Goal: Task Accomplishment & Management: Manage account settings

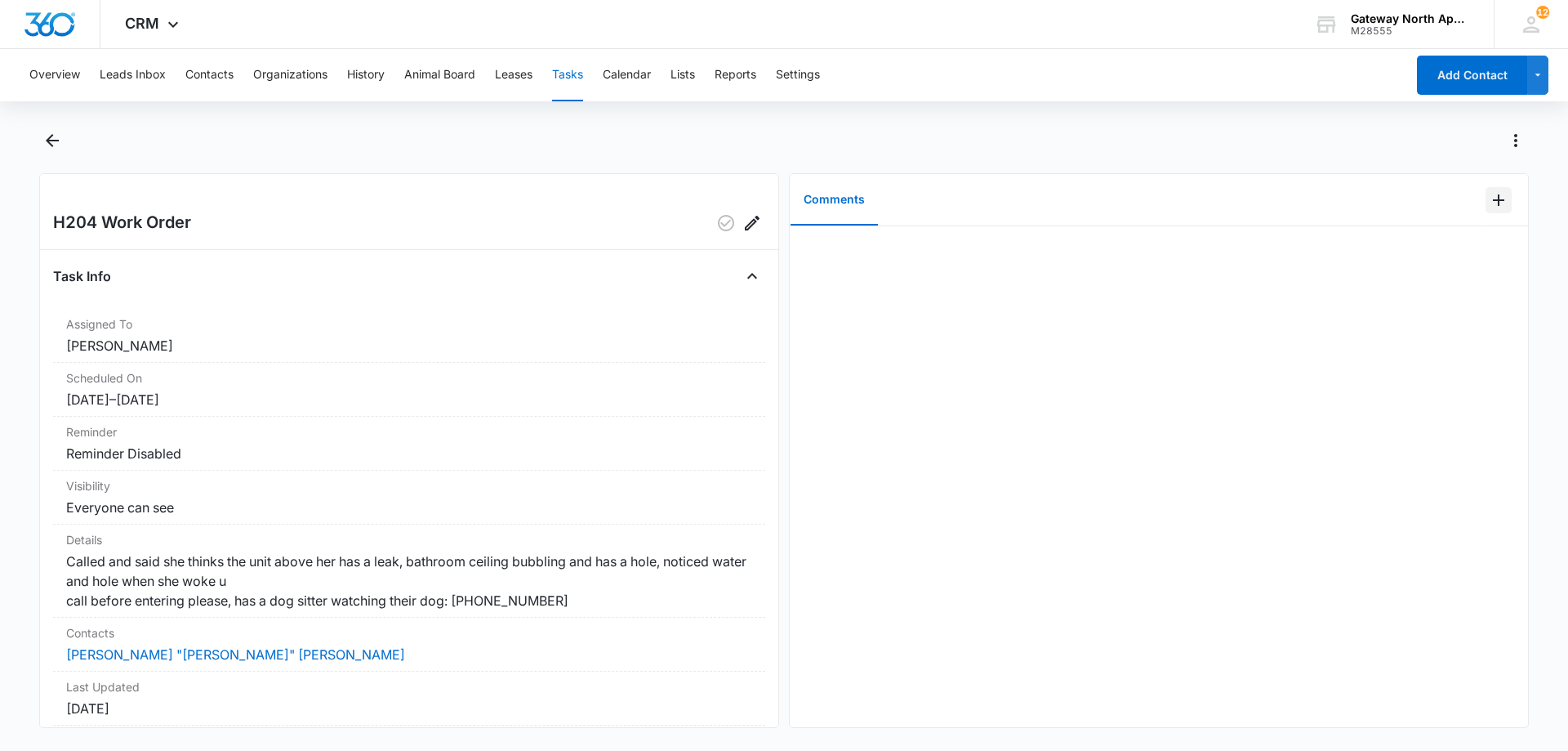
click at [1489, 203] on icon "Add Comment" at bounding box center [1498, 200] width 19 height 19
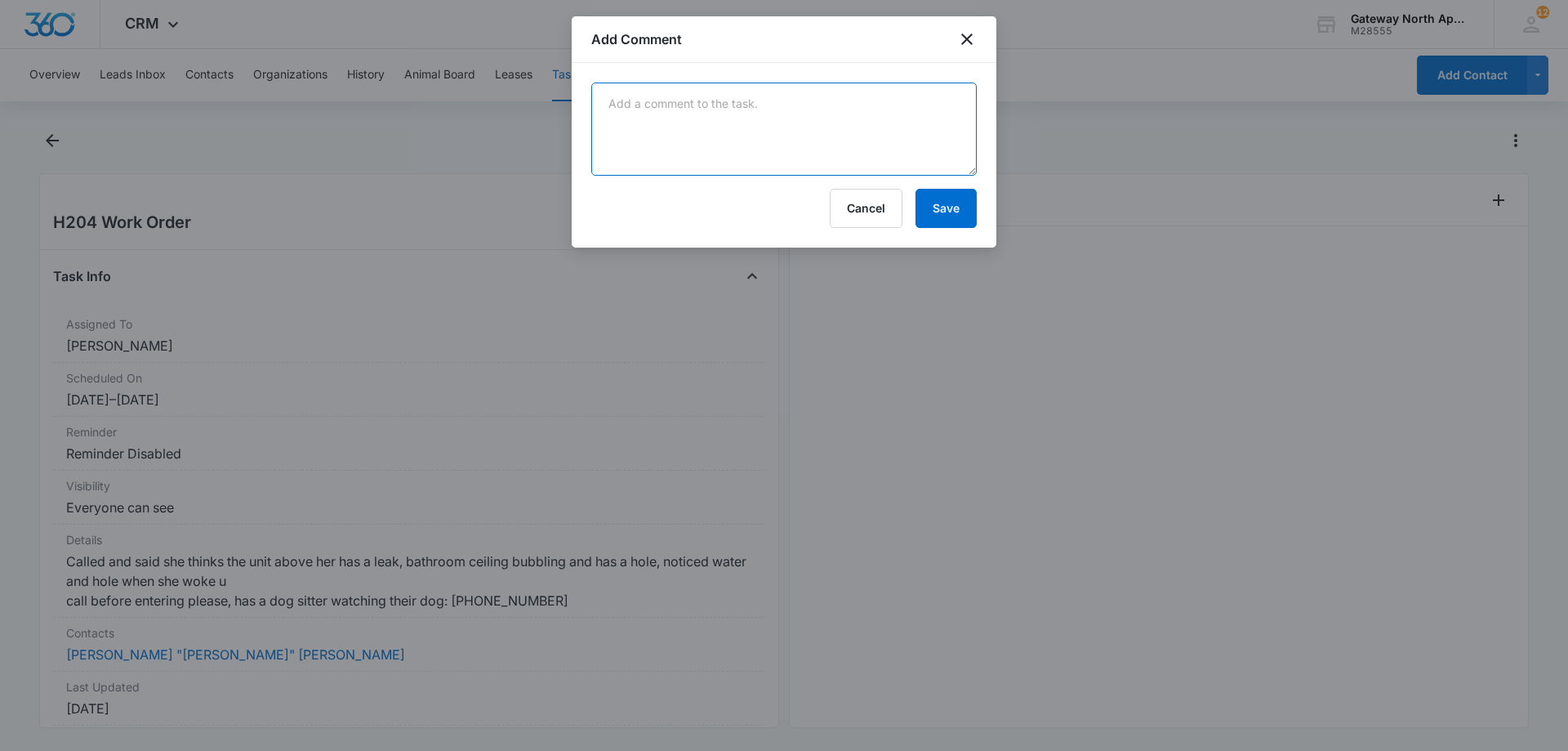
click at [768, 105] on textarea at bounding box center [784, 129] width 385 height 94
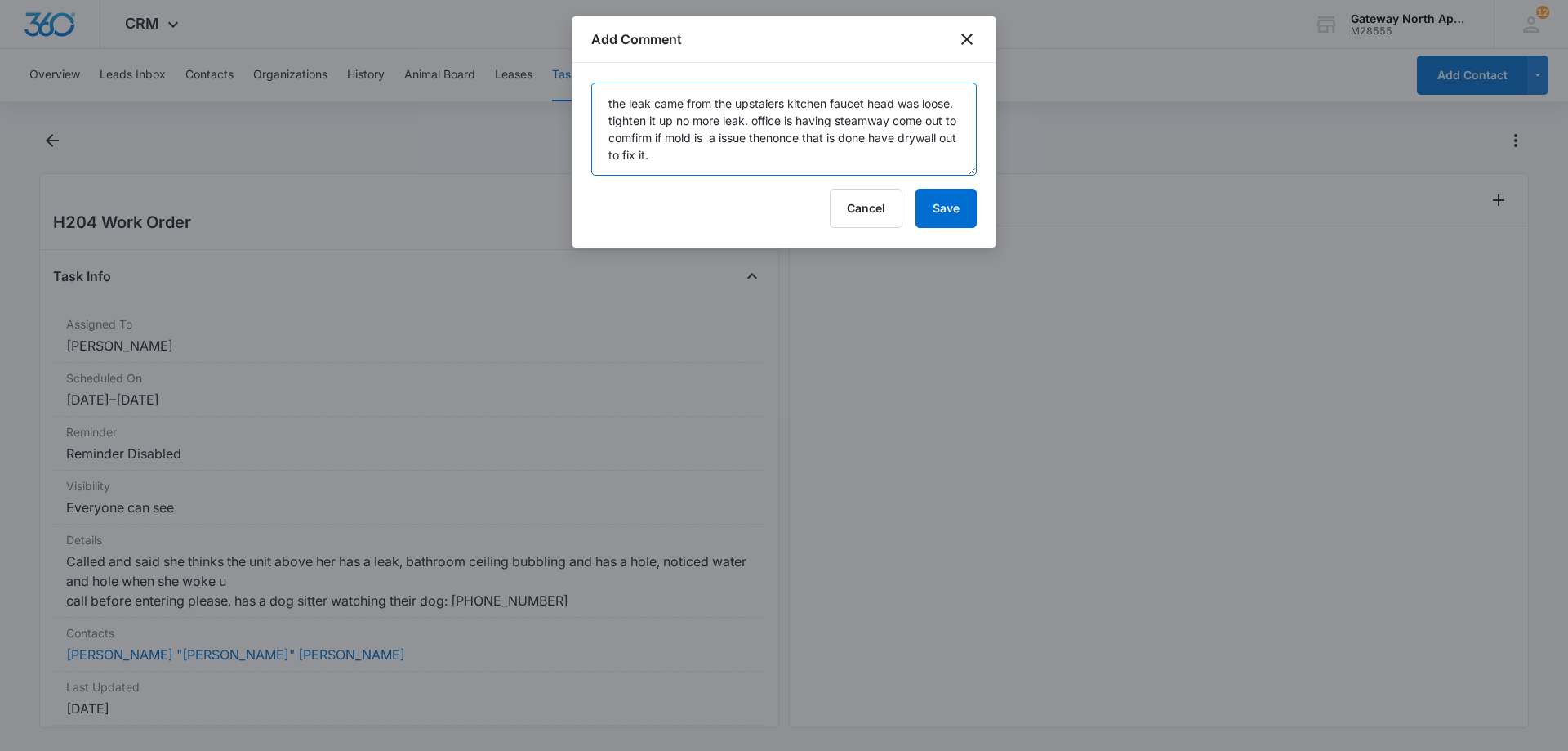
click at [790, 138] on textarea "the leak came from the upstaiers kitchen faucet head was loose. tighten it up n…" at bounding box center [784, 129] width 385 height 94
click at [639, 138] on textarea "the leak came from the upstaiers kitchen faucet head was loose. tighten it up n…" at bounding box center [784, 129] width 385 height 94
type textarea "the leak came from the upstairs kitchen faucet head was loose. tighten it up no…"
click at [955, 211] on button "Save" at bounding box center [946, 208] width 61 height 39
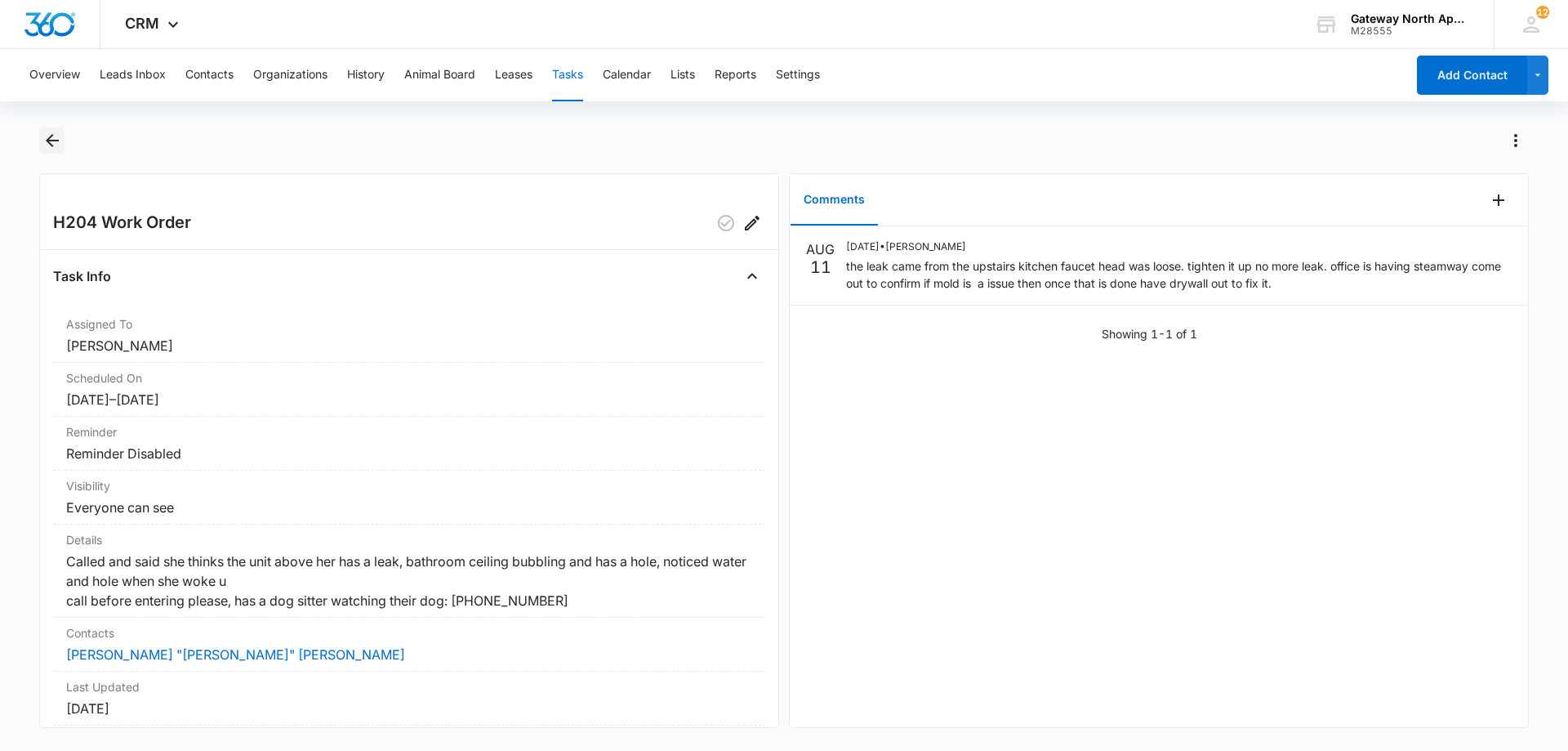
click at [43, 145] on icon "Back" at bounding box center [51, 140] width 19 height 19
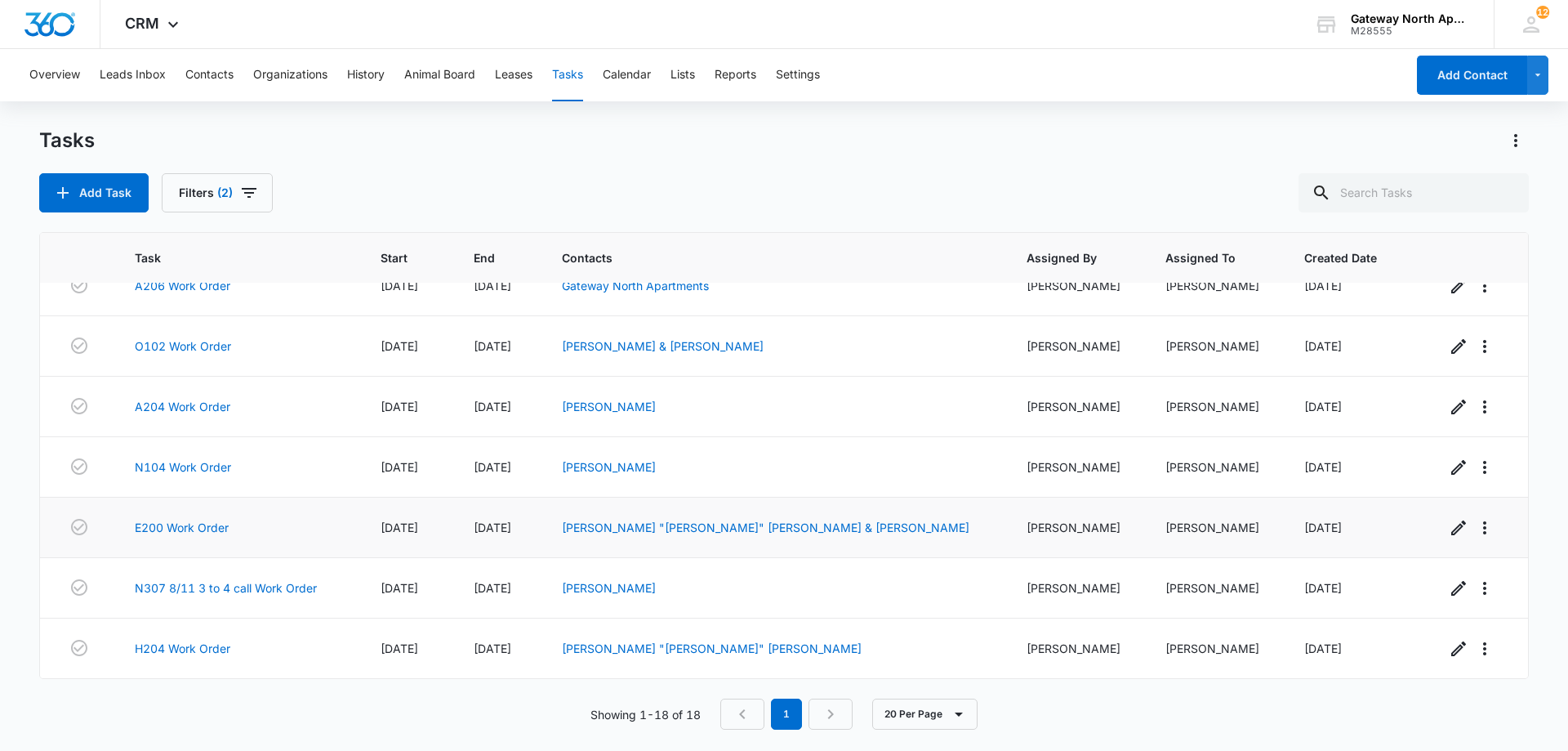
scroll to position [611, 0]
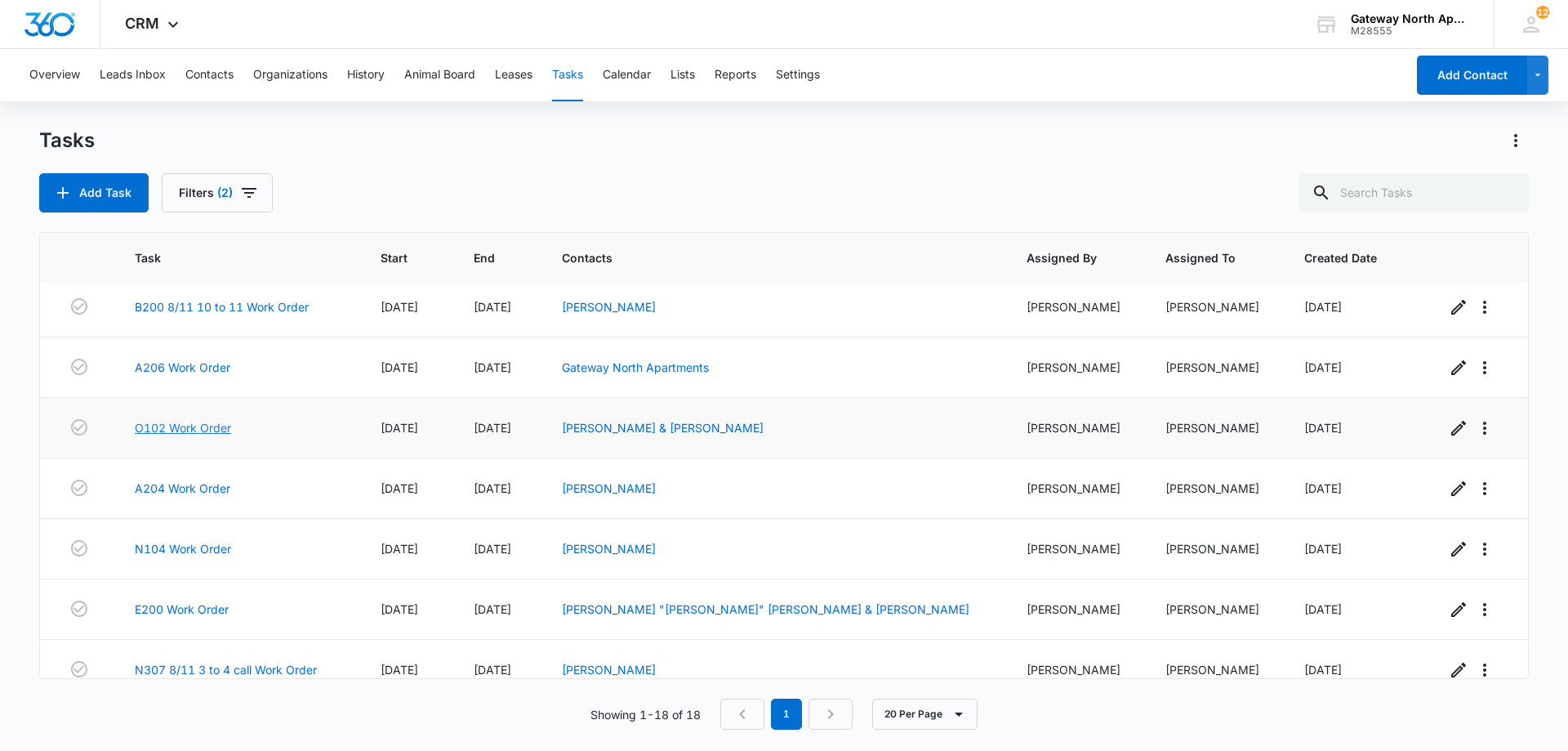
click at [223, 430] on link "O102 Work Order" at bounding box center [182, 427] width 96 height 17
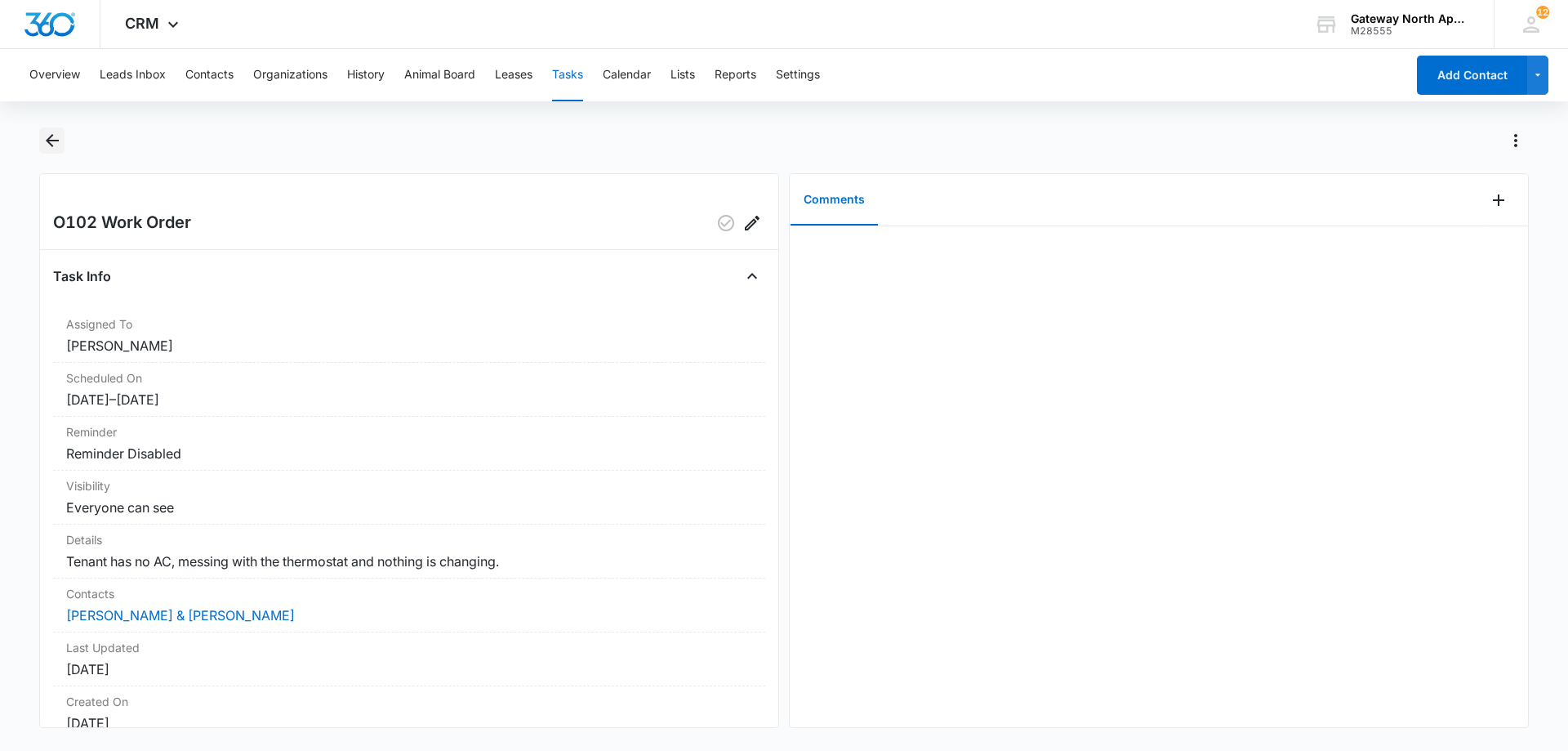
click at [51, 145] on icon "Back" at bounding box center [52, 140] width 13 height 13
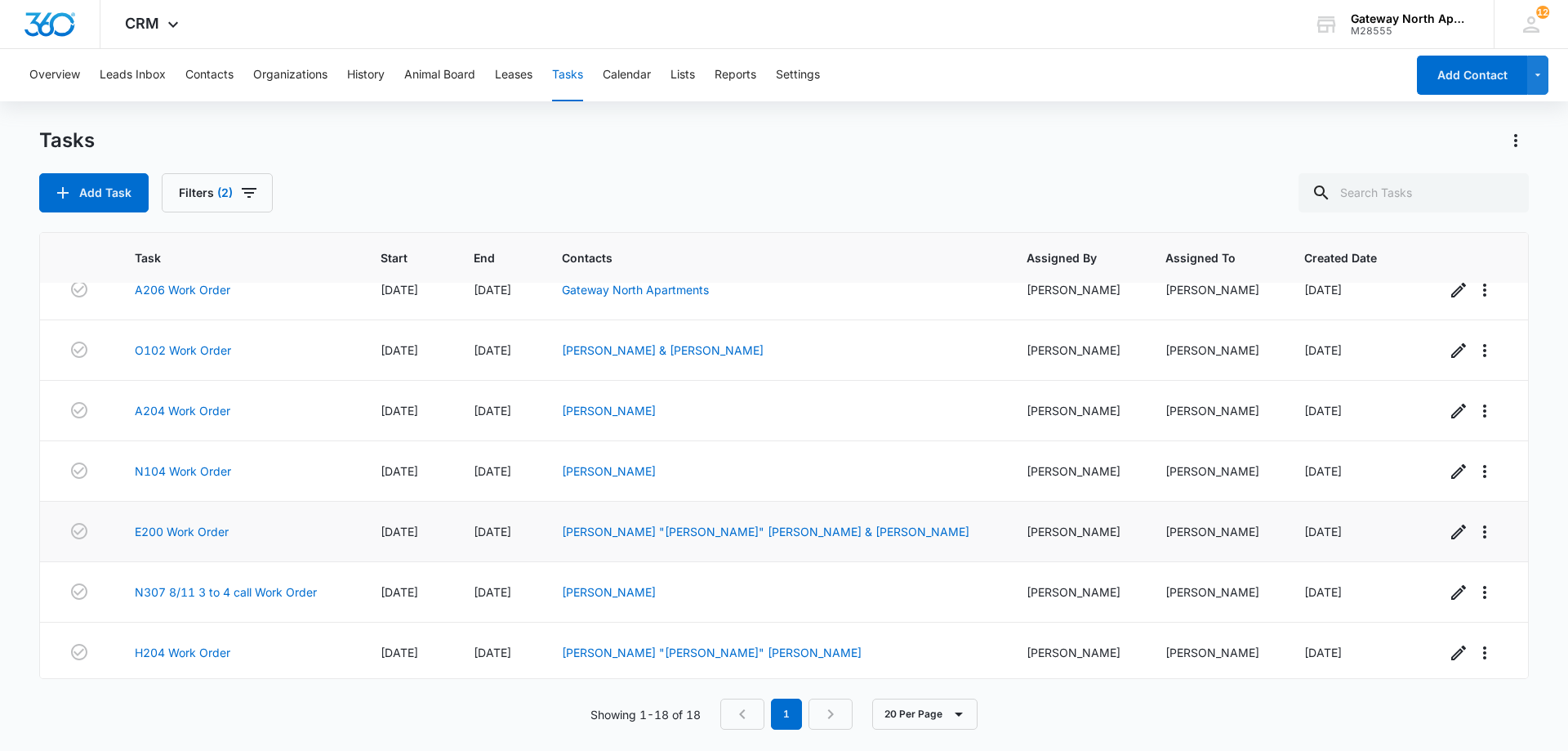
scroll to position [692, 0]
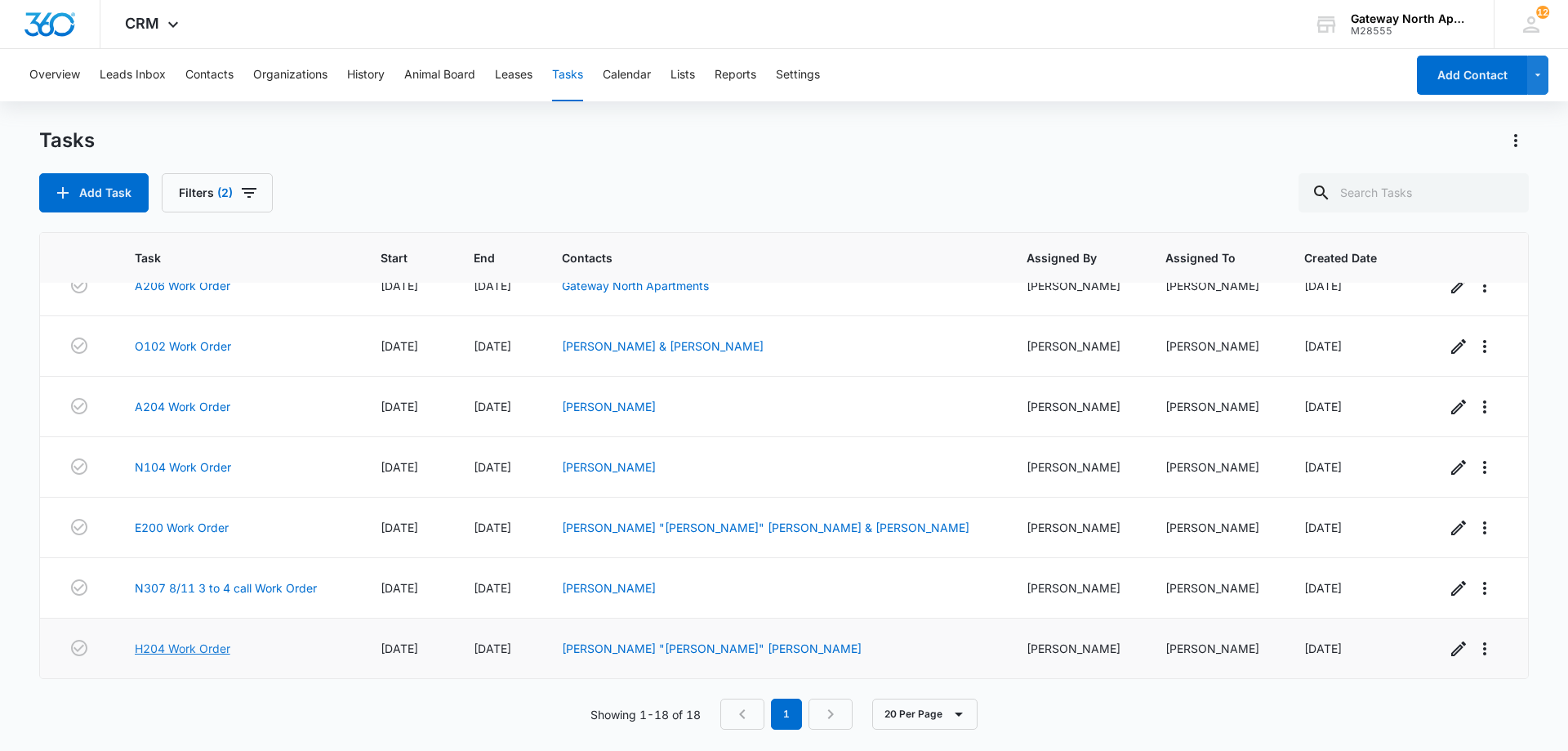
click at [227, 643] on link "H204 Work Order" at bounding box center [182, 647] width 95 height 17
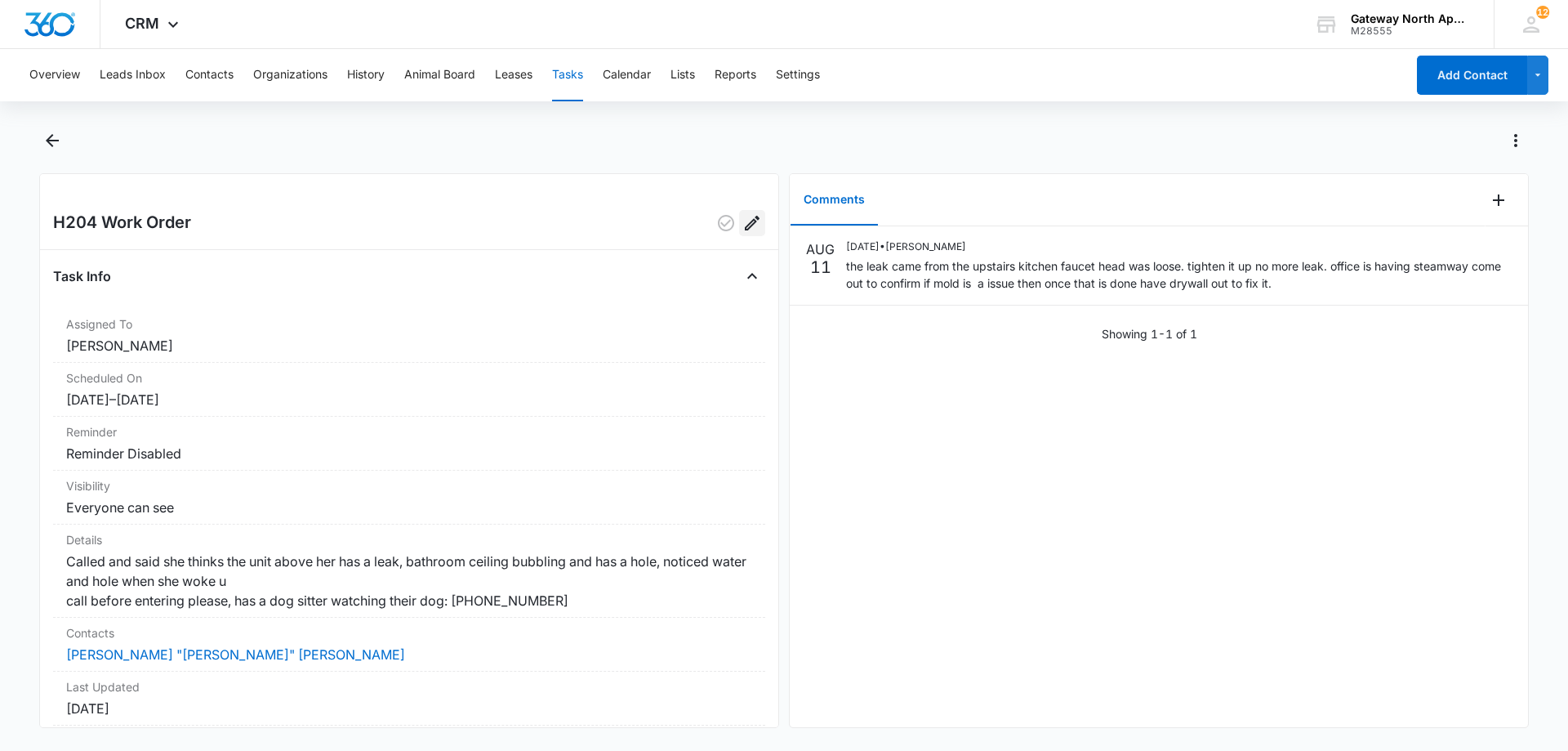
click at [743, 230] on icon "Edit" at bounding box center [752, 222] width 19 height 19
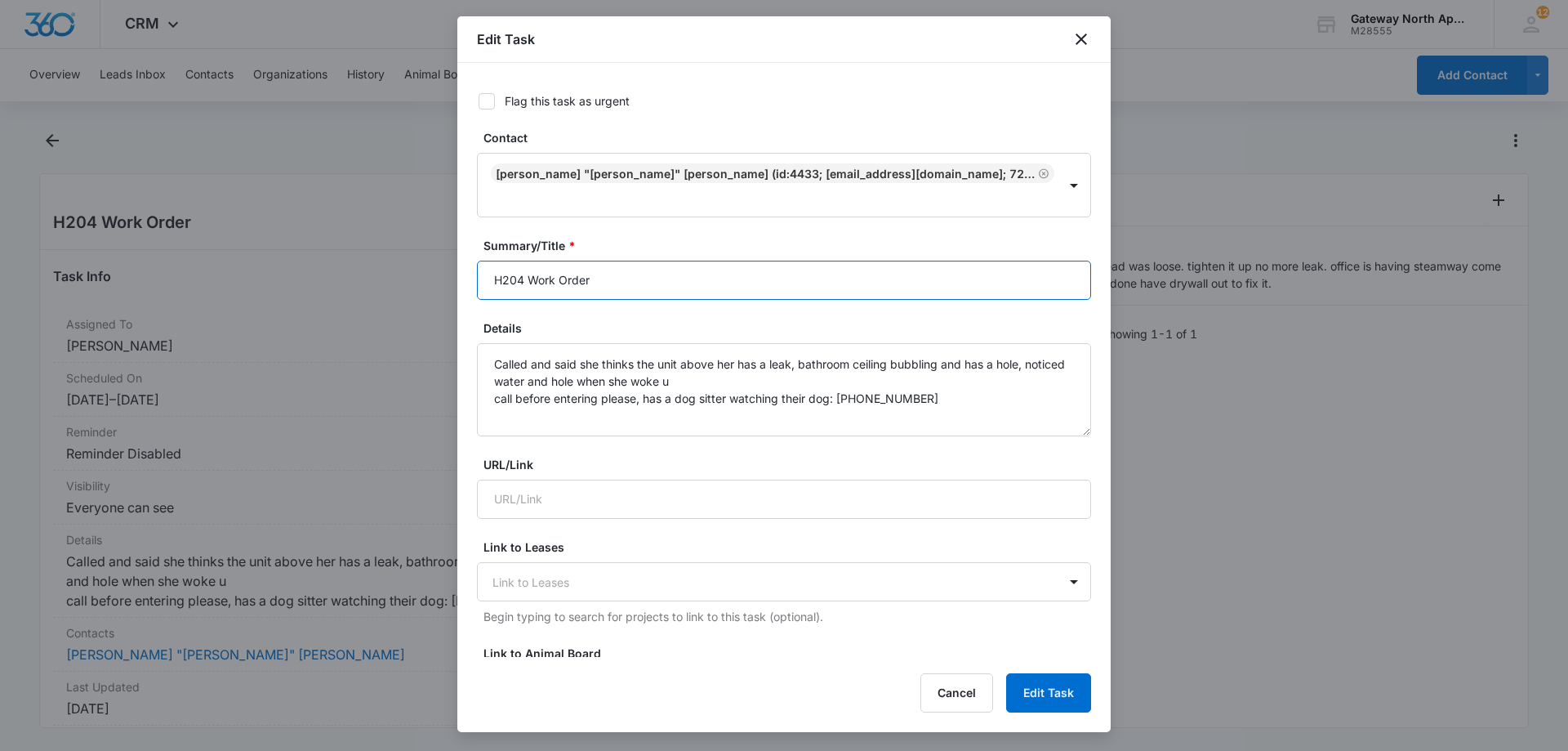
click at [525, 260] on input "H204 Work Order" at bounding box center [784, 280] width 614 height 39
type input "H204 Vendor Work Order"
click at [1070, 696] on button "Edit Task" at bounding box center [1048, 692] width 85 height 39
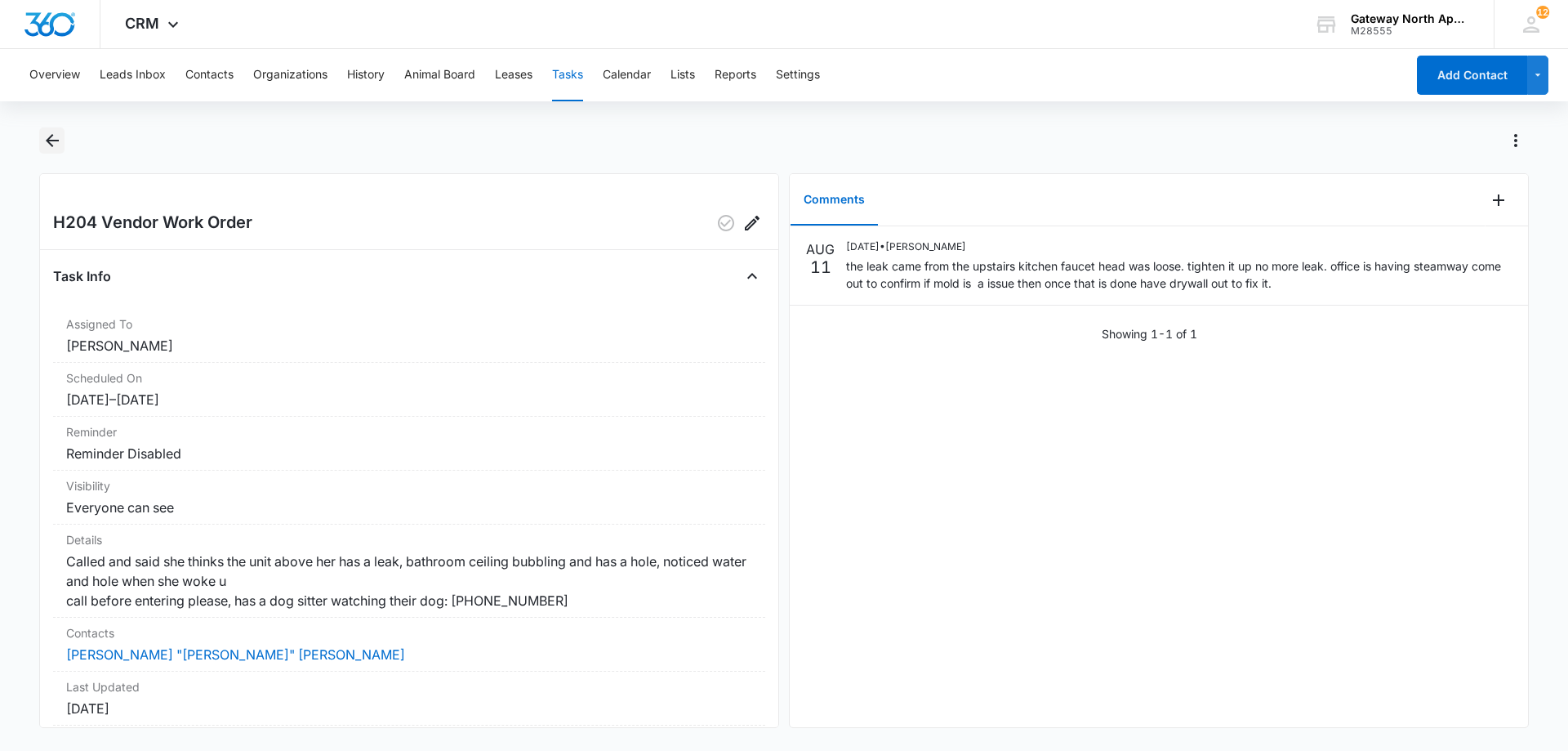
click at [56, 140] on icon "Back" at bounding box center [52, 140] width 13 height 13
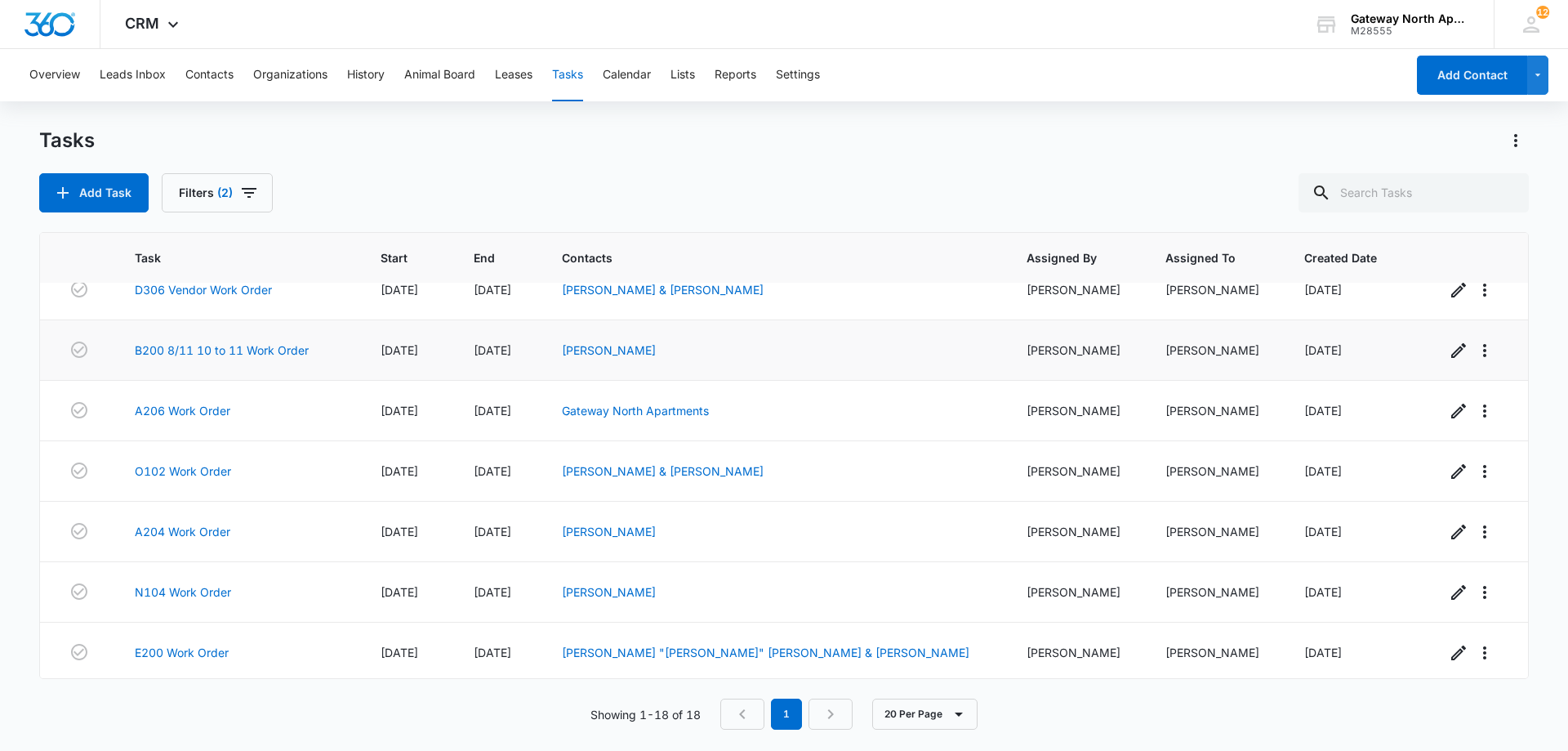
scroll to position [529, 0]
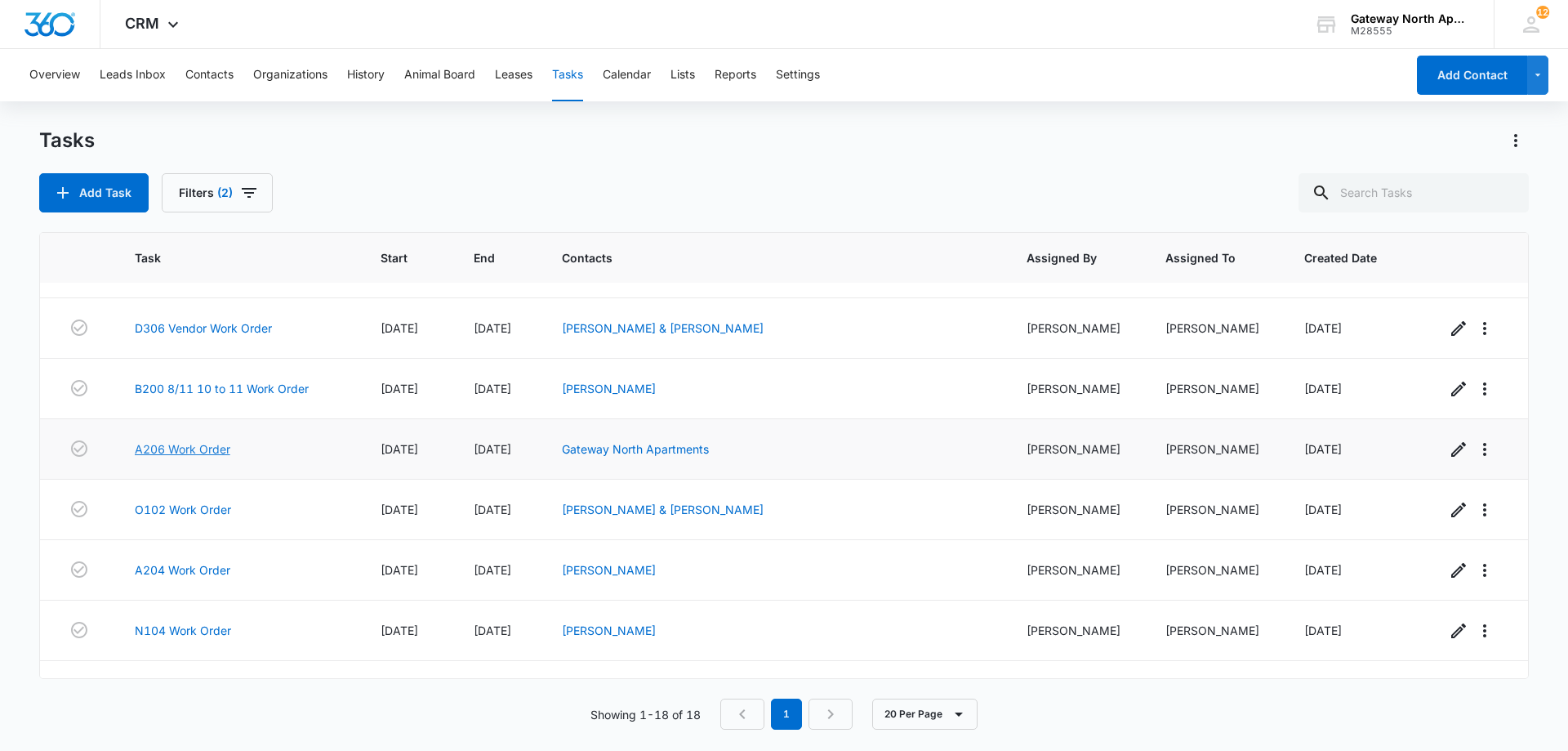
click at [204, 452] on link "A206 Work Order" at bounding box center [182, 448] width 95 height 17
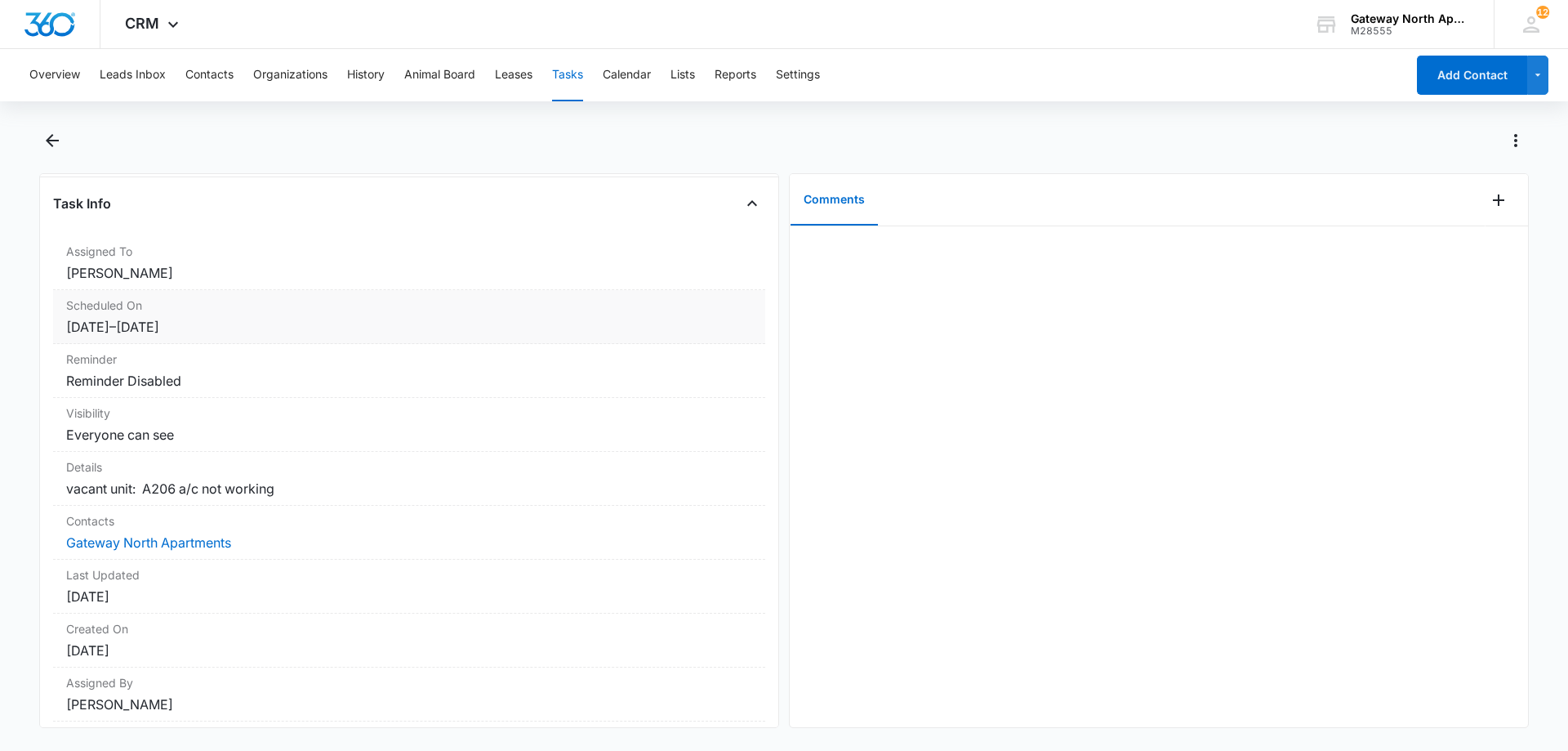
scroll to position [146, 0]
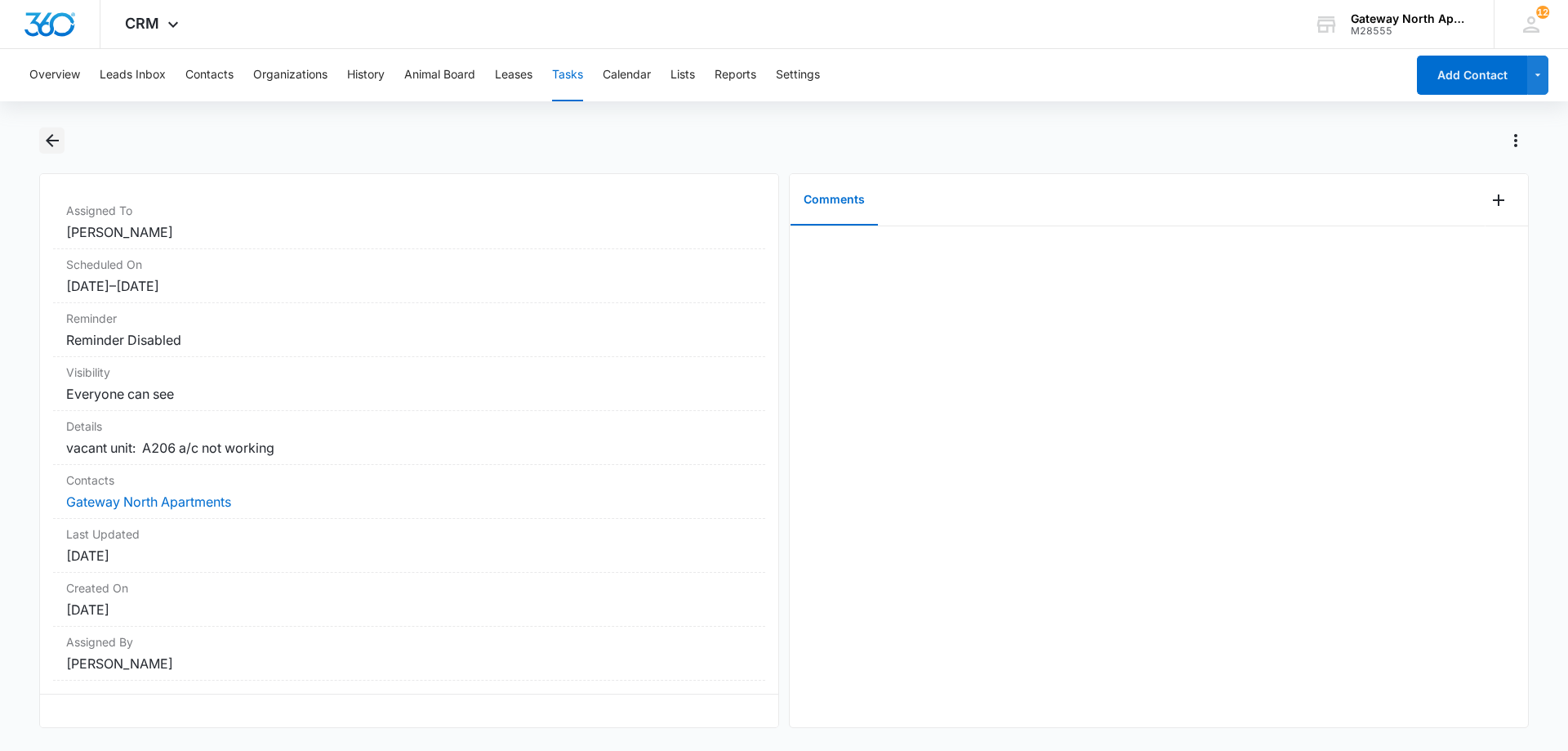
click at [61, 142] on icon "Back" at bounding box center [51, 140] width 19 height 19
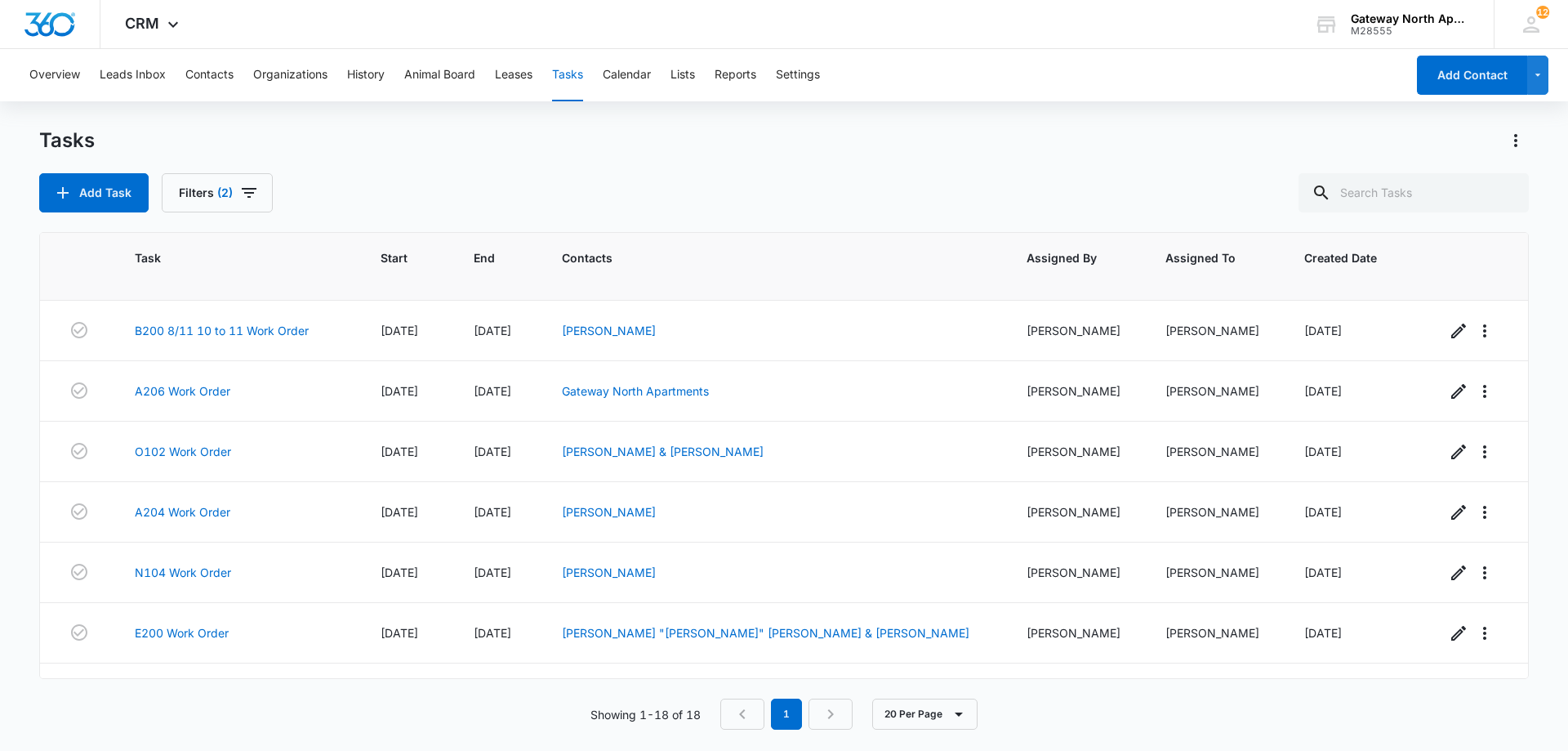
scroll to position [692, 0]
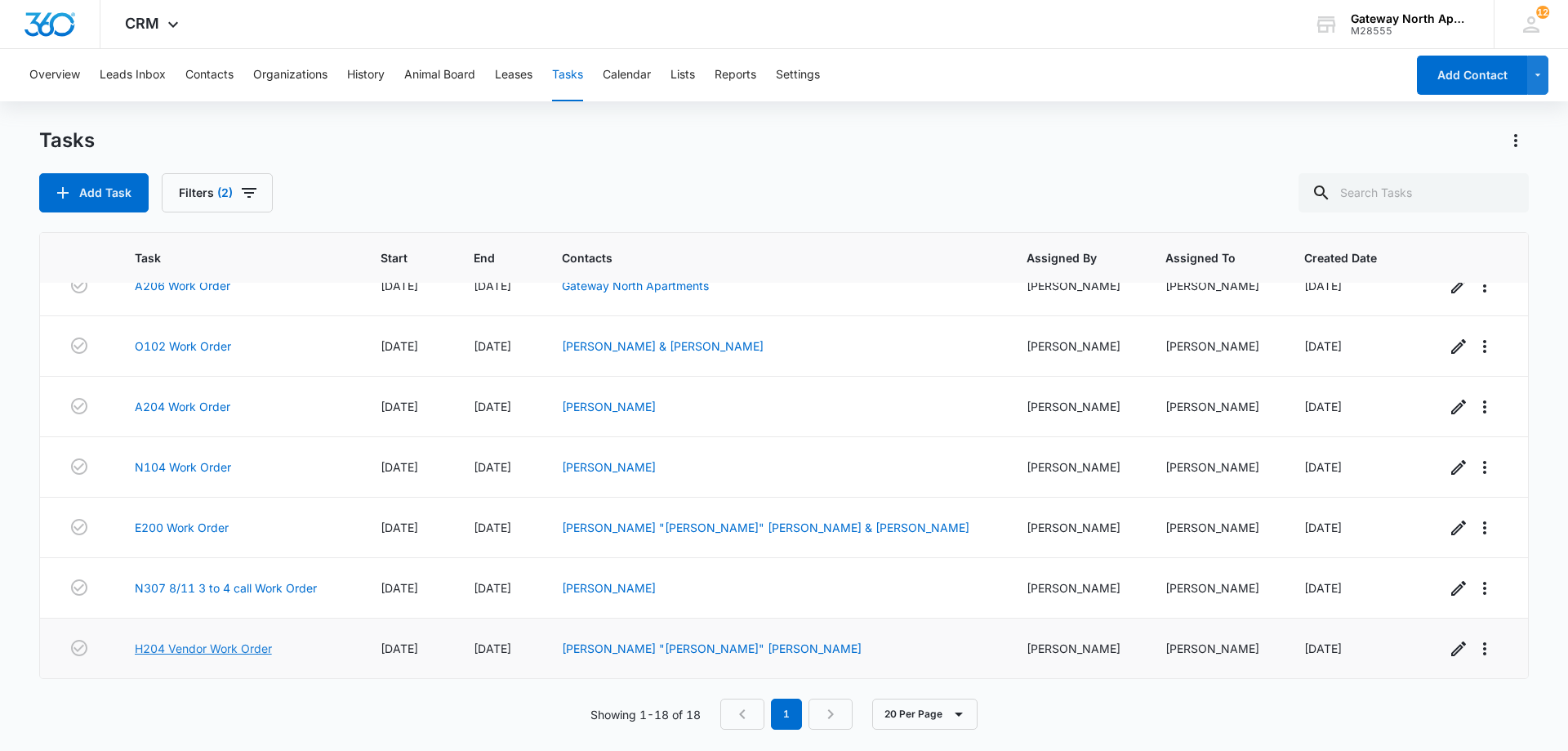
click at [153, 645] on link "H204 Vendor Work Order" at bounding box center [204, 647] width 138 height 17
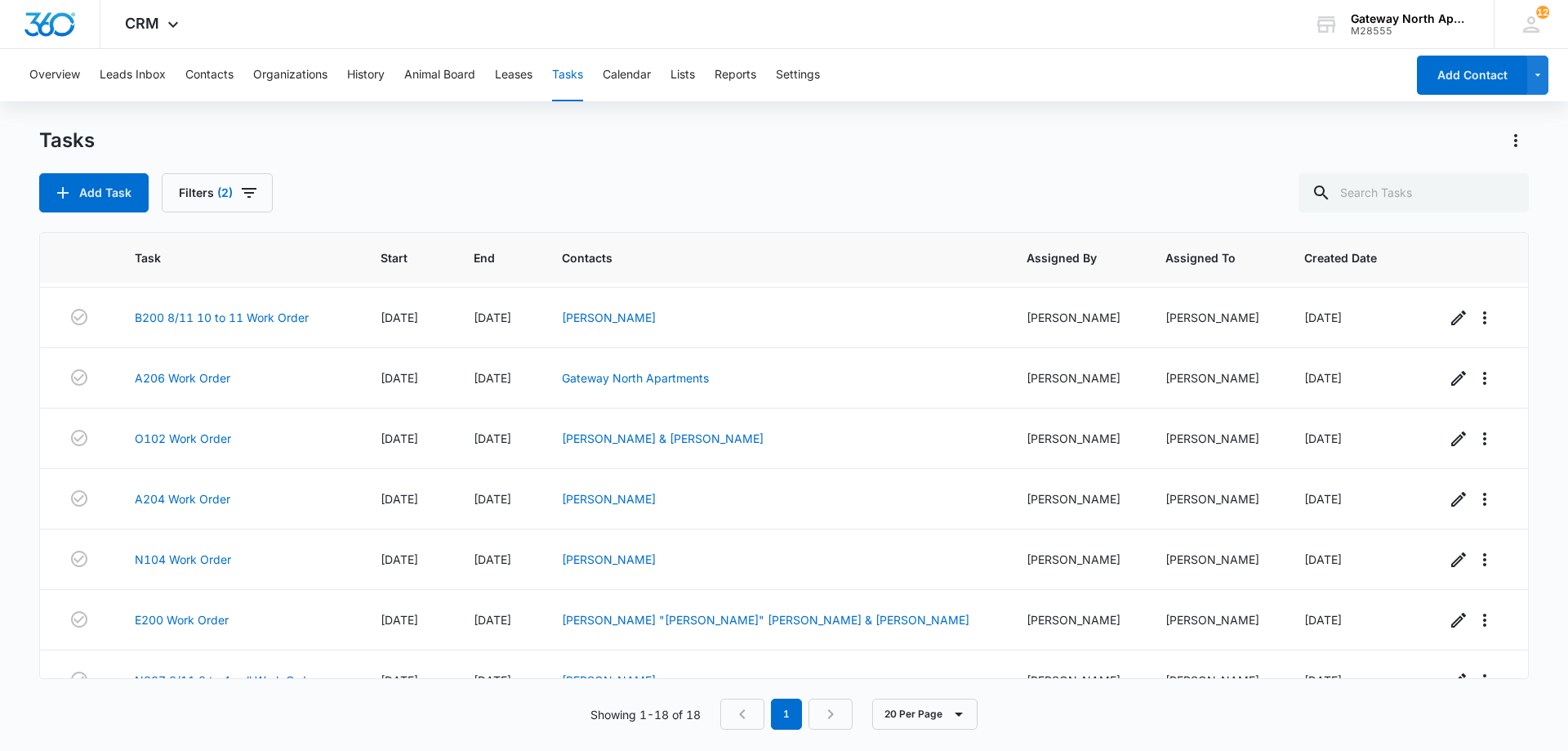
scroll to position [692, 0]
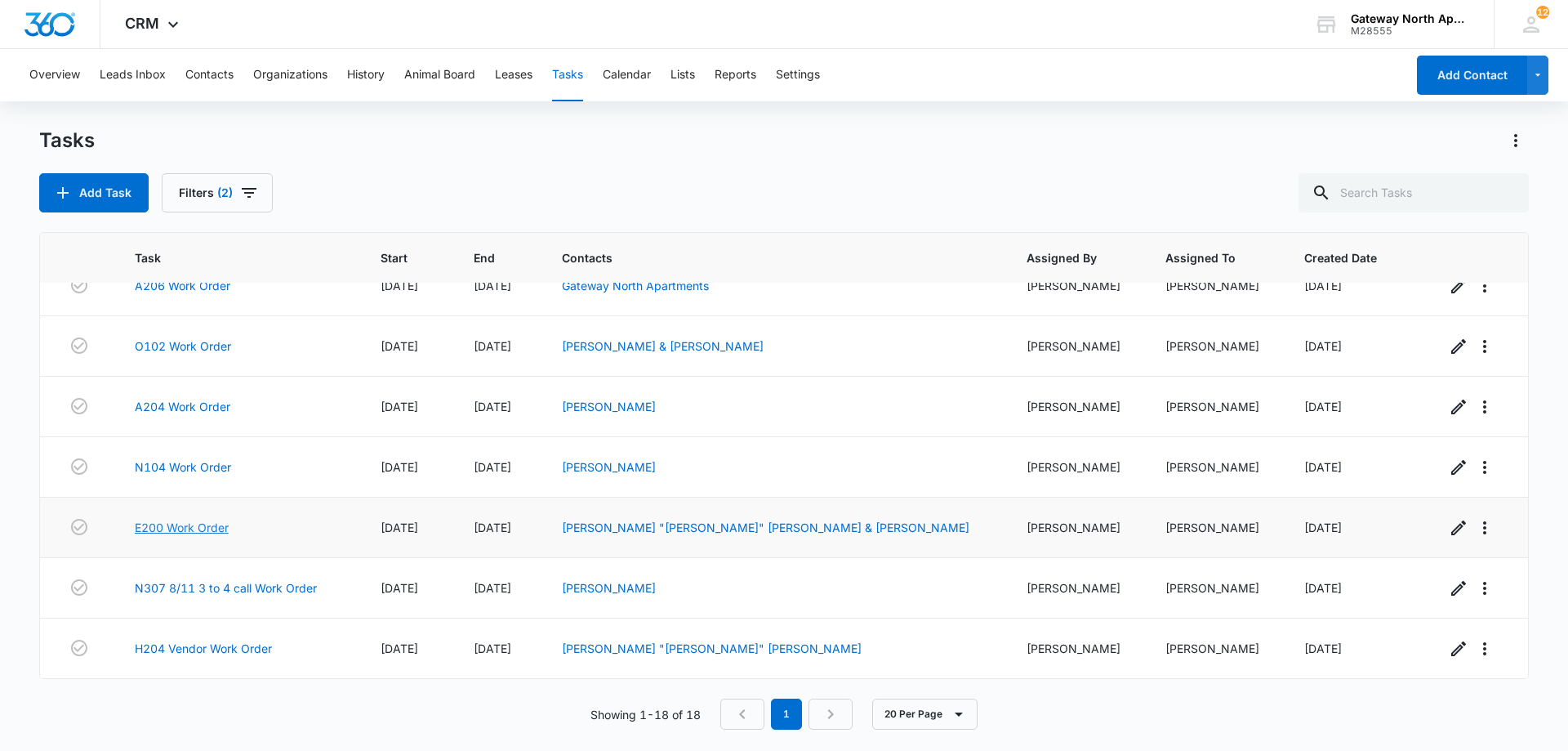
click at [183, 531] on link "E200 Work Order" at bounding box center [182, 527] width 94 height 17
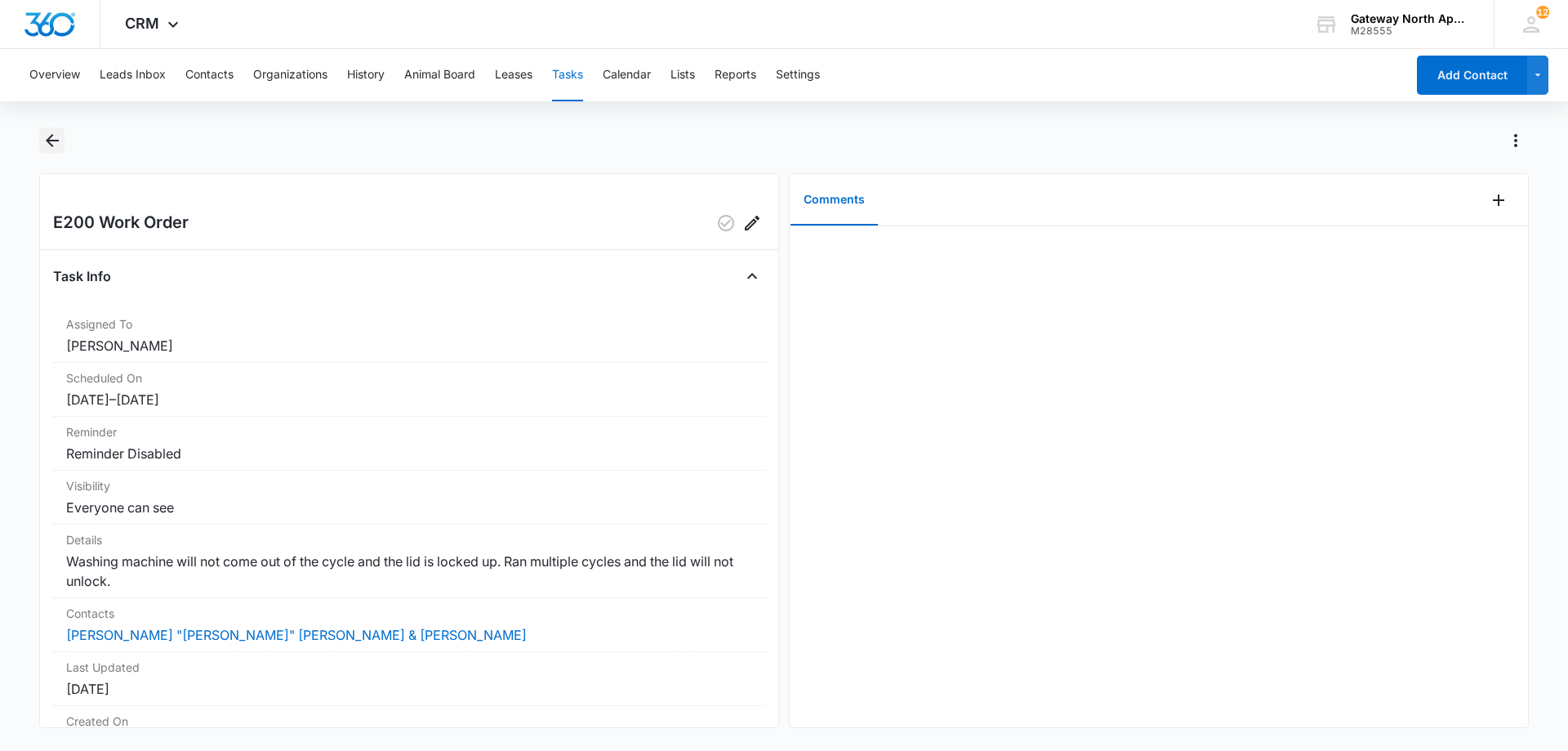
click at [60, 146] on icon "Back" at bounding box center [51, 140] width 19 height 19
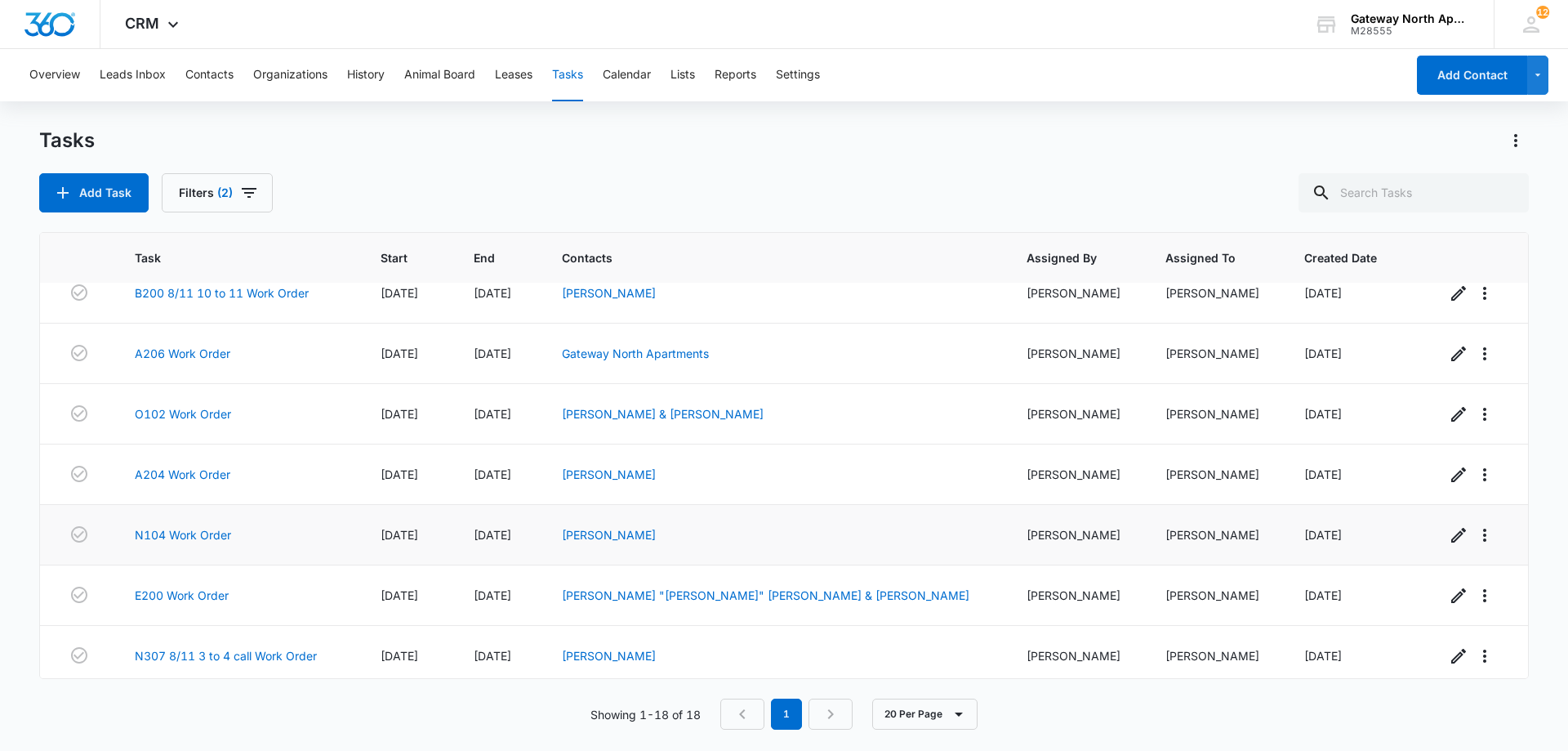
scroll to position [654, 0]
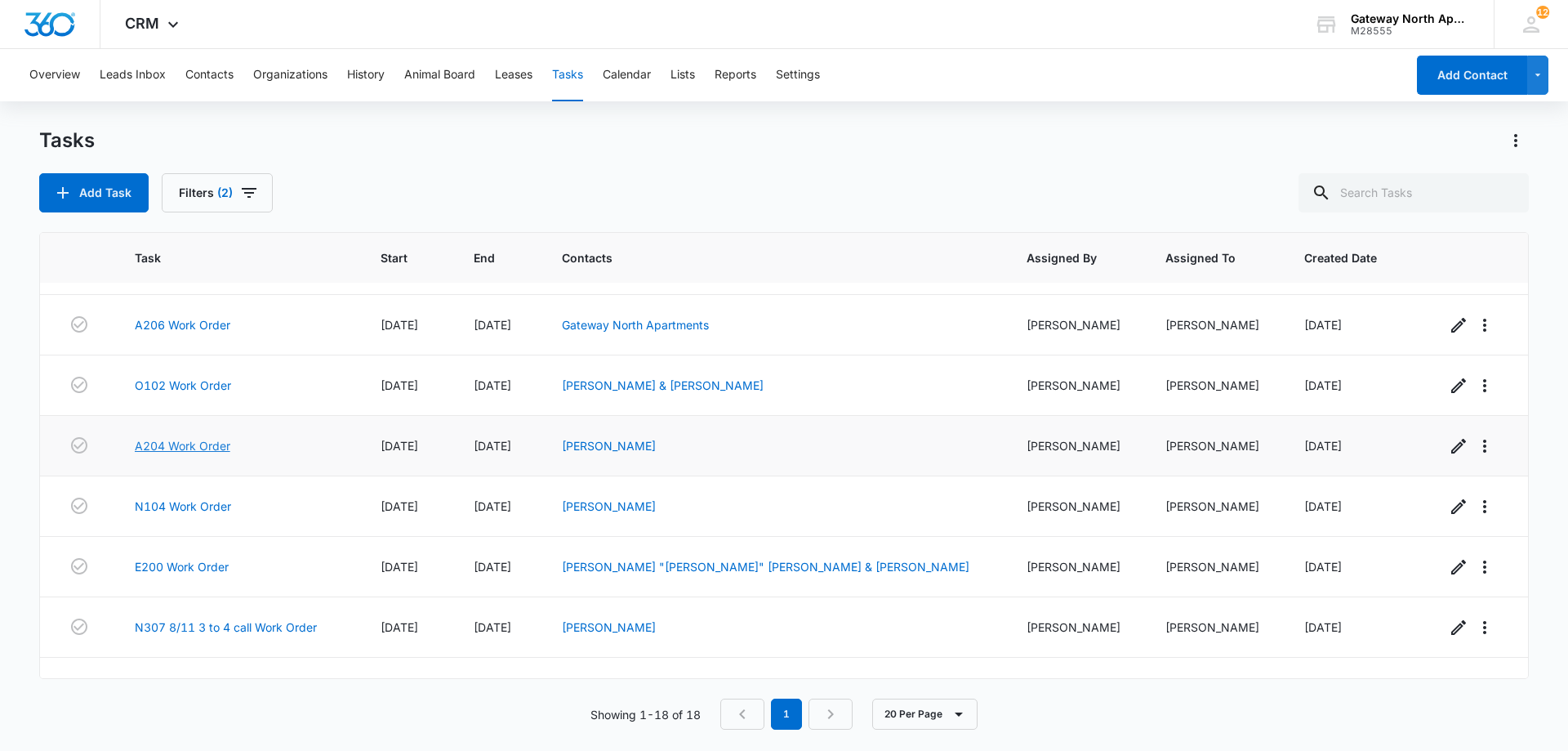
click at [219, 437] on link "A204 Work Order" at bounding box center [182, 446] width 95 height 17
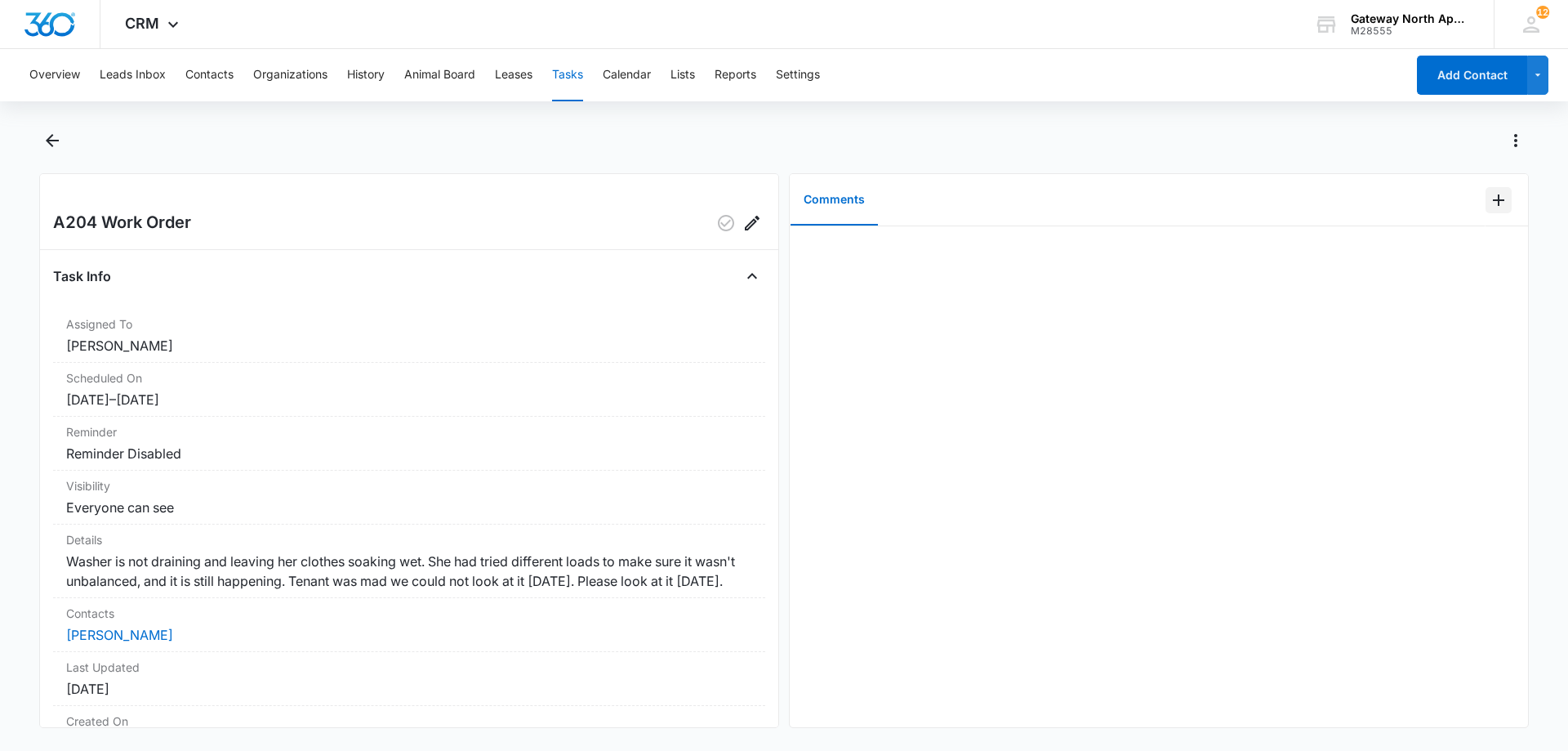
click at [1489, 194] on icon "Add Comment" at bounding box center [1498, 200] width 19 height 19
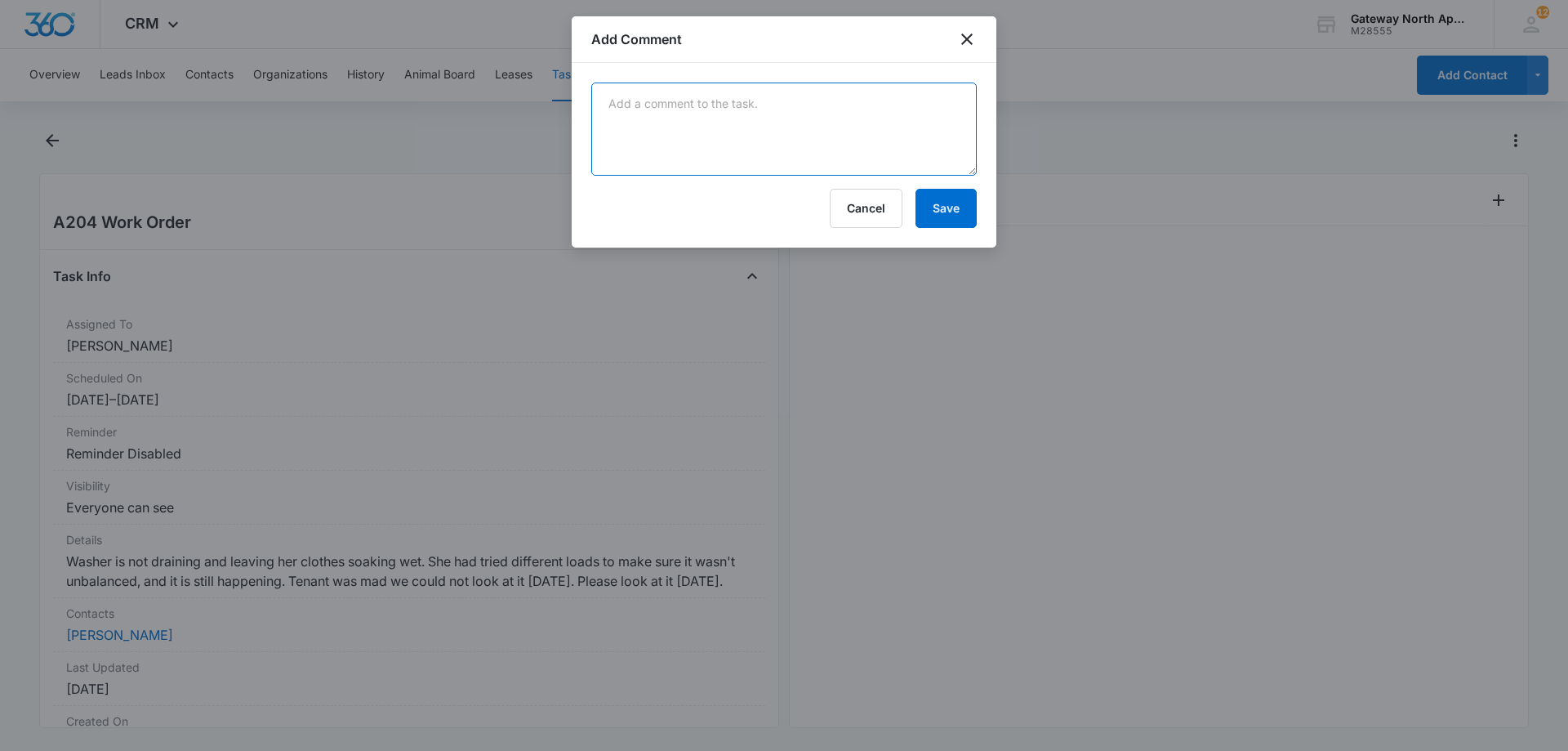
click at [840, 101] on textarea at bounding box center [784, 129] width 385 height 94
type textarea "tested machine 2 times drained and ran fine. only error was for unbalanced load."
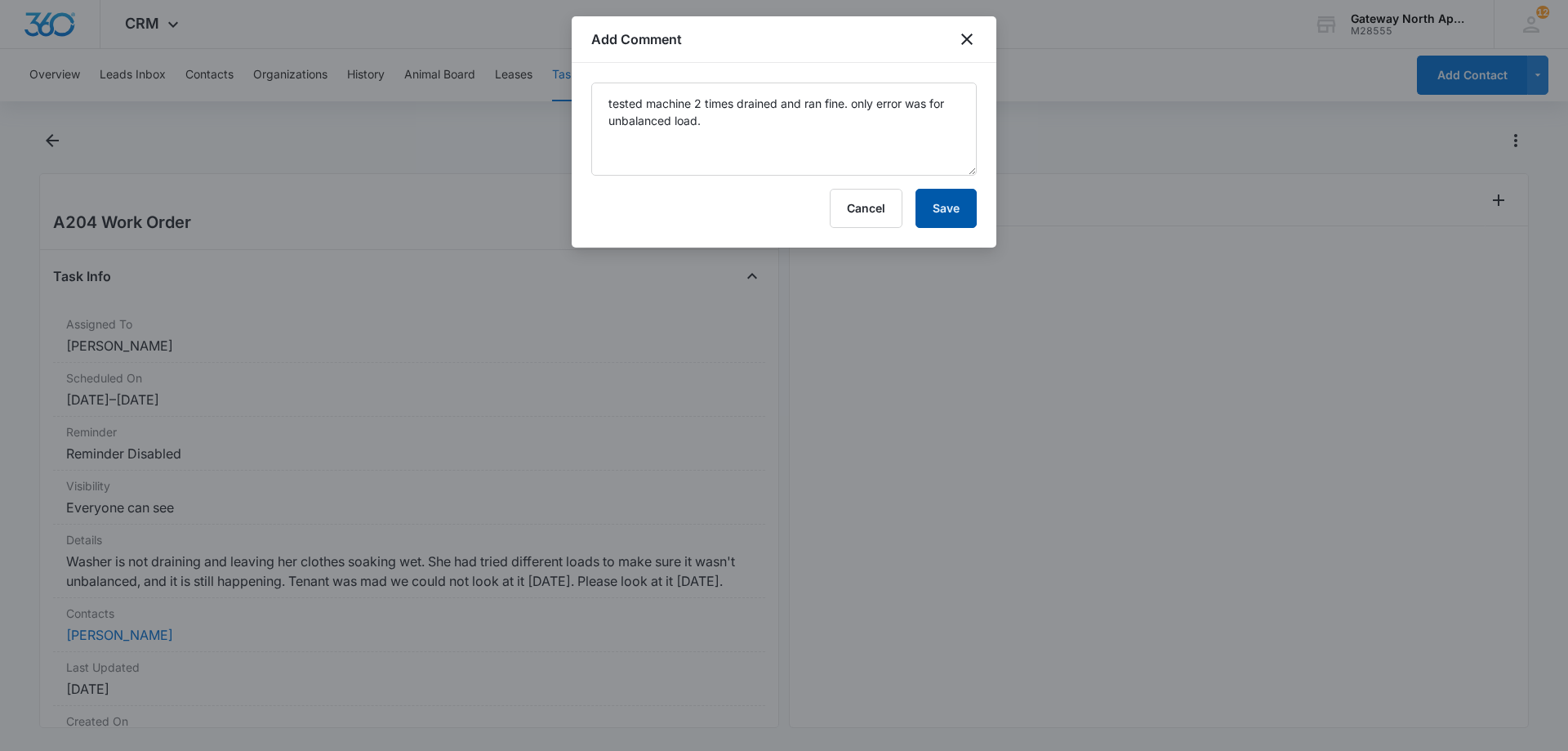
click at [931, 204] on button "Save" at bounding box center [946, 208] width 61 height 39
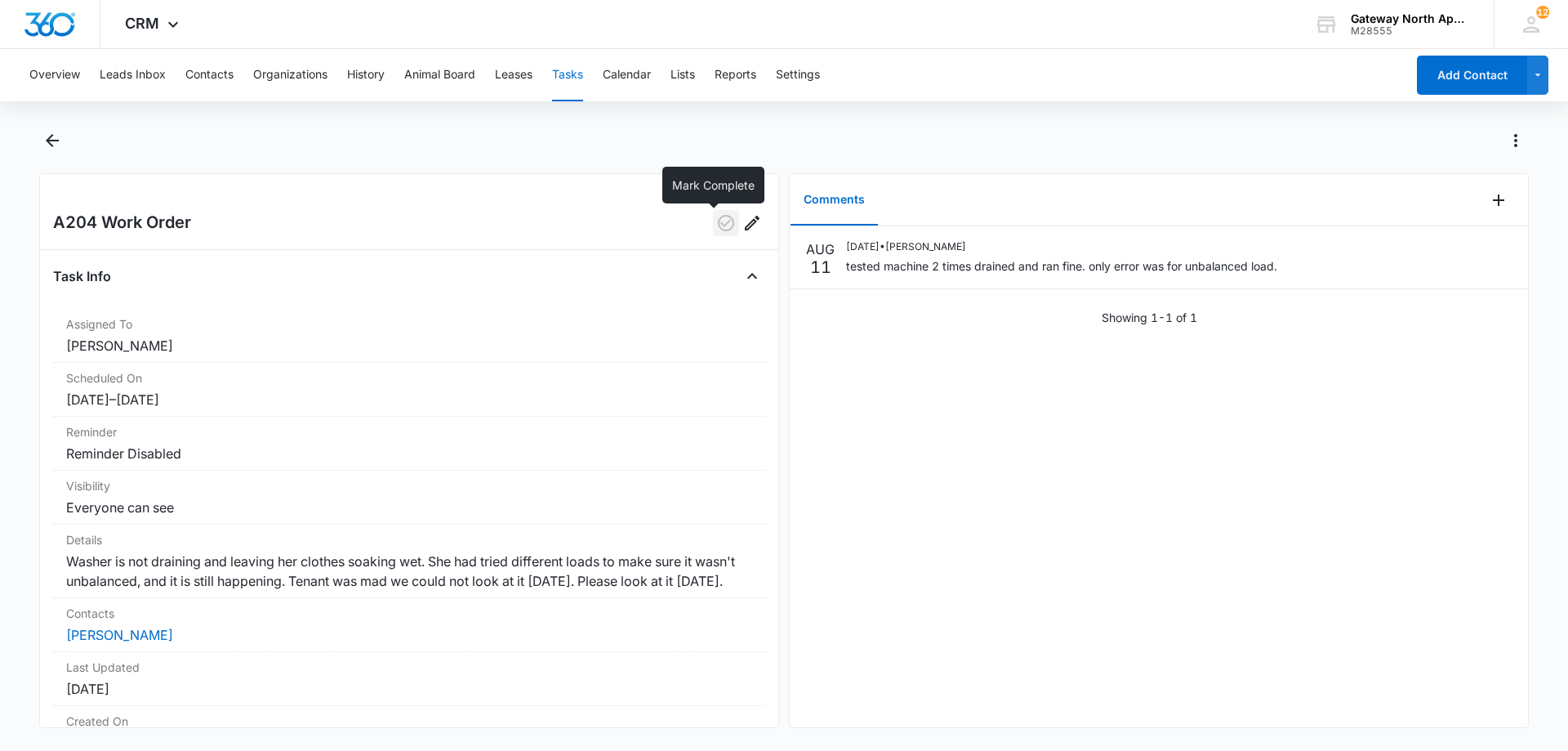
click at [716, 226] on icon "button" at bounding box center [725, 222] width 19 height 19
click at [49, 140] on icon "Back" at bounding box center [52, 140] width 13 height 13
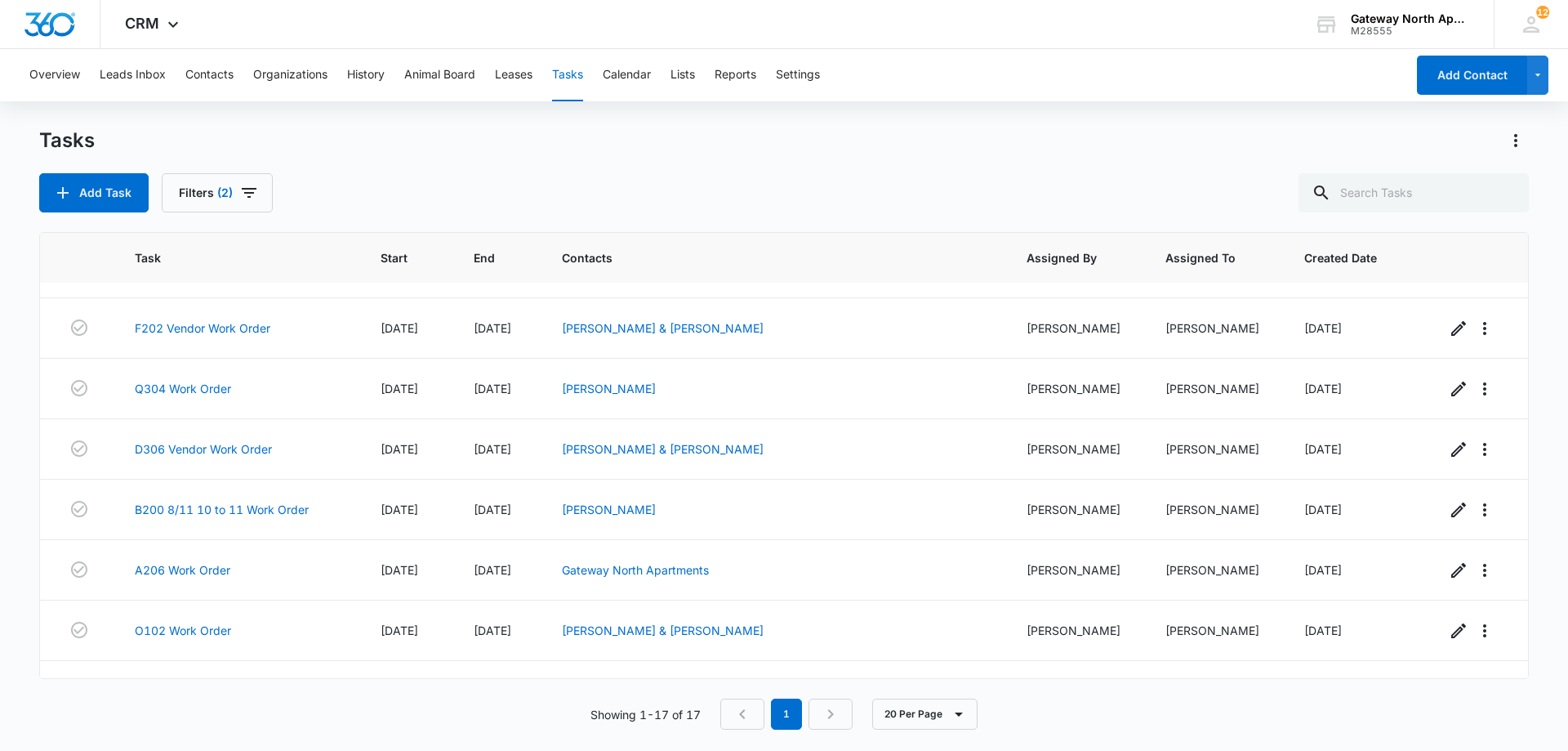
scroll to position [632, 0]
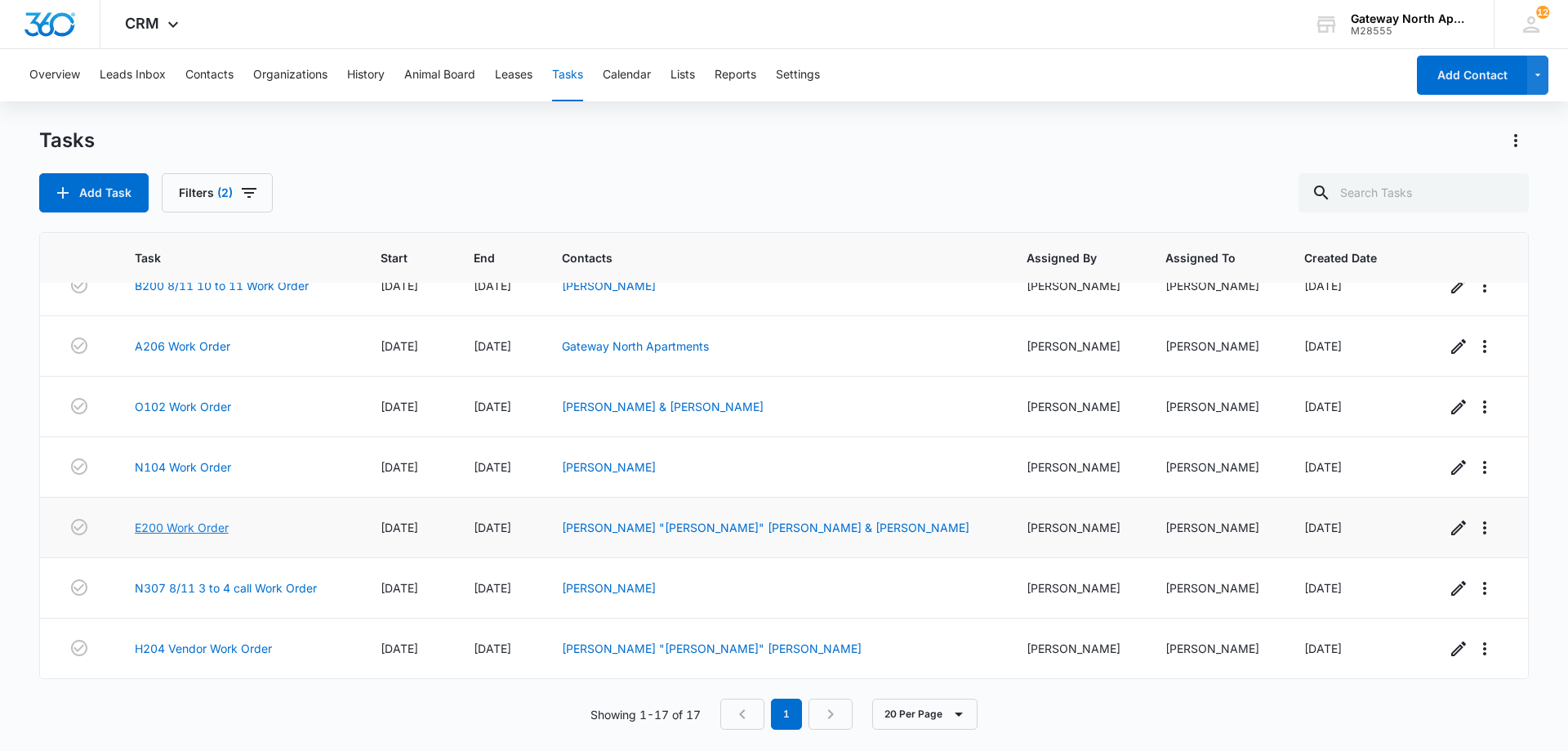
click at [183, 522] on link "E200 Work Order" at bounding box center [182, 527] width 94 height 17
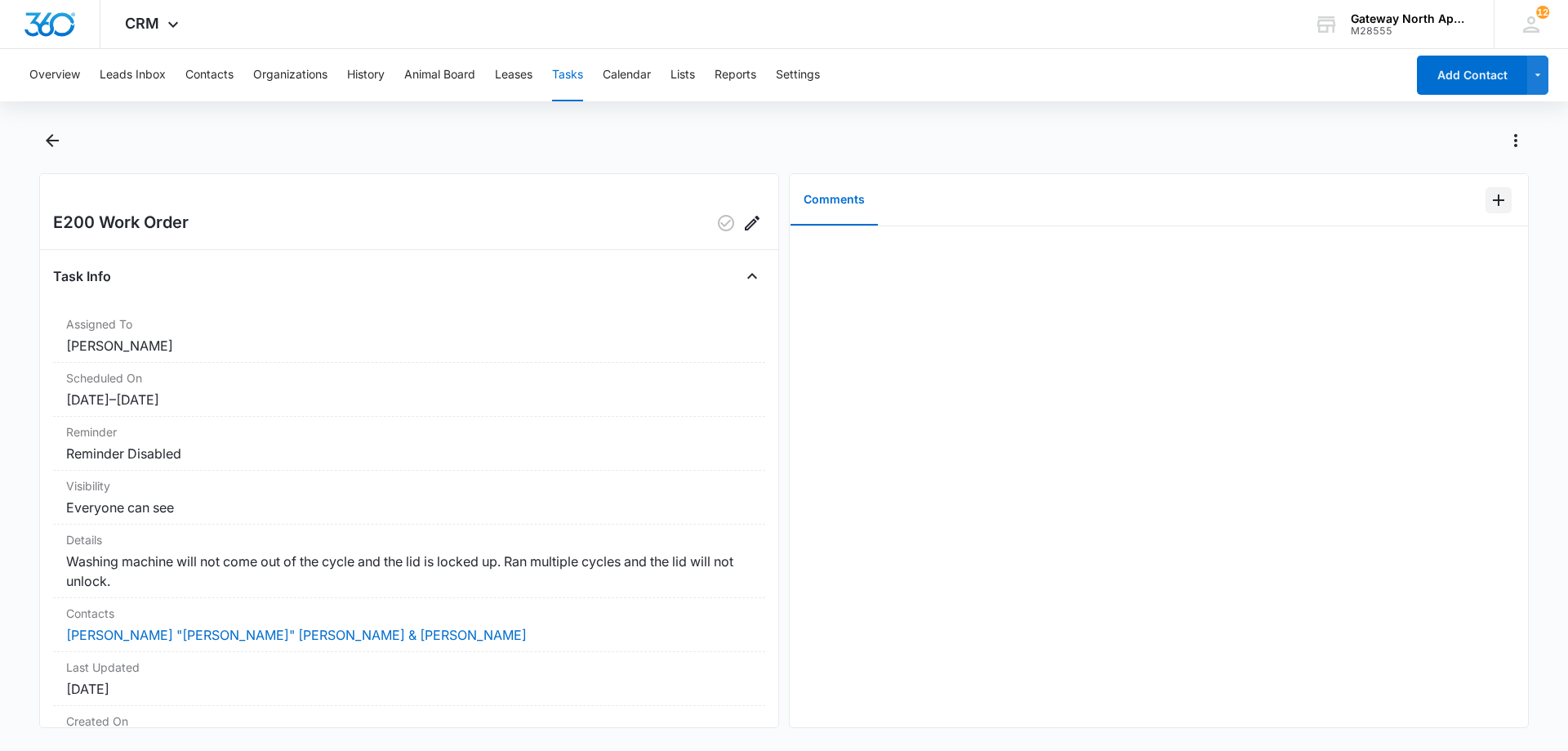
click at [1496, 205] on icon "Add Comment" at bounding box center [1498, 200] width 19 height 19
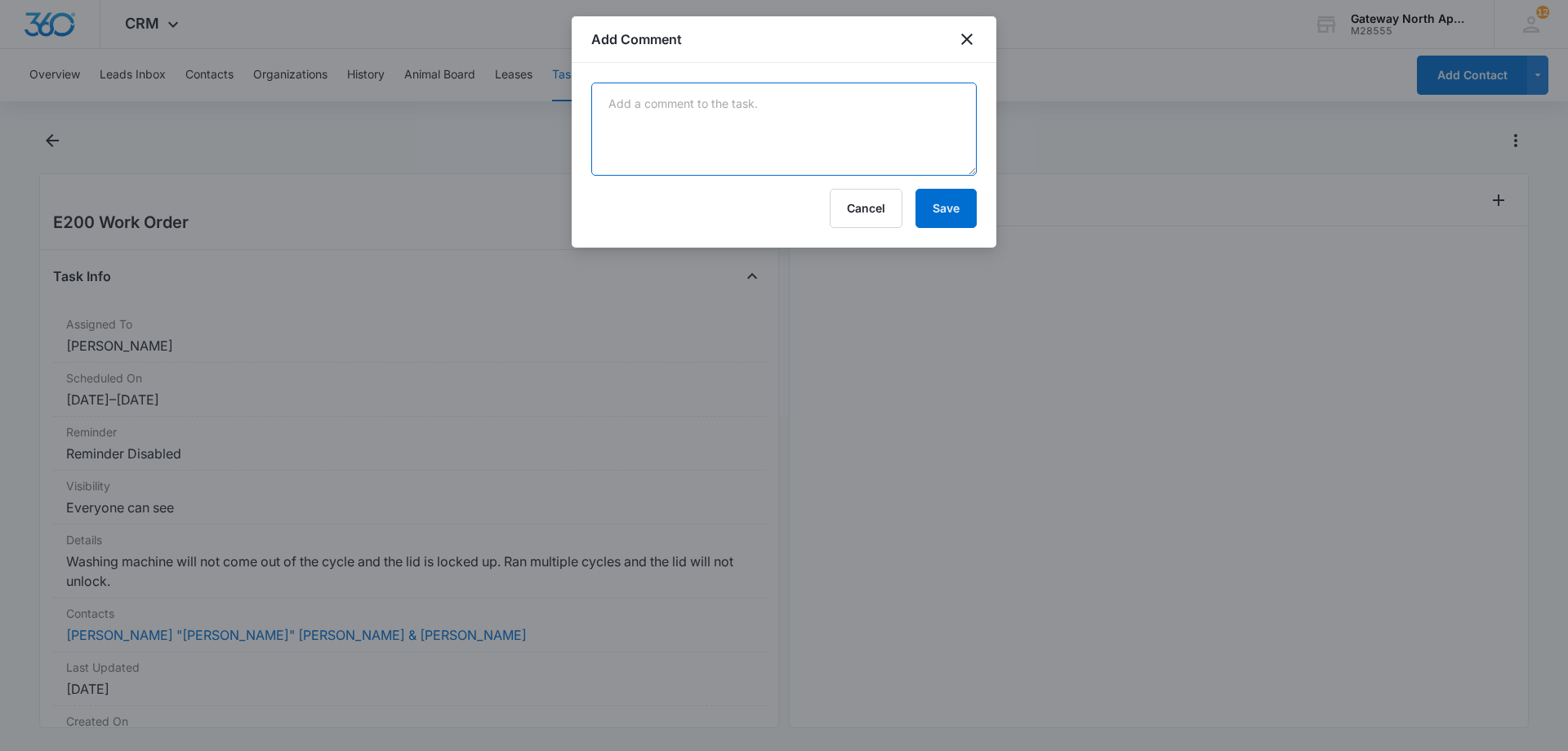
click at [934, 108] on textarea at bounding box center [784, 129] width 385 height 94
click at [677, 94] on textarea "jim and Daves contacted to" at bounding box center [784, 129] width 385 height 94
click at [612, 103] on textarea "jim and Dave's contacted to" at bounding box center [784, 129] width 385 height 94
click at [863, 86] on textarea "Jim and Dave's contacted to" at bounding box center [784, 129] width 385 height 94
type textarea "Jim and Dave's contacted to look at machine. drain pump error code and will not…"
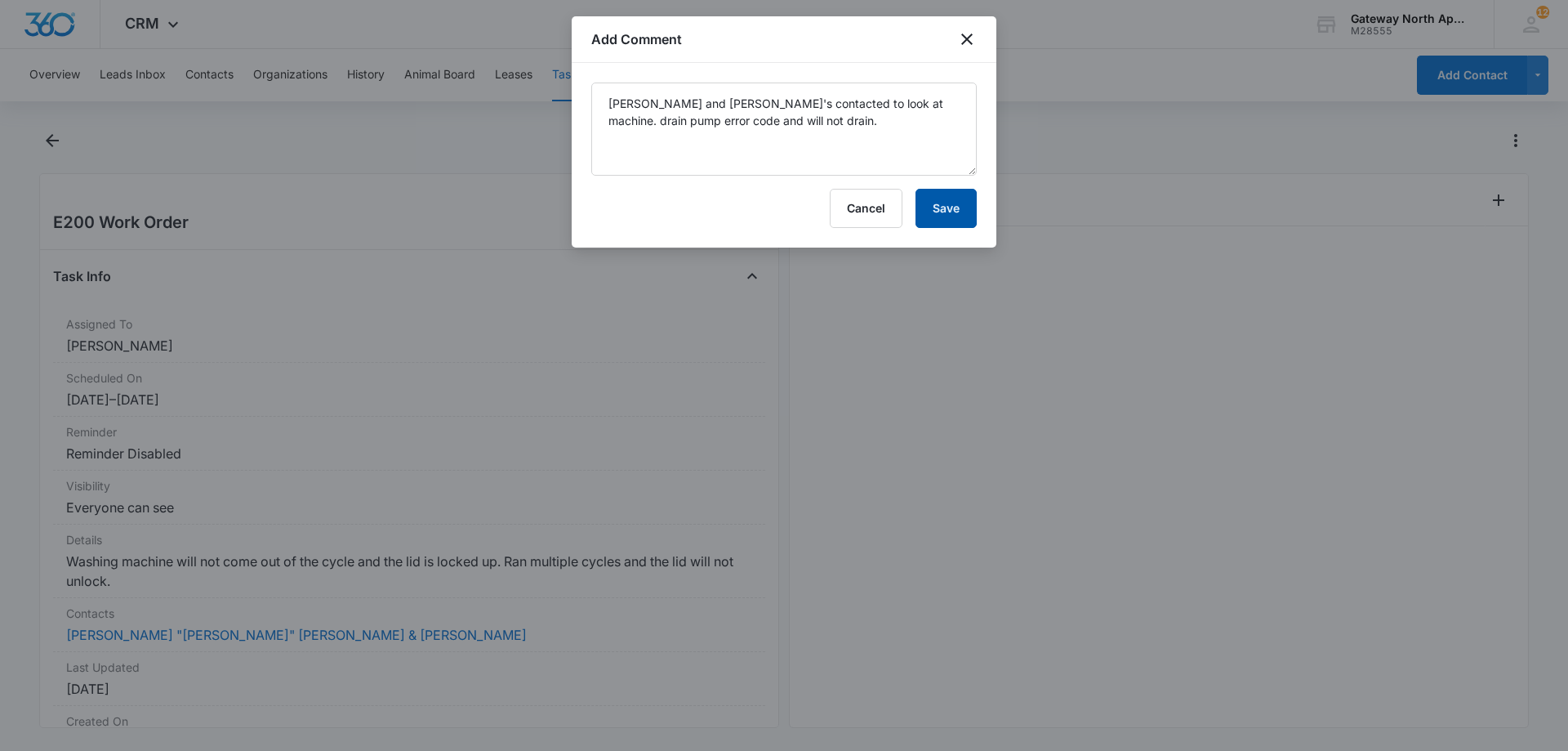
click at [947, 201] on button "Save" at bounding box center [946, 208] width 61 height 39
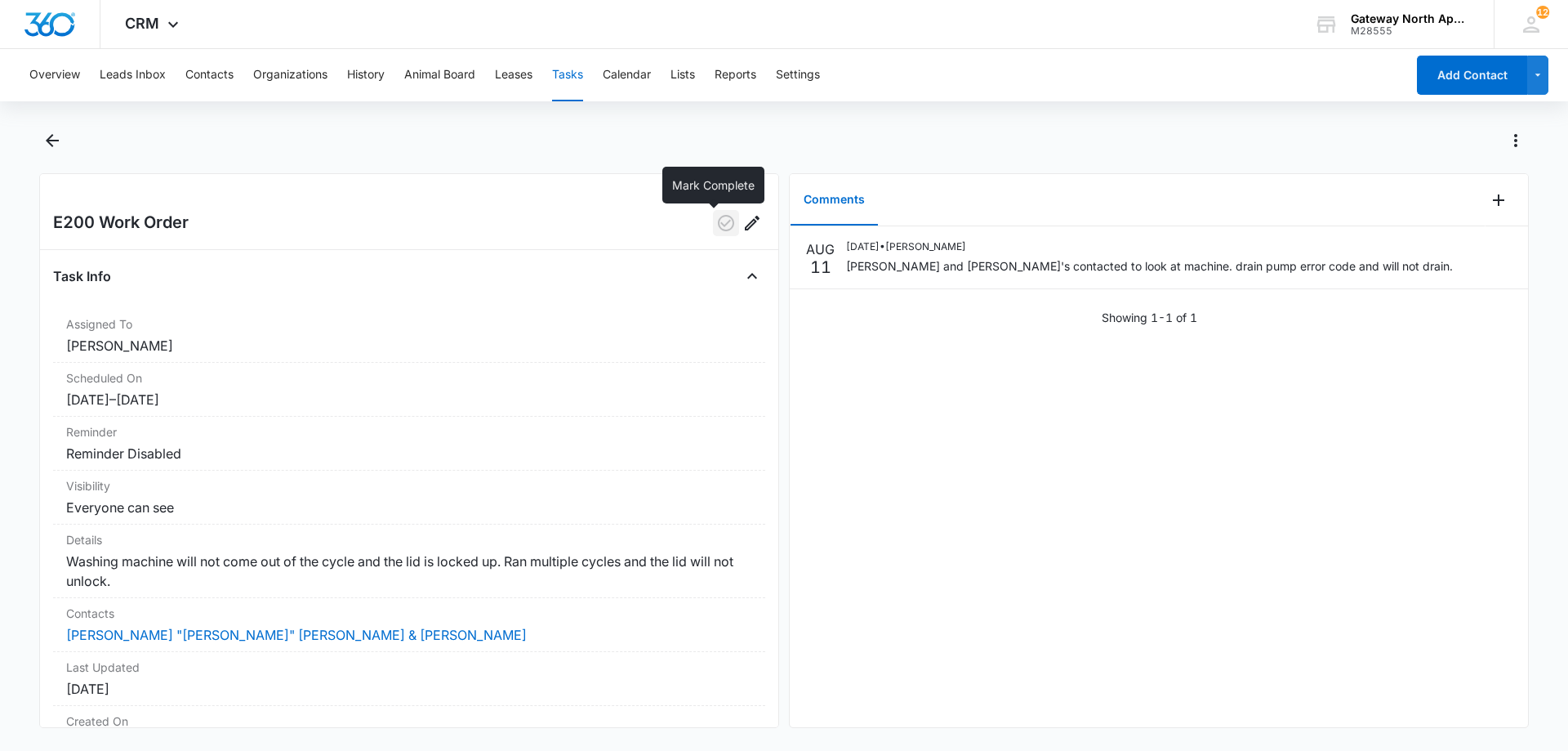
click at [722, 229] on icon "button" at bounding box center [725, 222] width 19 height 19
click at [716, 215] on icon "button" at bounding box center [725, 222] width 19 height 19
click at [756, 214] on div "E200 Work Order Task Info Assigned To Derek Stellway Scheduled On 8/9/25 – 8/9/…" at bounding box center [409, 450] width 740 height 555
click at [746, 218] on icon "Edit" at bounding box center [752, 223] width 15 height 15
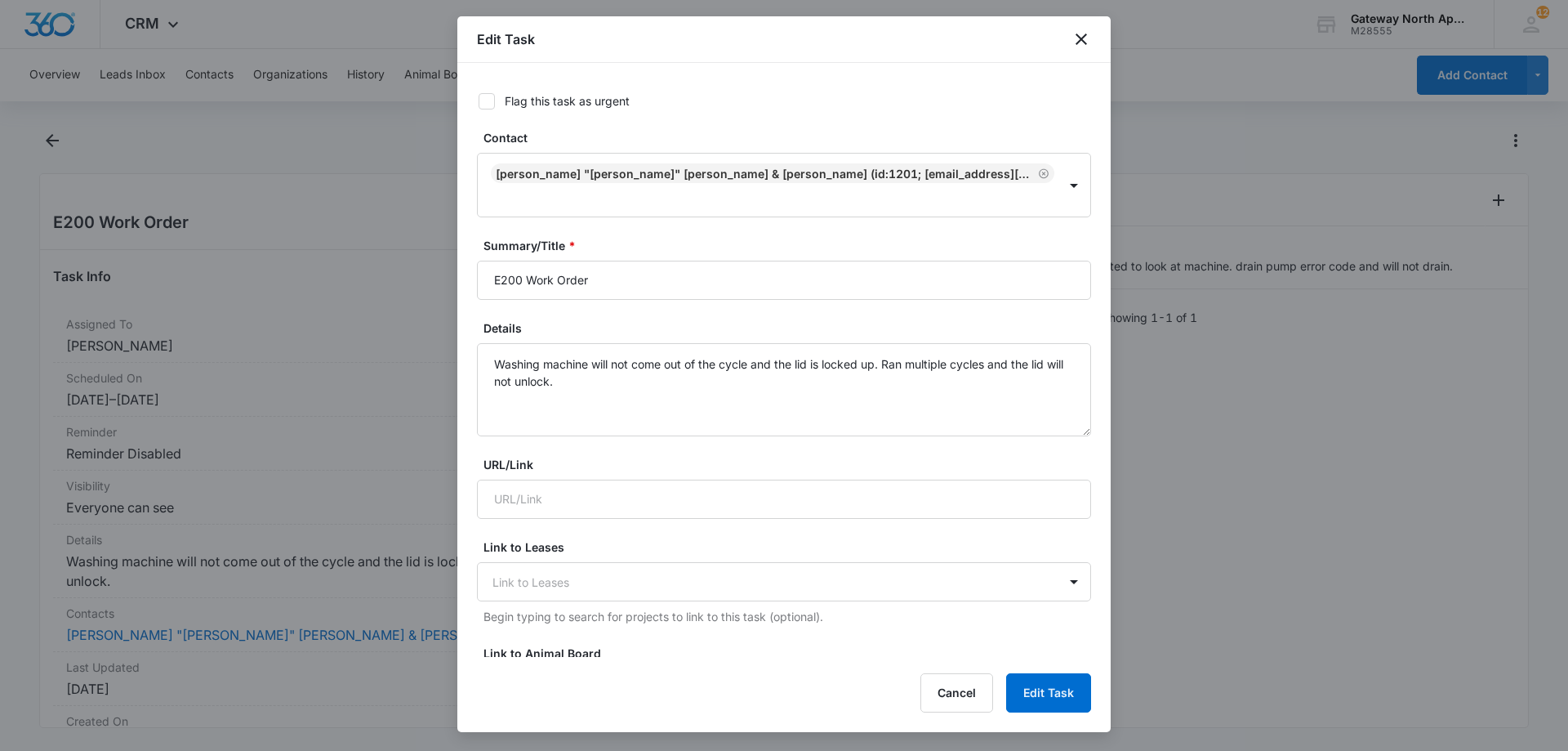
type input "Aug 9, 2025"
click at [528, 284] on input "E200 Work Order" at bounding box center [784, 280] width 614 height 39
type input "E200 Vendor Work Order"
click at [1047, 695] on button "Edit Task" at bounding box center [1048, 692] width 85 height 39
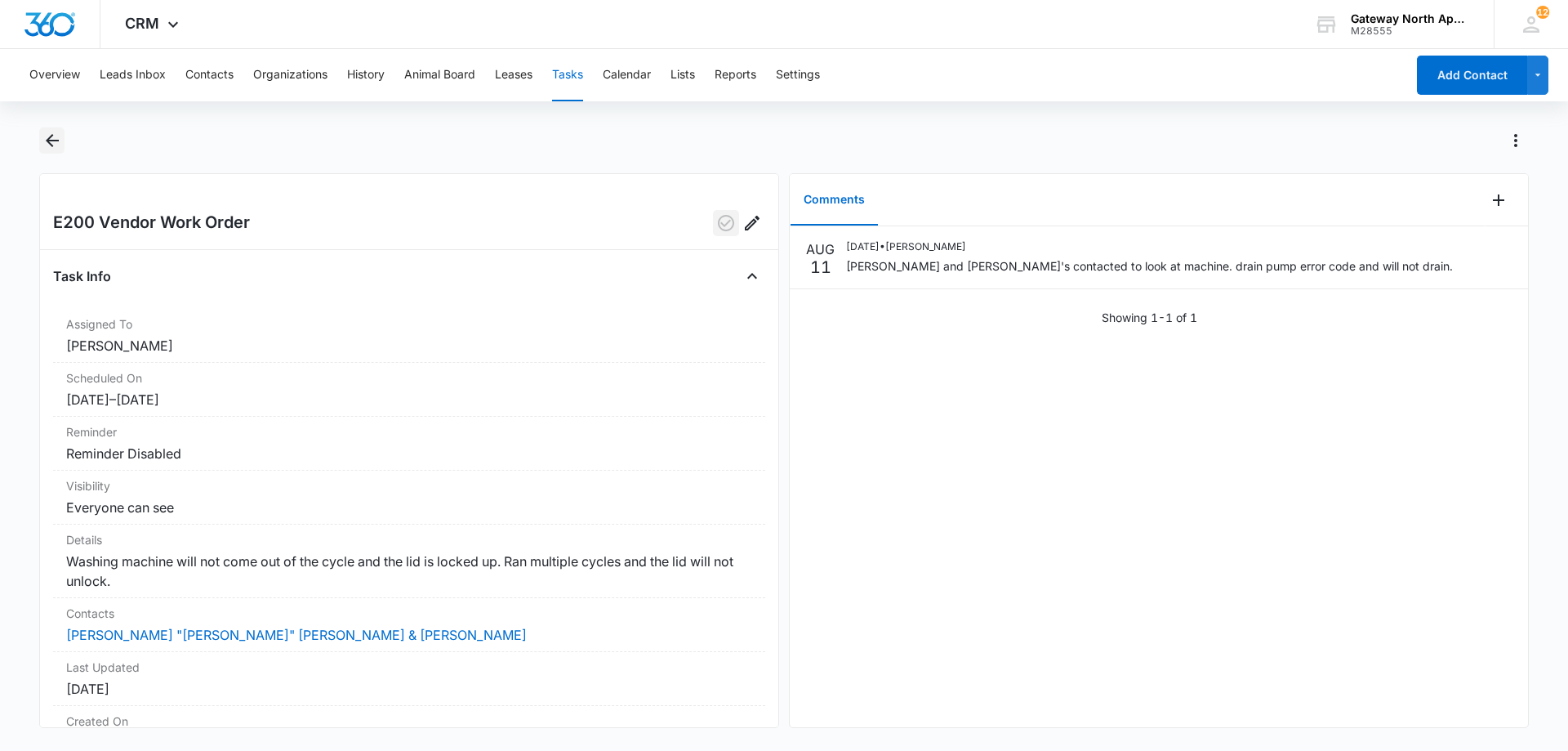
click at [55, 149] on icon "Back" at bounding box center [51, 140] width 19 height 19
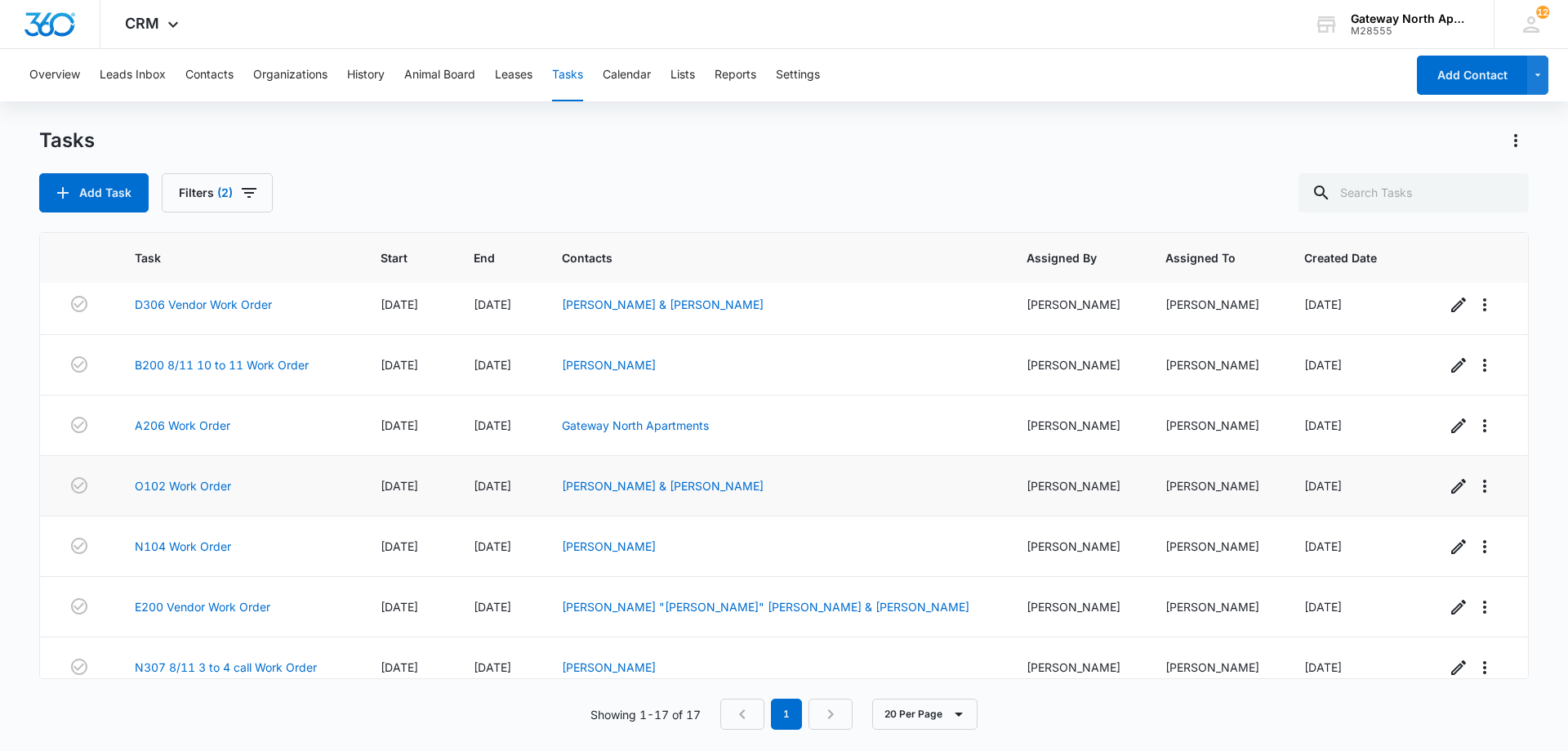
scroll to position [632, 0]
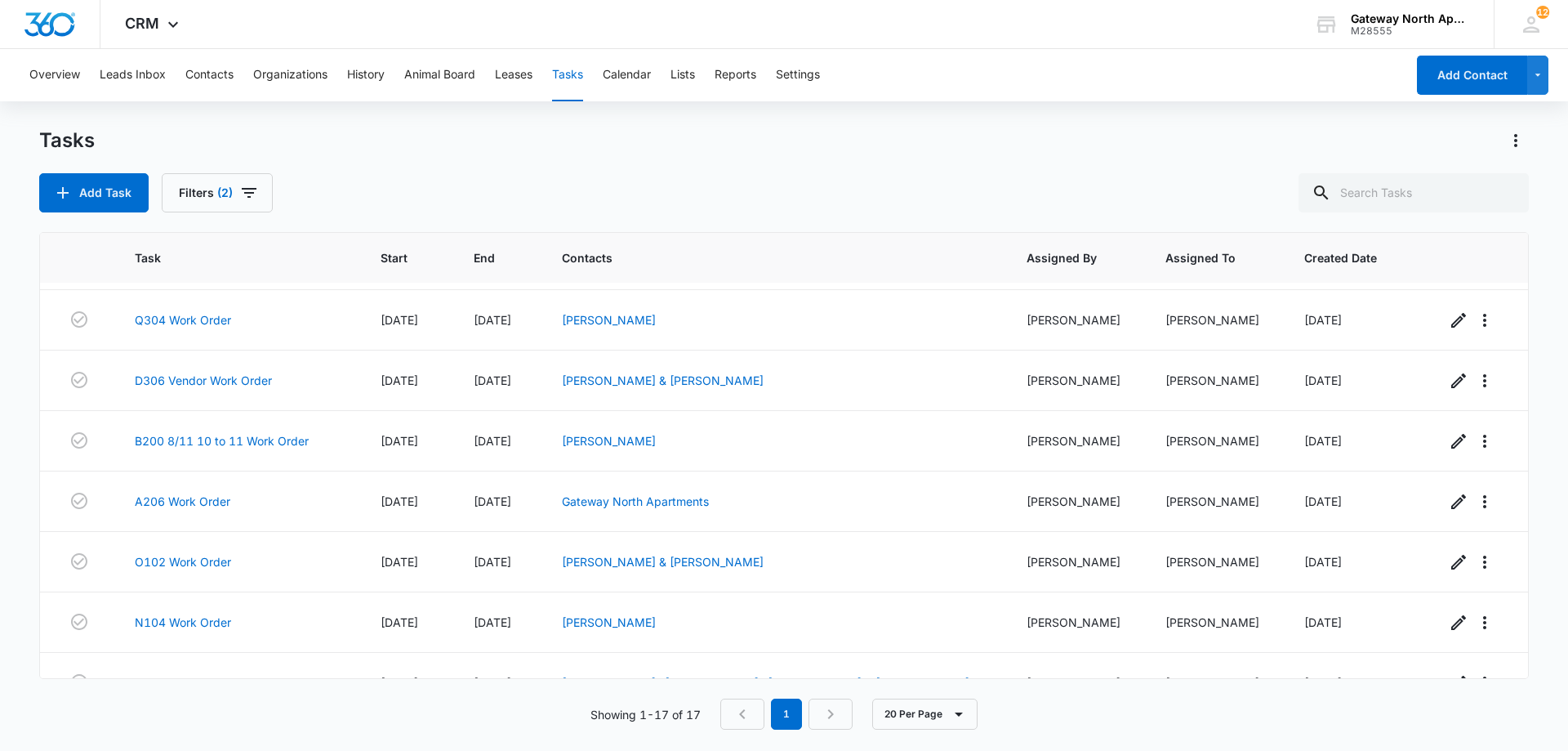
scroll to position [632, 0]
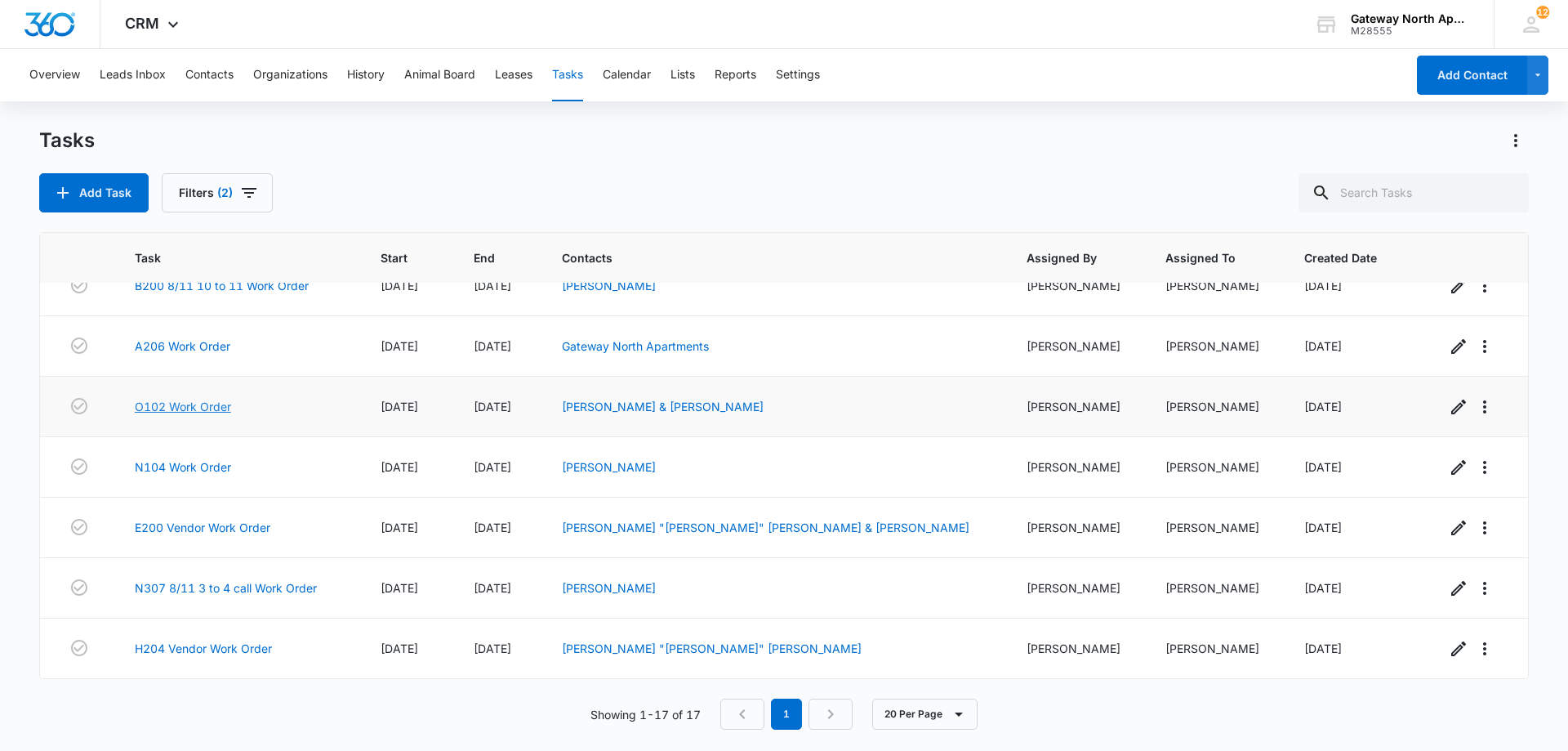
click at [231, 401] on link "O102 Work Order" at bounding box center [182, 406] width 96 height 17
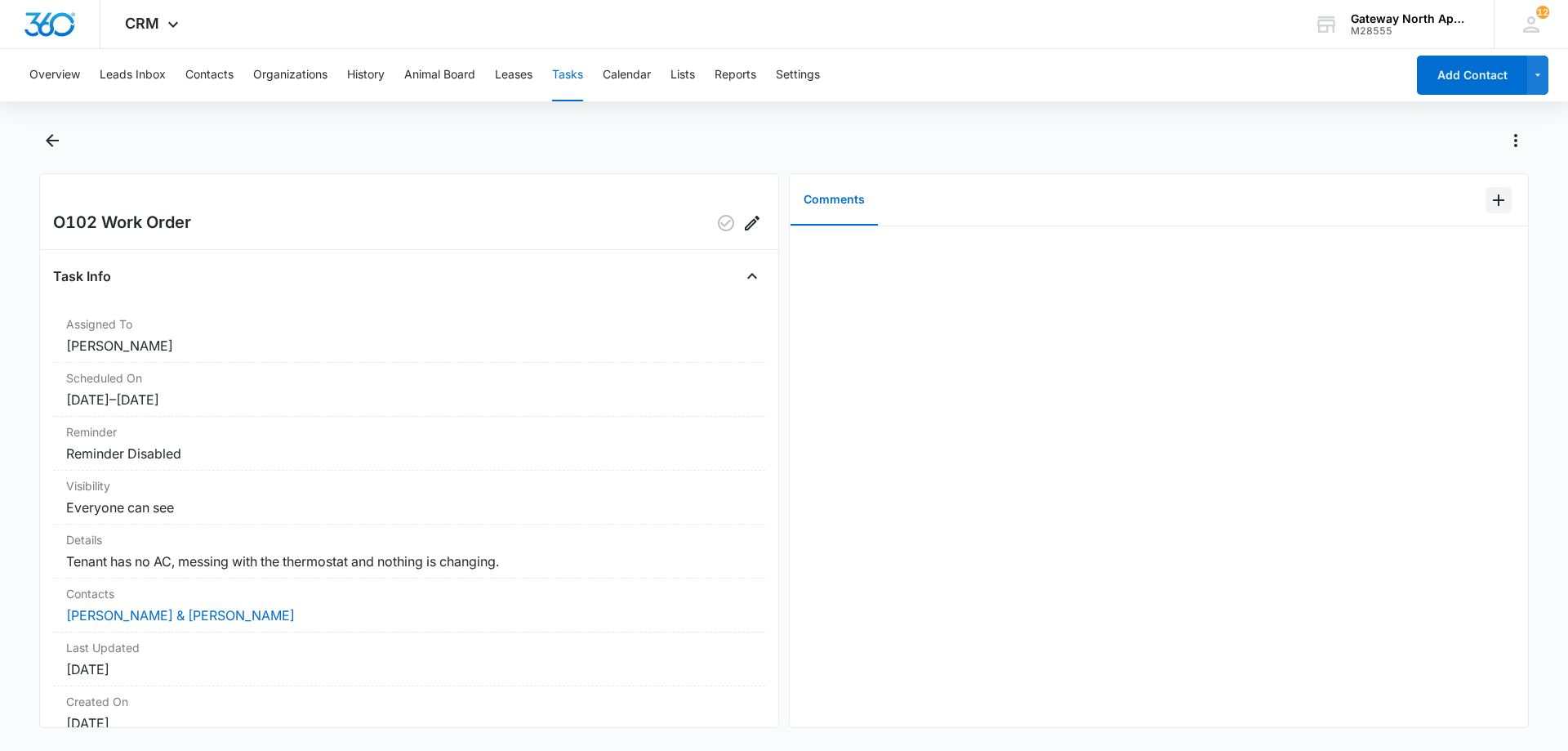
click at [1493, 204] on icon "Add Comment" at bounding box center [1498, 200] width 11 height 11
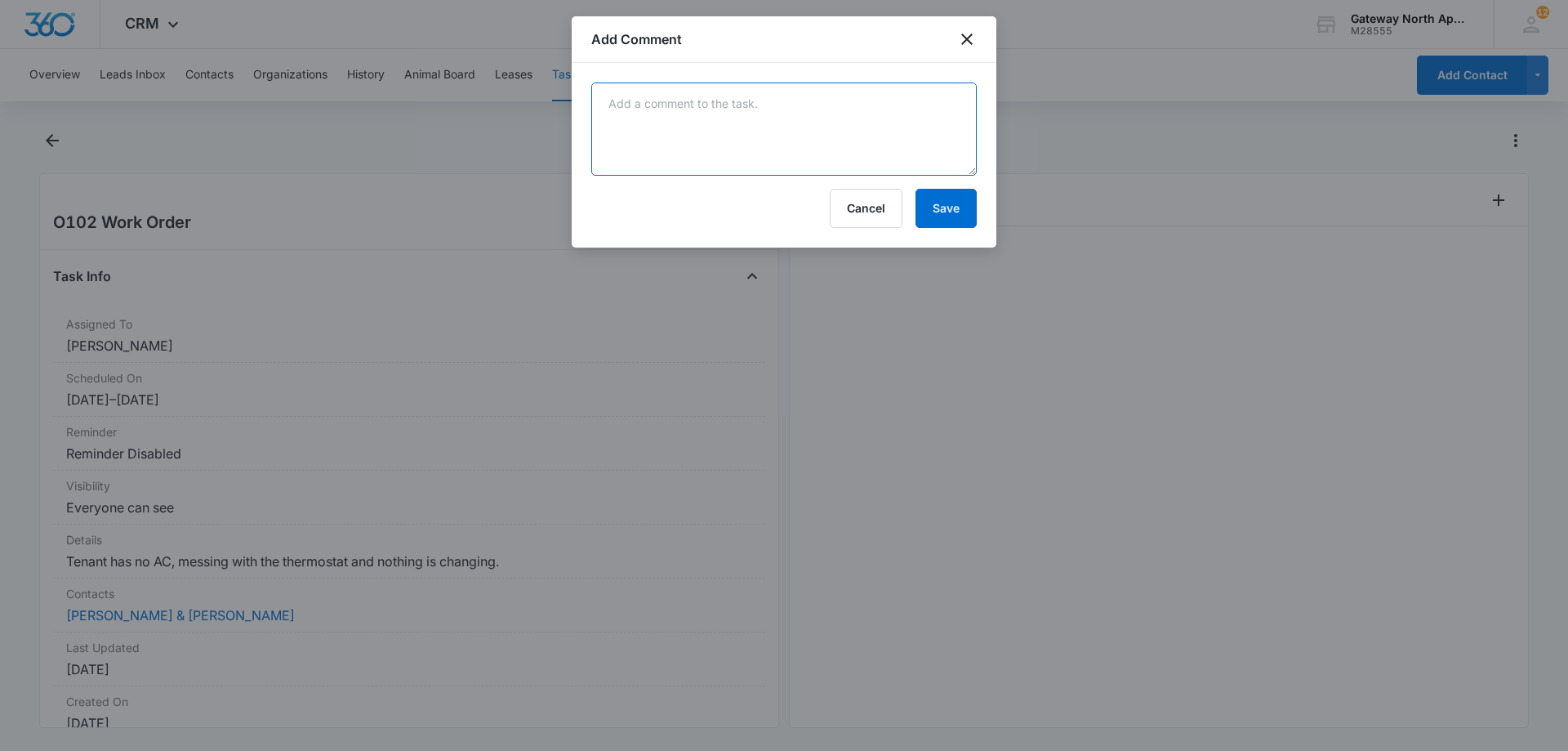
click at [793, 135] on textarea at bounding box center [784, 129] width 385 height 94
type textarea "outside unit frozen."
click at [916, 209] on button "Save" at bounding box center [946, 208] width 61 height 39
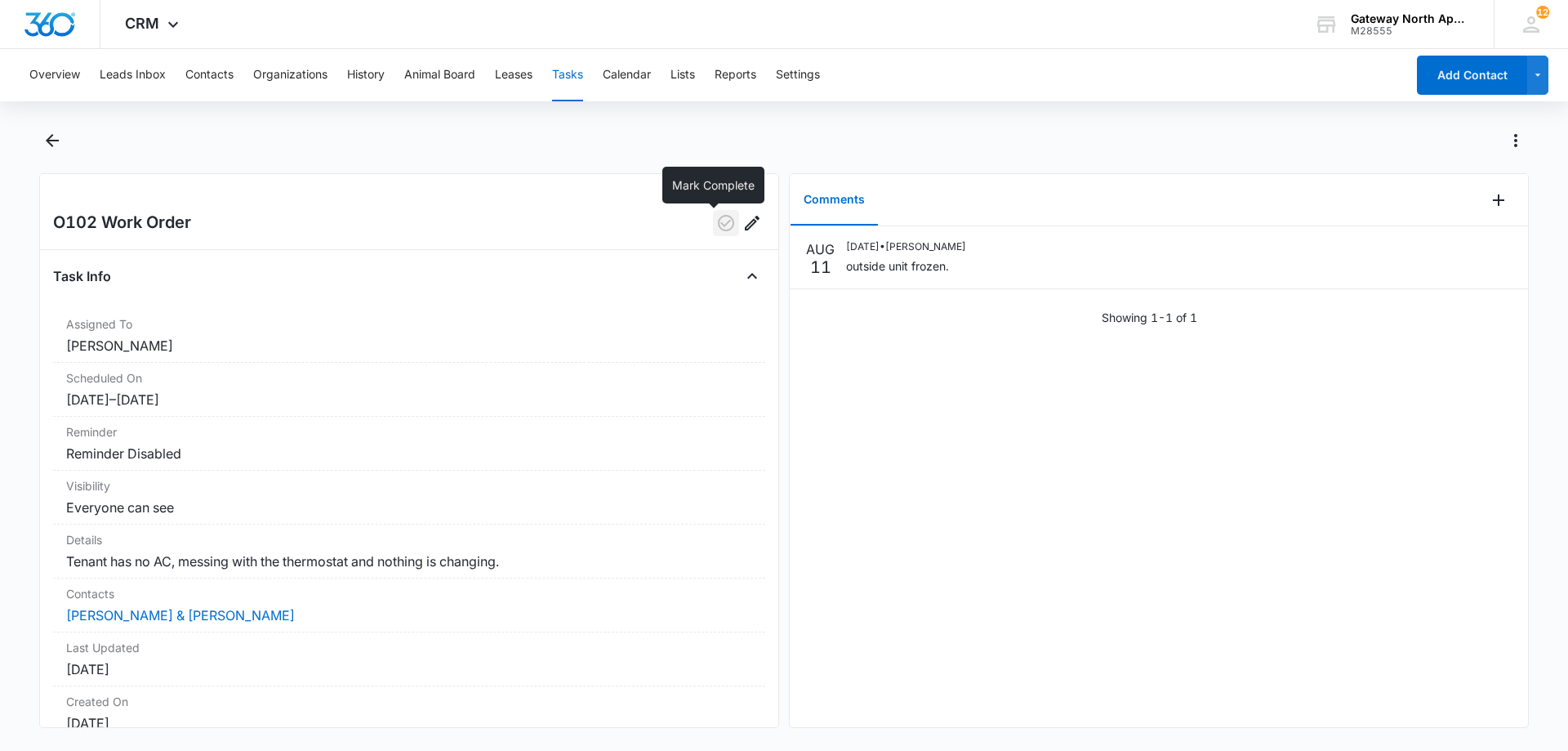
click at [718, 225] on icon "button" at bounding box center [726, 223] width 17 height 17
click at [48, 133] on icon "Back" at bounding box center [51, 140] width 19 height 19
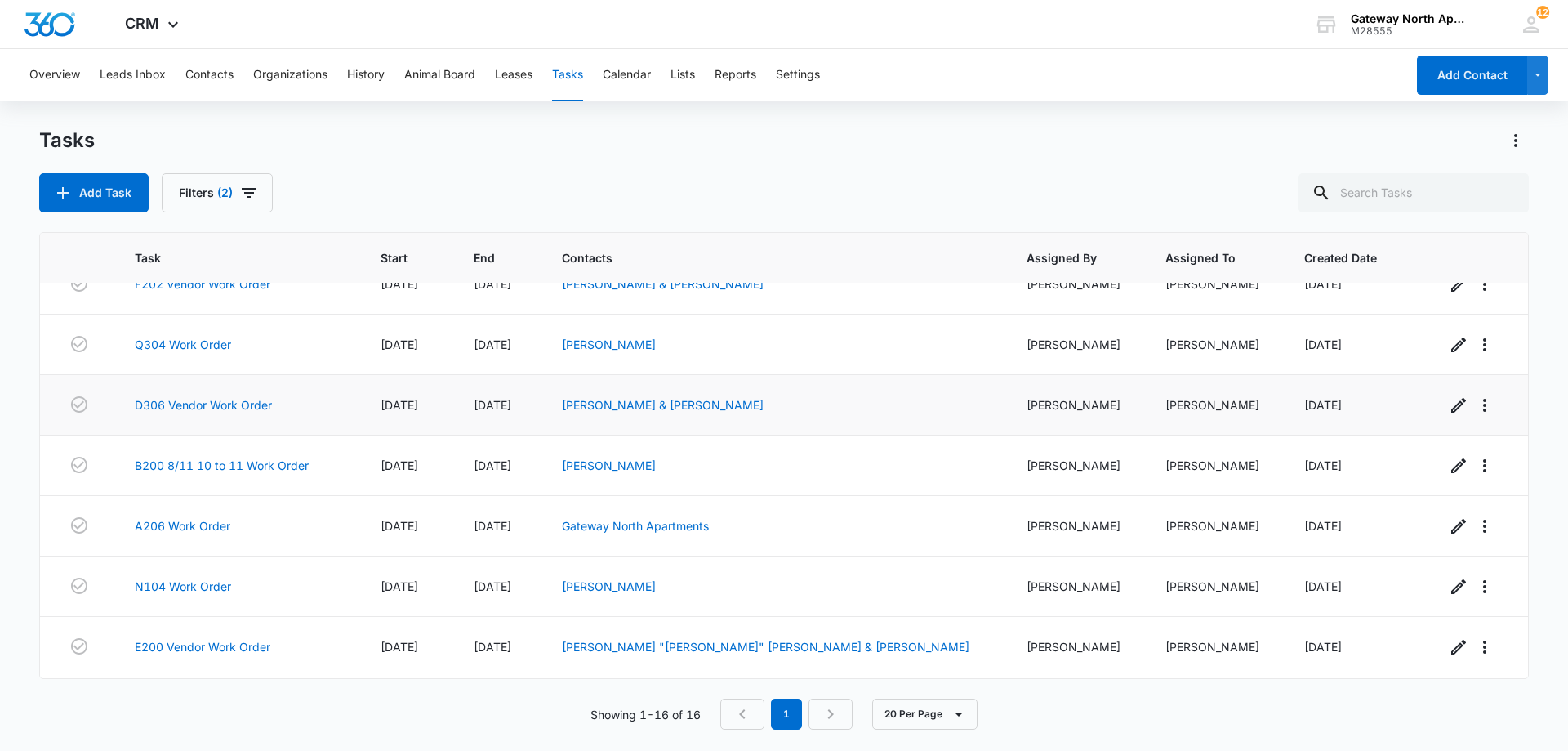
scroll to position [572, 0]
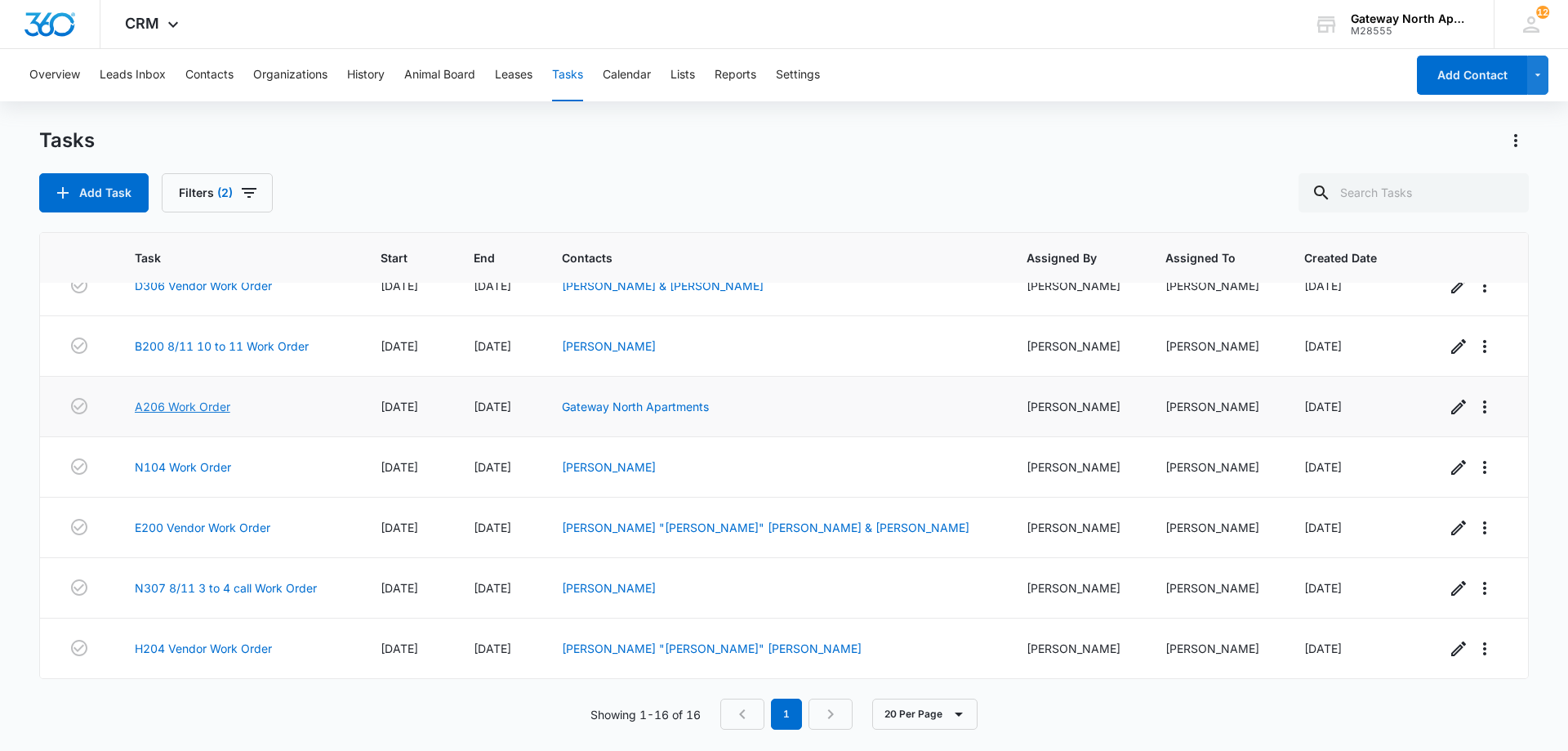
click at [210, 414] on link "A206 Work Order" at bounding box center [182, 406] width 95 height 17
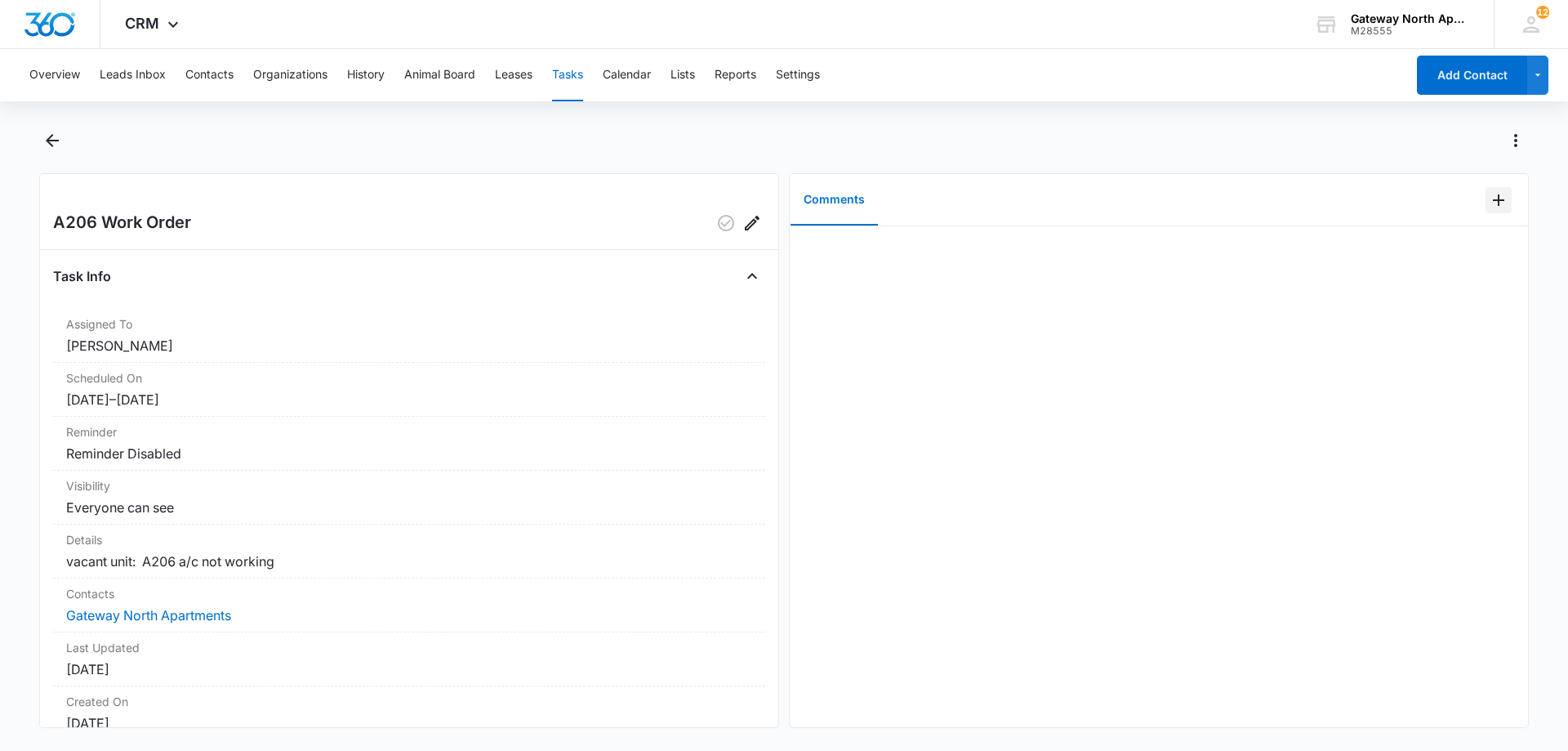
click at [1485, 193] on button "Add Comment" at bounding box center [1498, 200] width 27 height 27
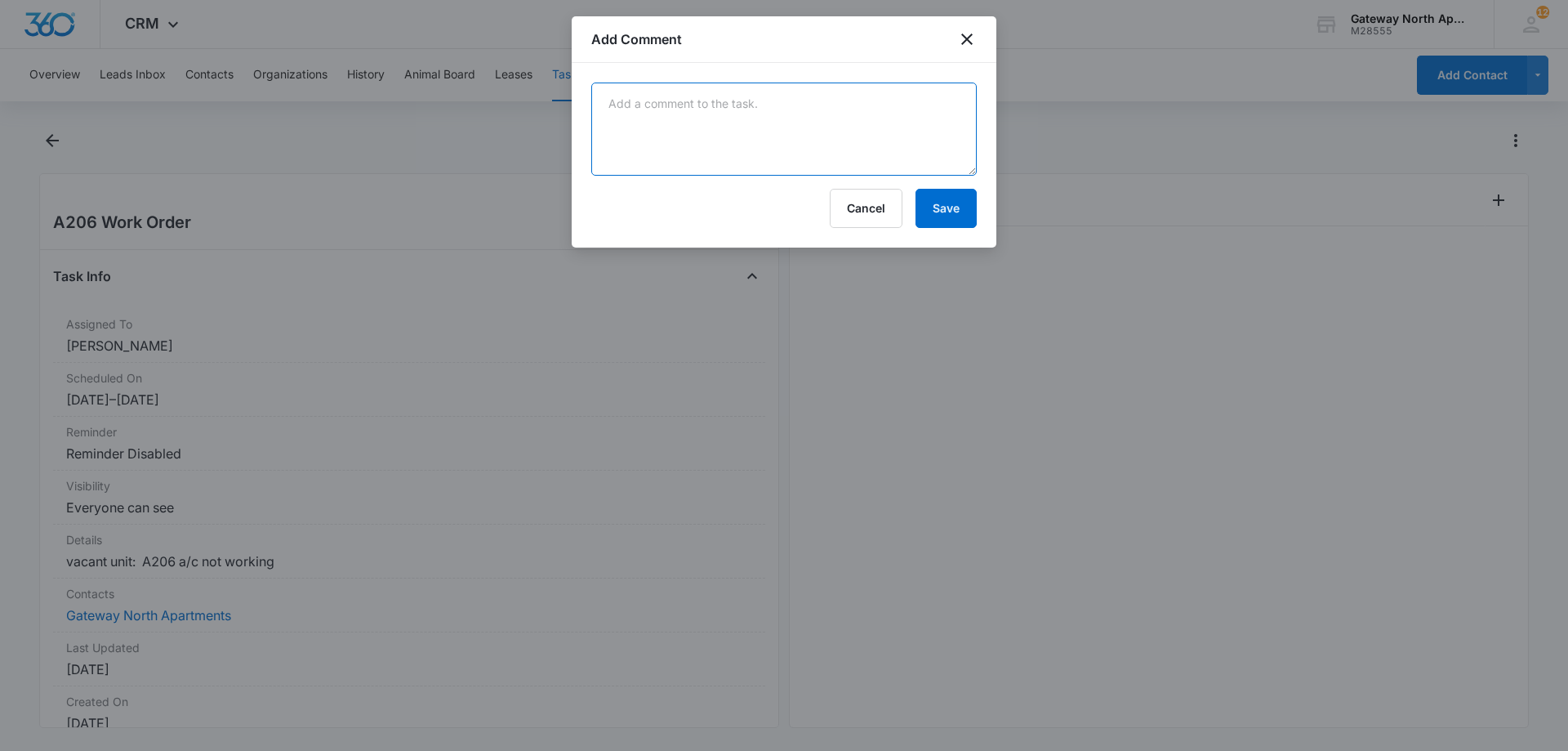
click at [785, 95] on textarea at bounding box center [784, 129] width 385 height 94
type textarea "ims scheduled"
click at [923, 211] on button "Save" at bounding box center [946, 208] width 61 height 39
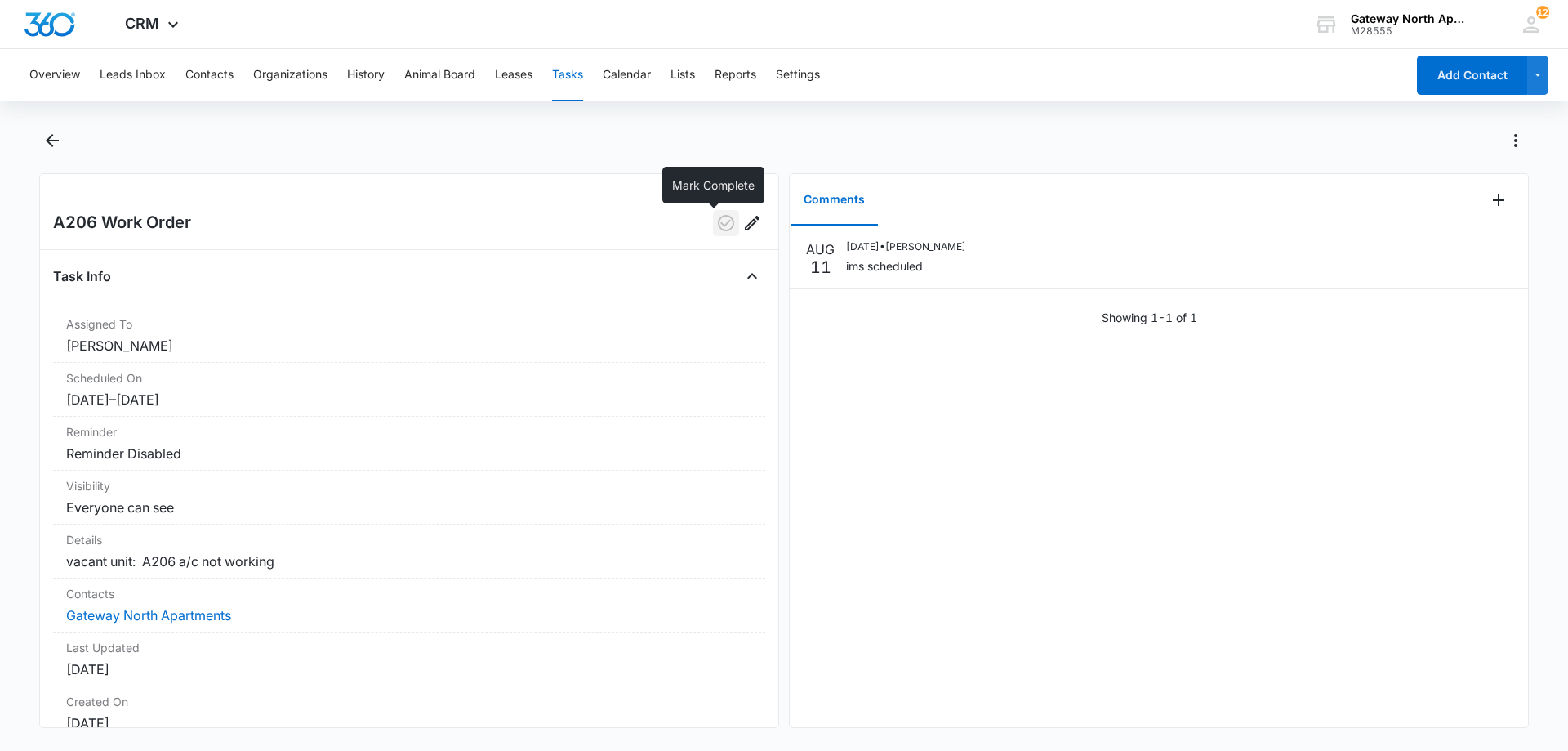
click at [716, 226] on icon "button" at bounding box center [725, 222] width 19 height 19
click at [718, 226] on icon "button" at bounding box center [726, 223] width 17 height 17
click at [39, 143] on button "Back" at bounding box center [52, 140] width 26 height 27
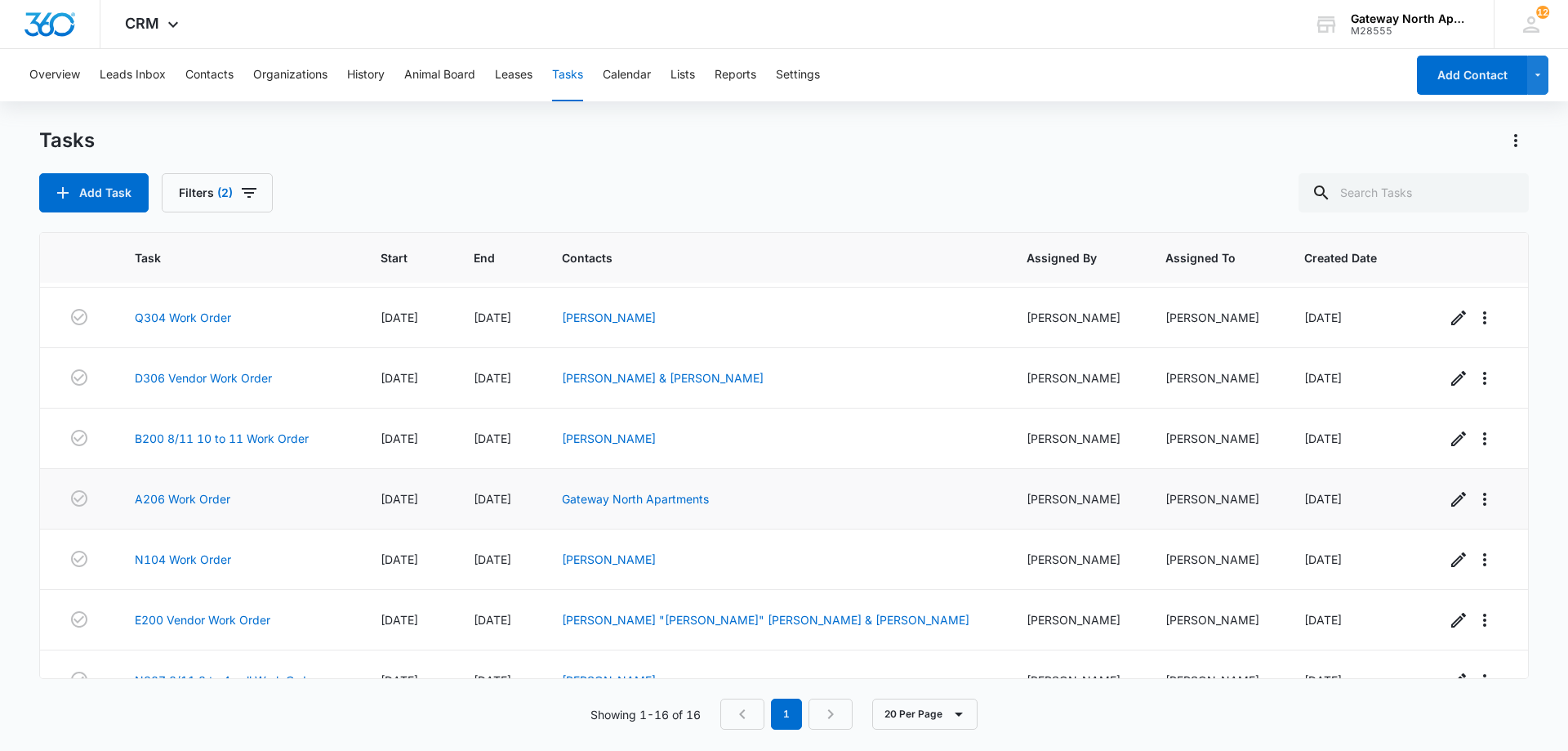
scroll to position [572, 0]
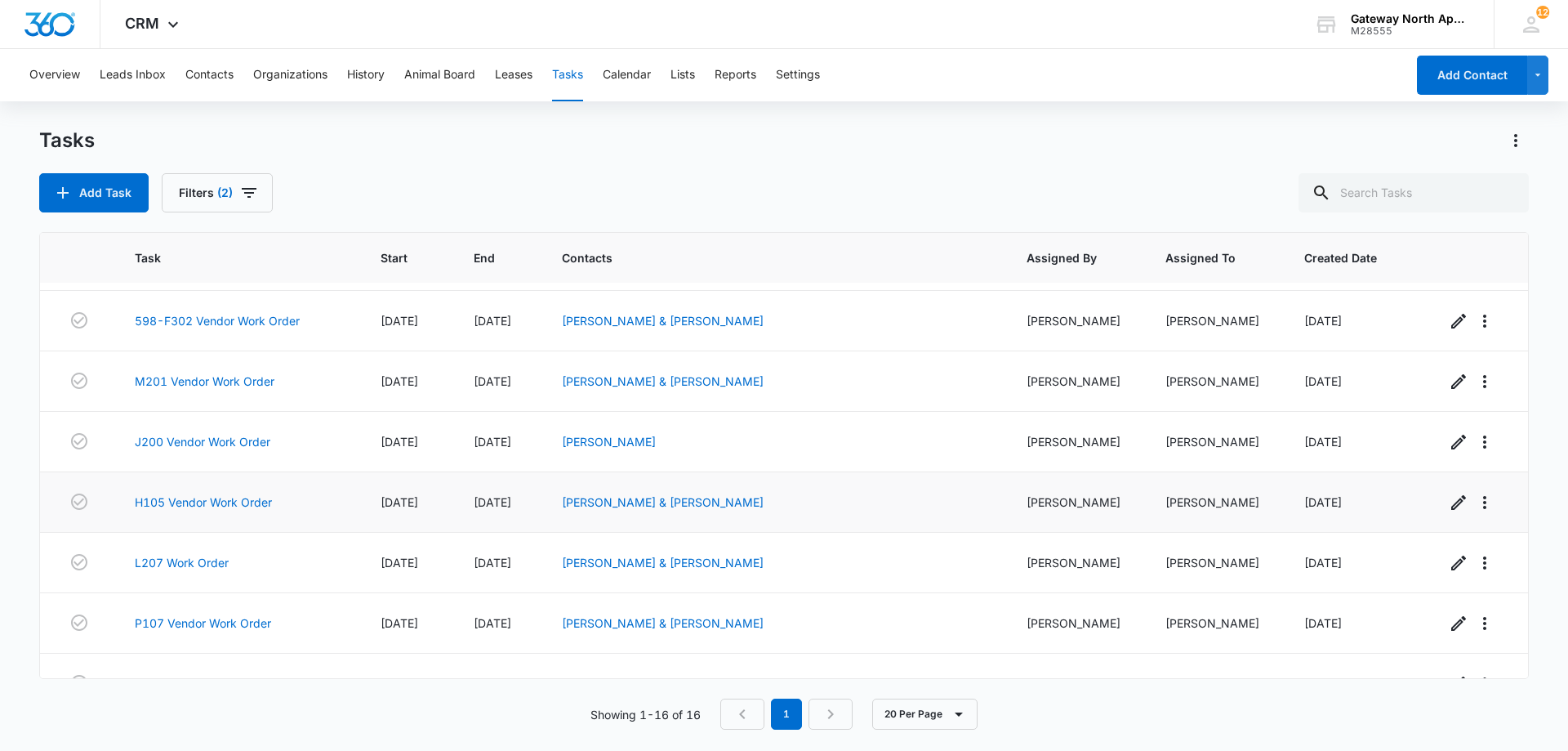
scroll to position [82, 0]
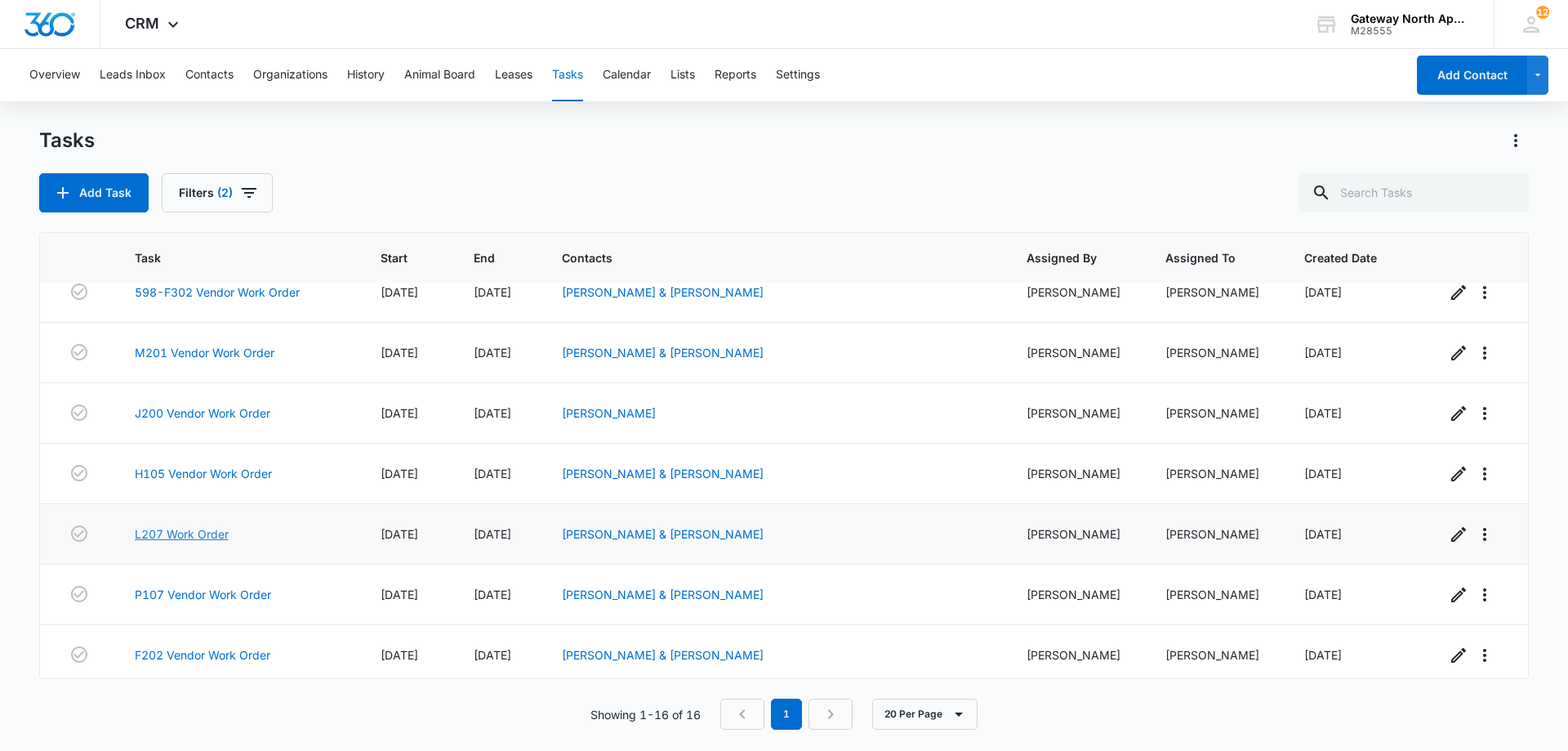
click at [228, 539] on link "L207 Work Order" at bounding box center [182, 534] width 94 height 17
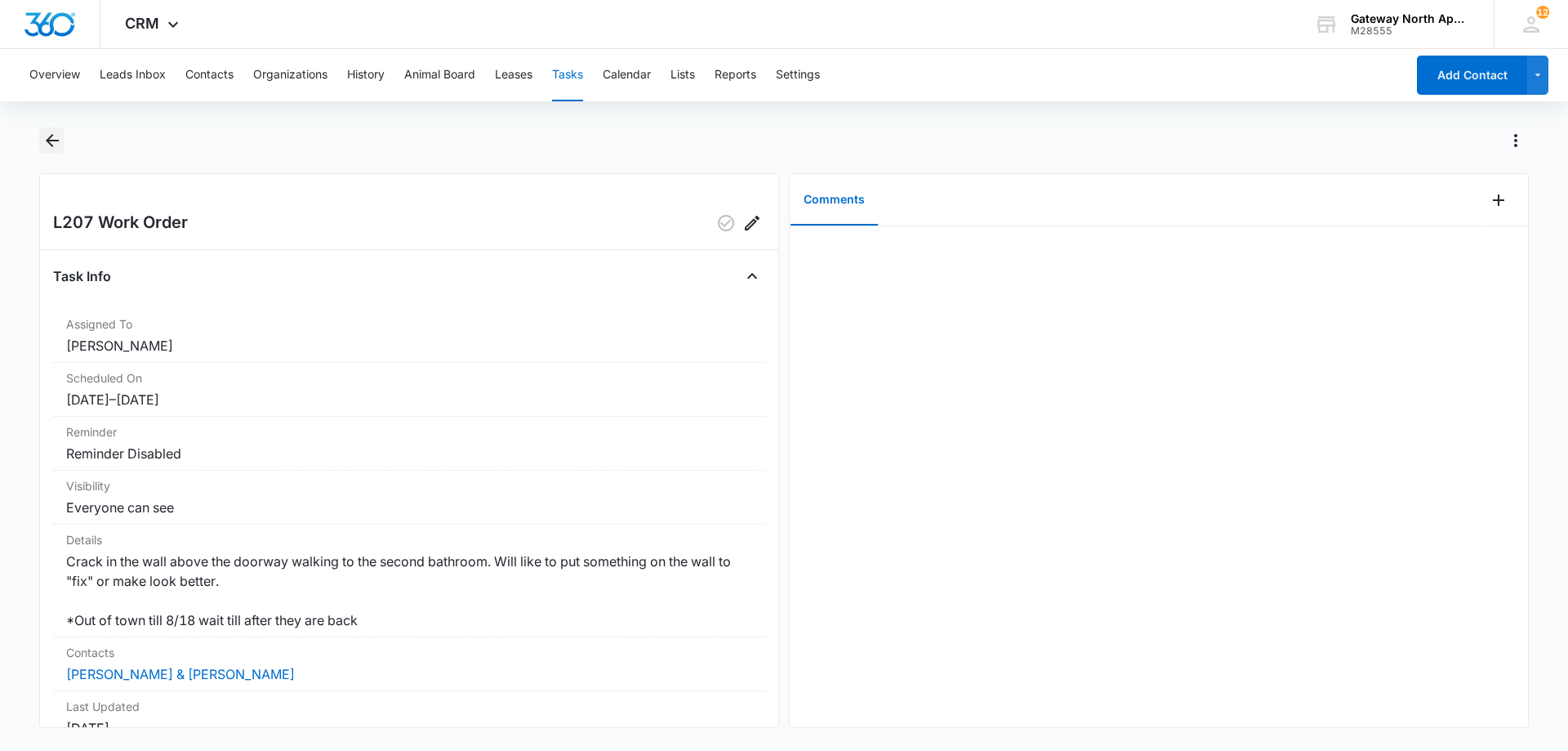
click at [42, 142] on icon "Back" at bounding box center [51, 140] width 19 height 19
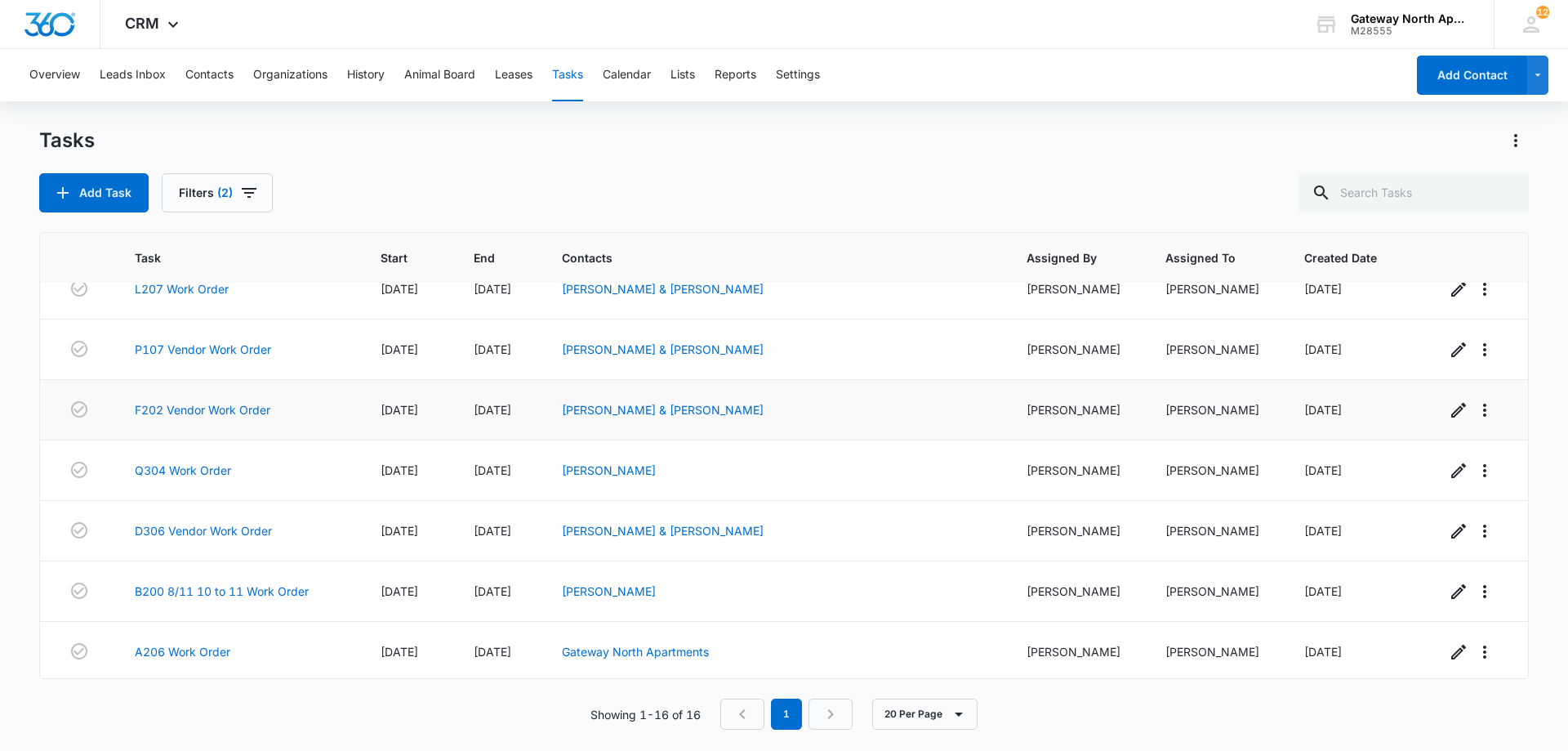
scroll to position [408, 0]
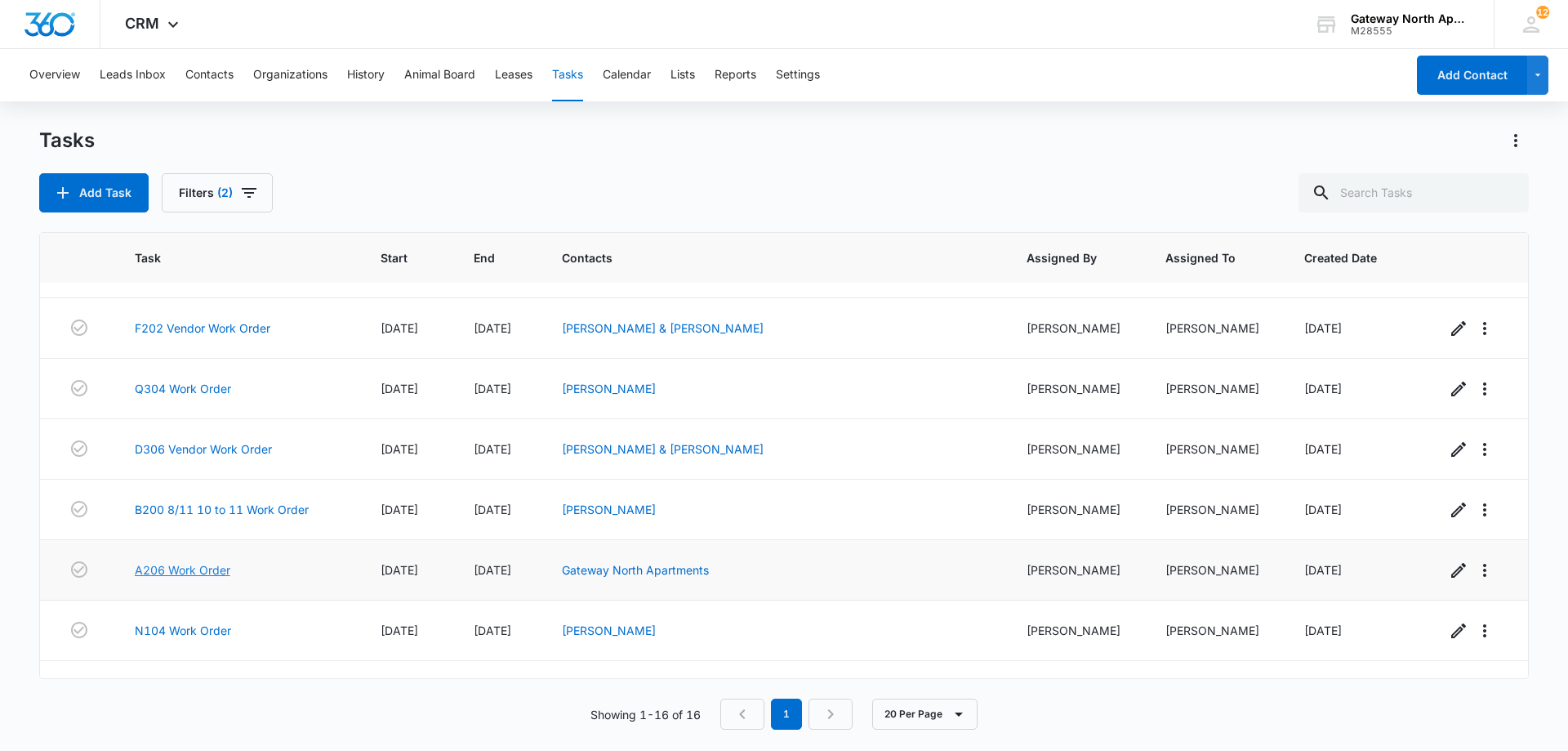
click at [205, 563] on link "A206 Work Order" at bounding box center [182, 569] width 95 height 17
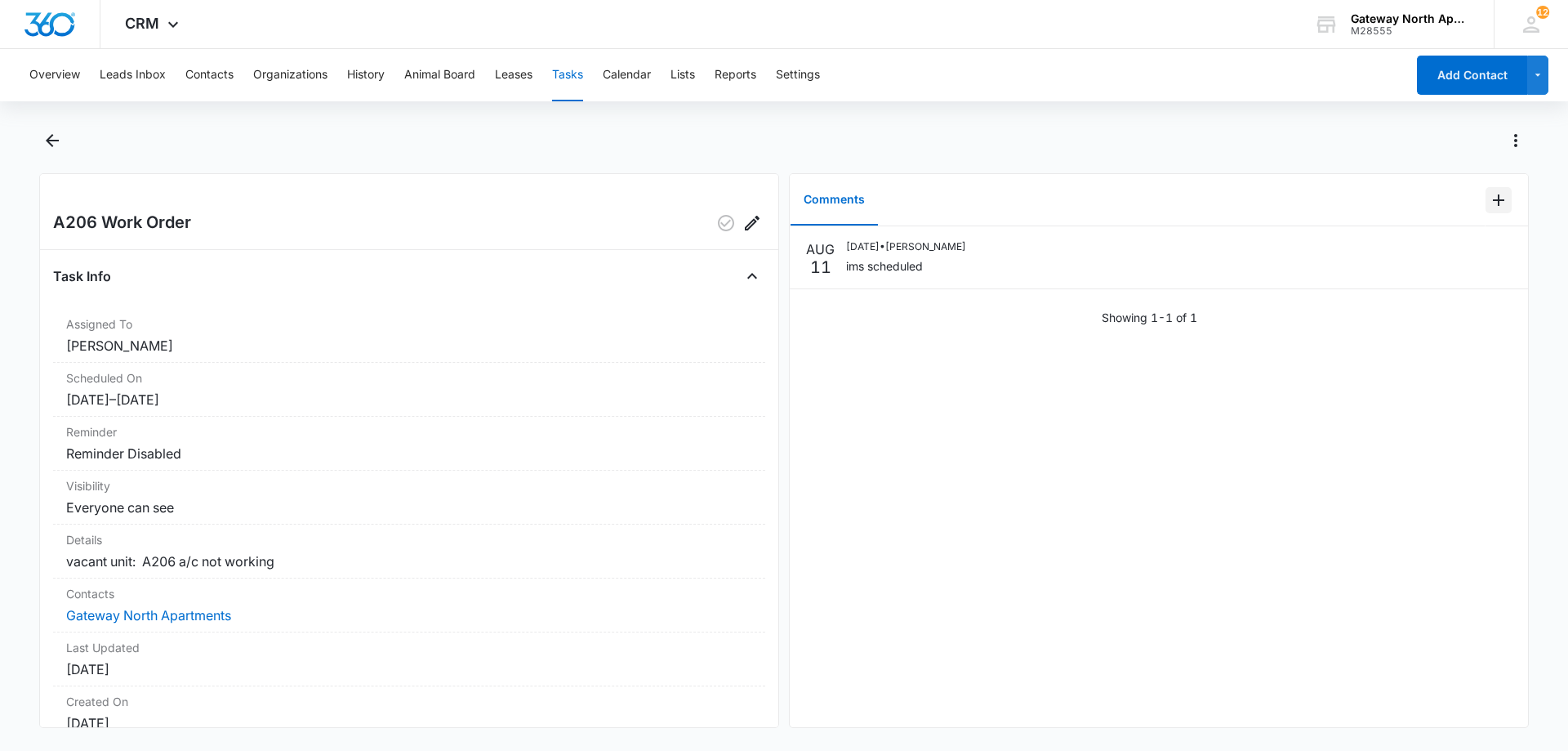
click at [1489, 204] on icon "Add Comment" at bounding box center [1498, 200] width 19 height 19
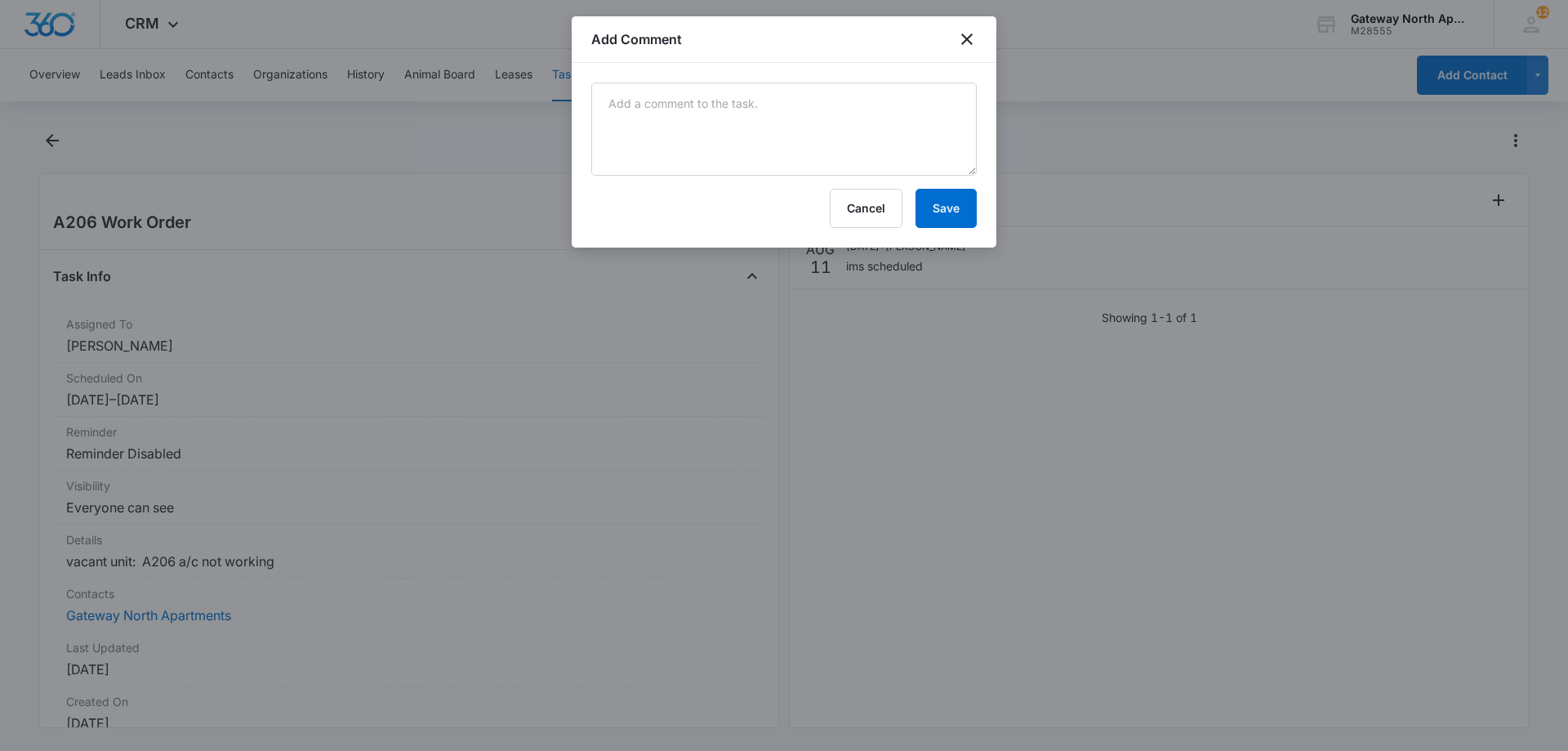
click at [1334, 259] on div at bounding box center [784, 375] width 1568 height 751
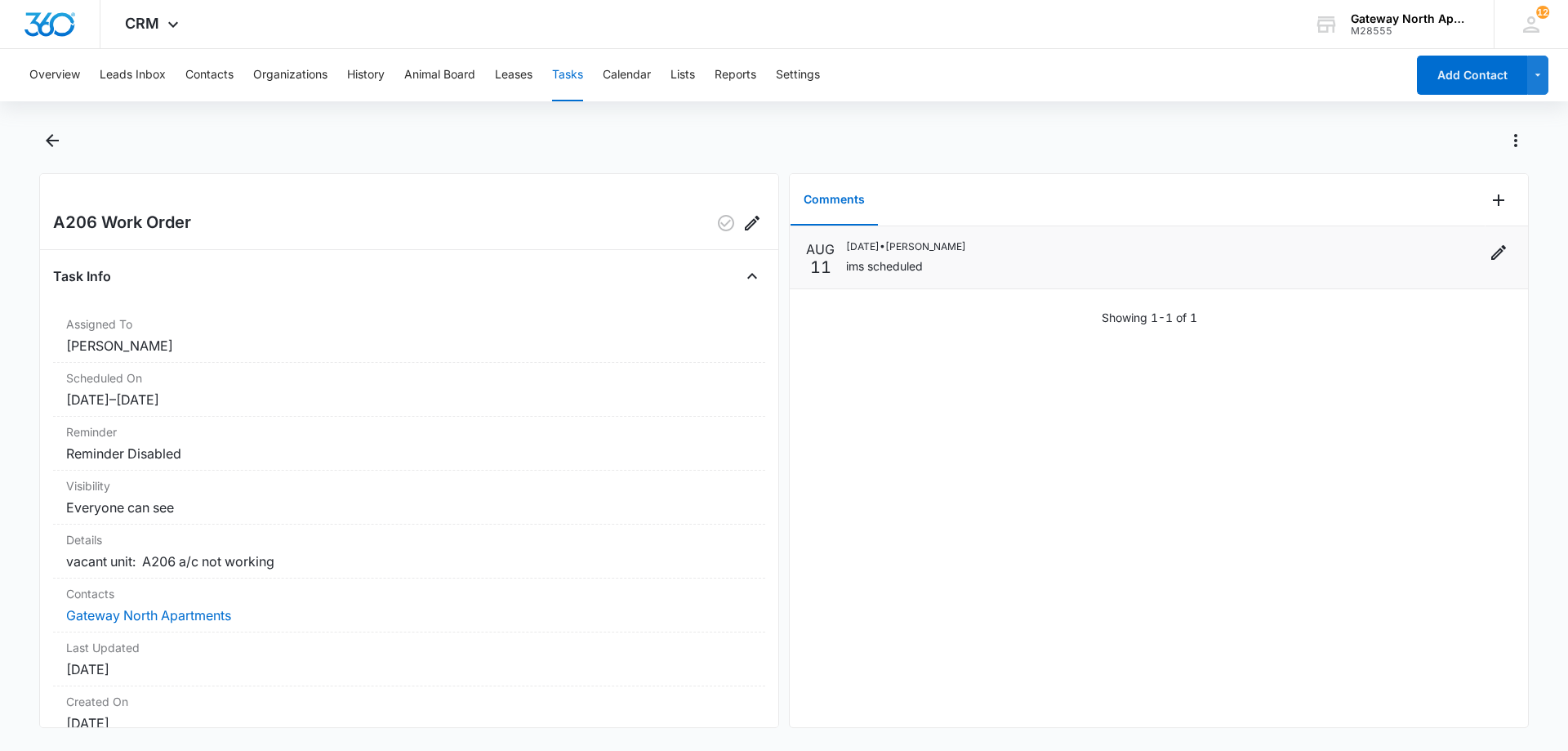
click at [1394, 254] on div "08/11/2025 • Derek Stellway ims scheduled" at bounding box center [1179, 257] width 666 height 36
click at [1489, 261] on icon "Edit" at bounding box center [1498, 252] width 19 height 19
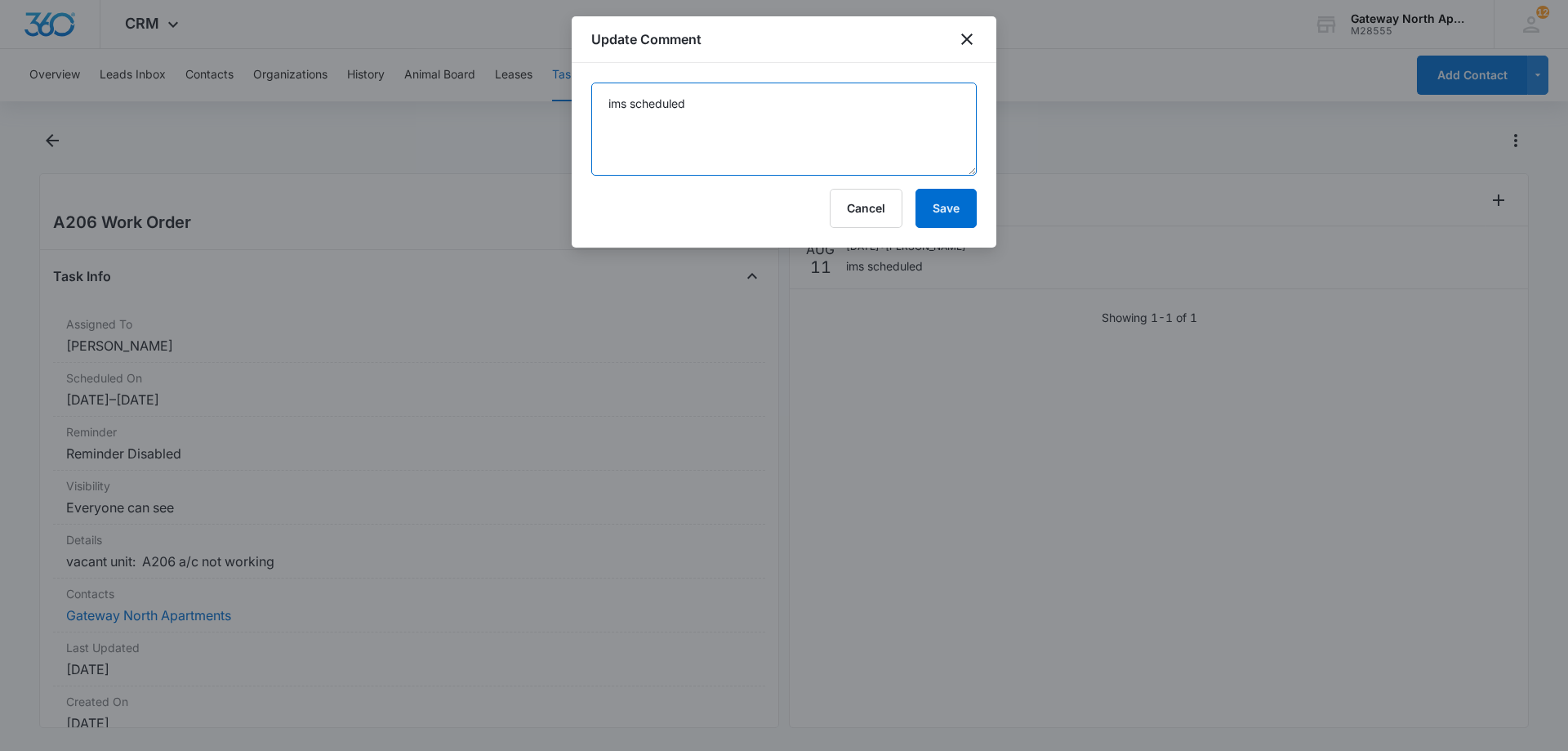
click at [806, 113] on textarea "ims scheduled" at bounding box center [784, 129] width 385 height 94
type textarea "ims scheduled low on freon"
click at [944, 218] on button "Save" at bounding box center [946, 208] width 61 height 39
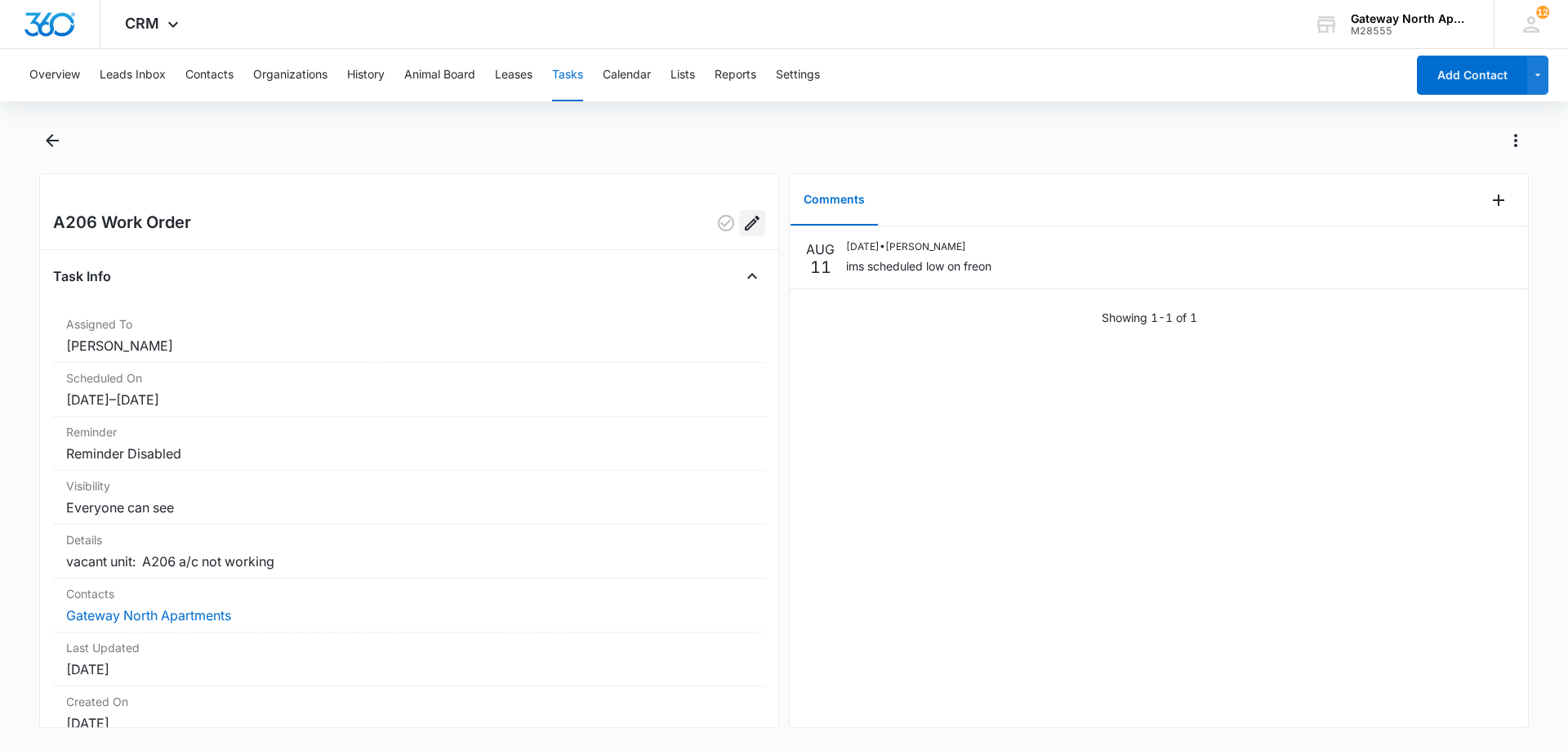
click at [745, 228] on icon "Edit" at bounding box center [752, 223] width 15 height 15
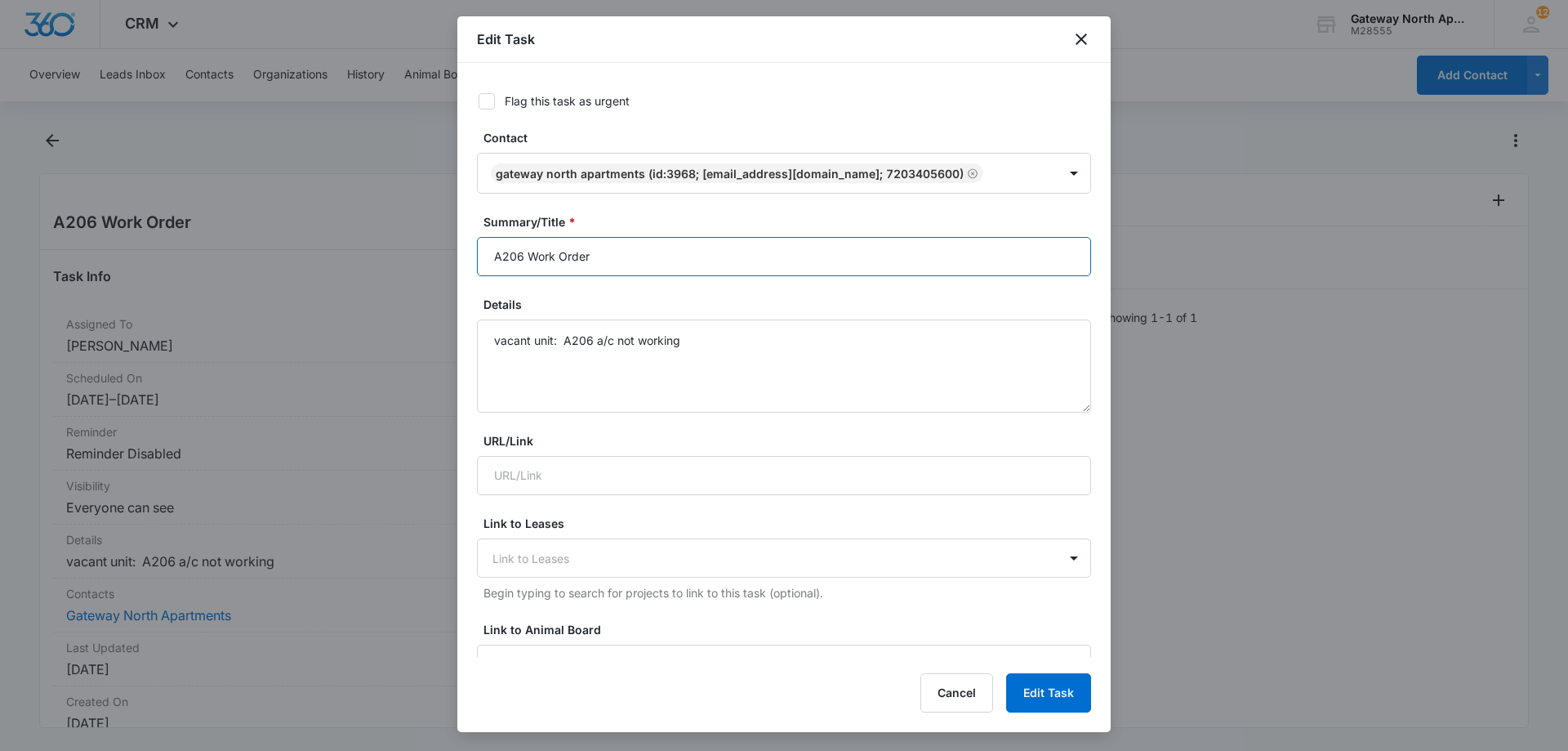
drag, startPoint x: 525, startPoint y: 251, endPoint x: 578, endPoint y: 257, distance: 53.3
click at [526, 253] on input "A206 Work Order" at bounding box center [784, 256] width 614 height 39
type input "A206 Vendor Work Order"
click at [1039, 705] on button "Edit Task" at bounding box center [1048, 692] width 85 height 39
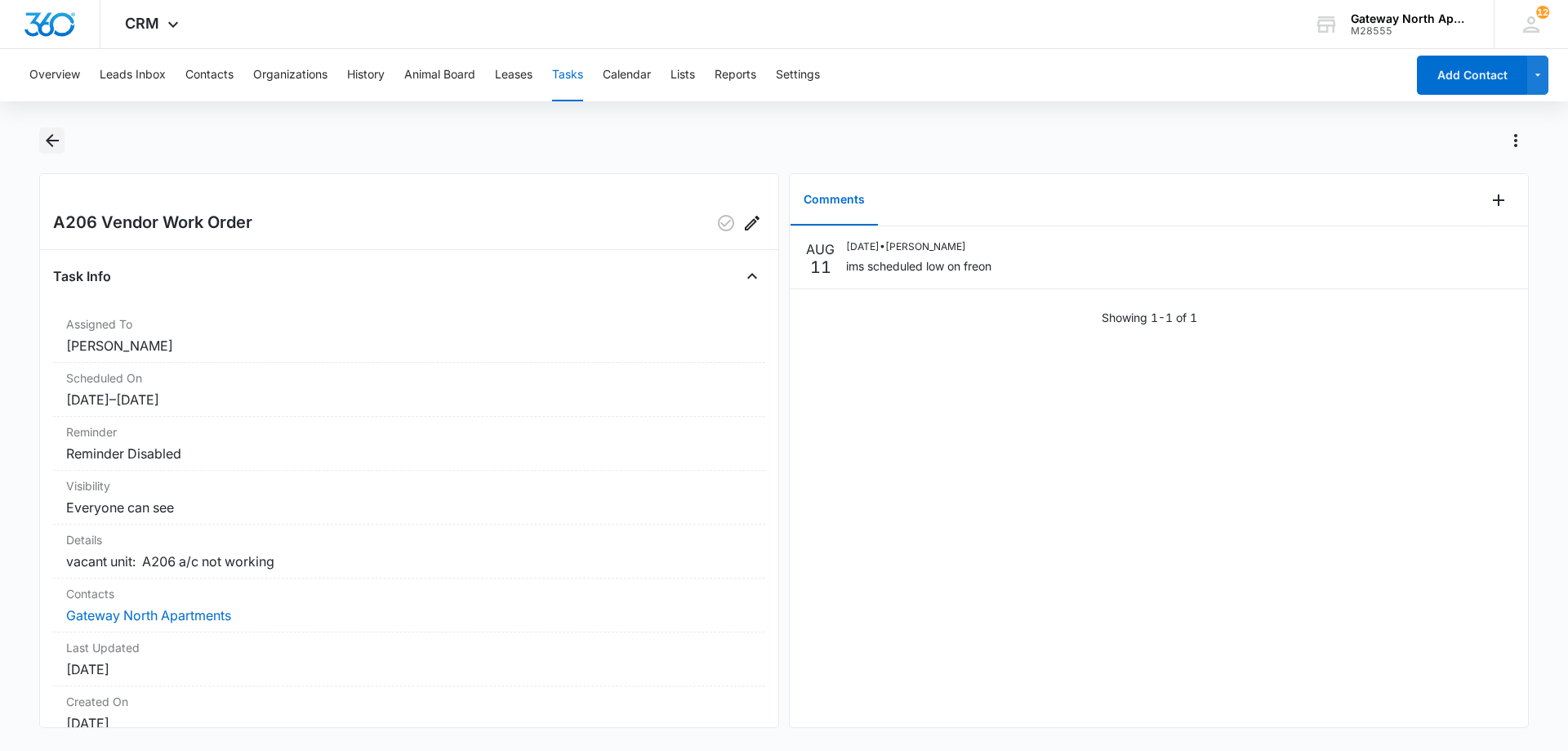
click at [40, 152] on button "Back" at bounding box center [52, 140] width 26 height 27
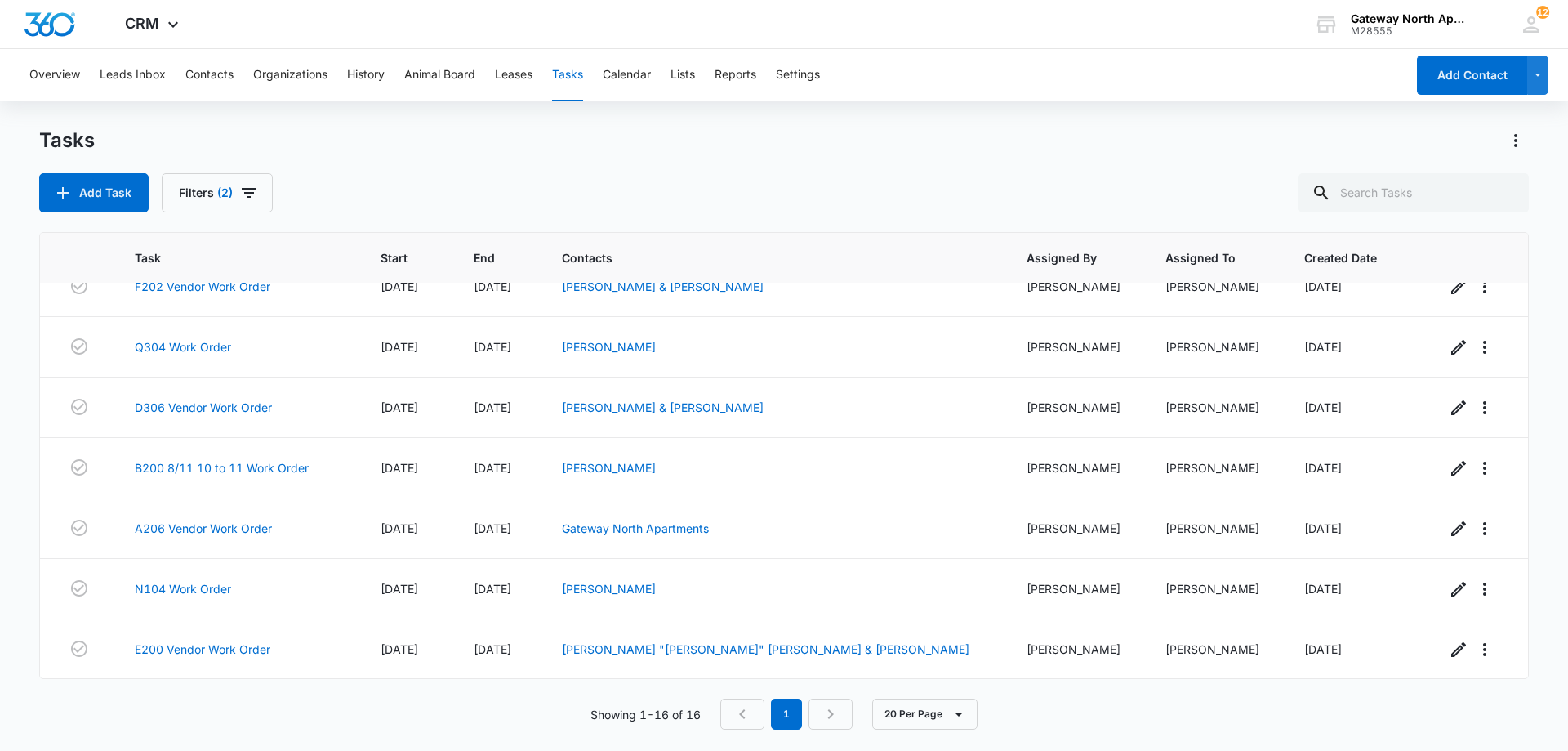
scroll to position [490, 0]
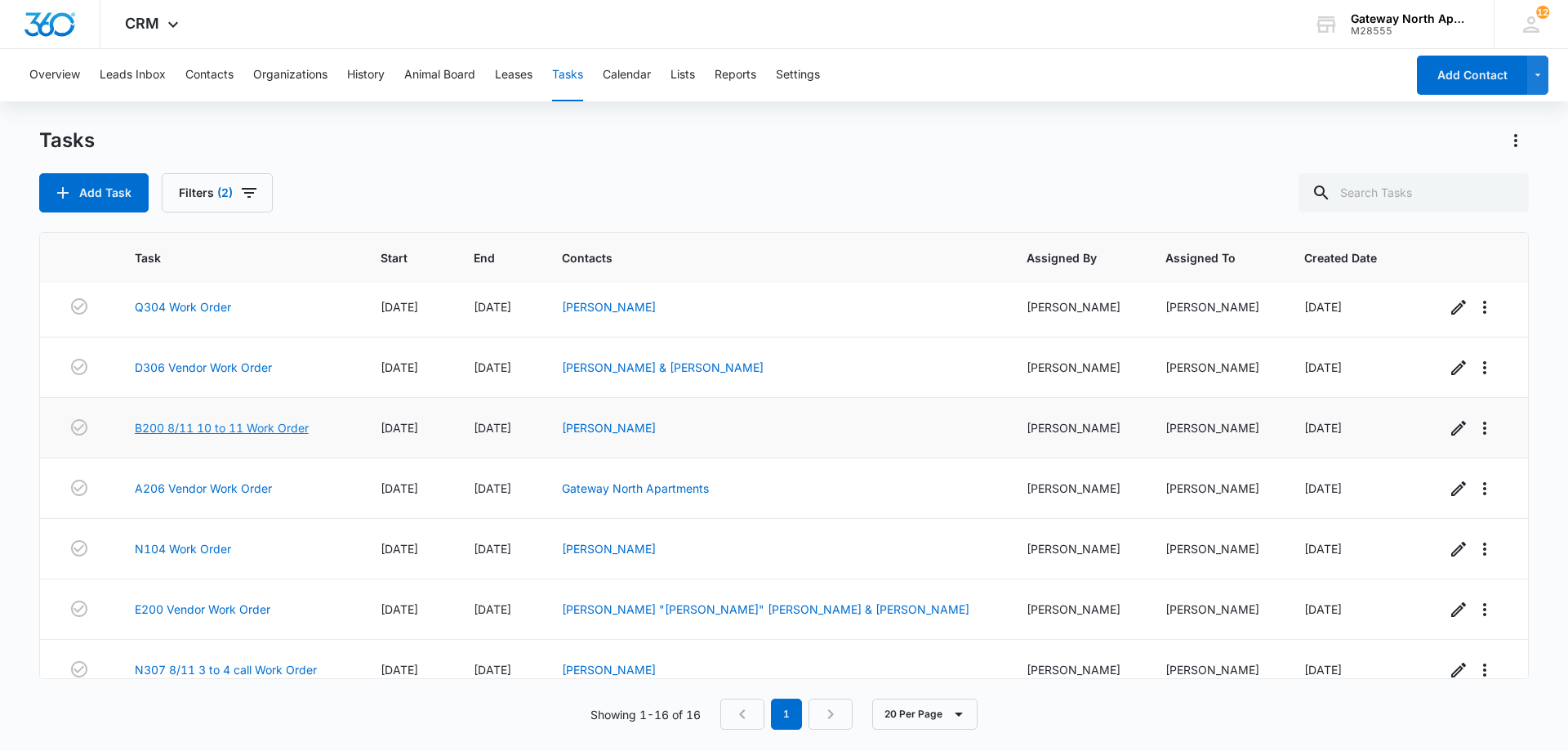
click at [244, 428] on link "B200 8/11 10 to 11 Work Order" at bounding box center [222, 427] width 174 height 17
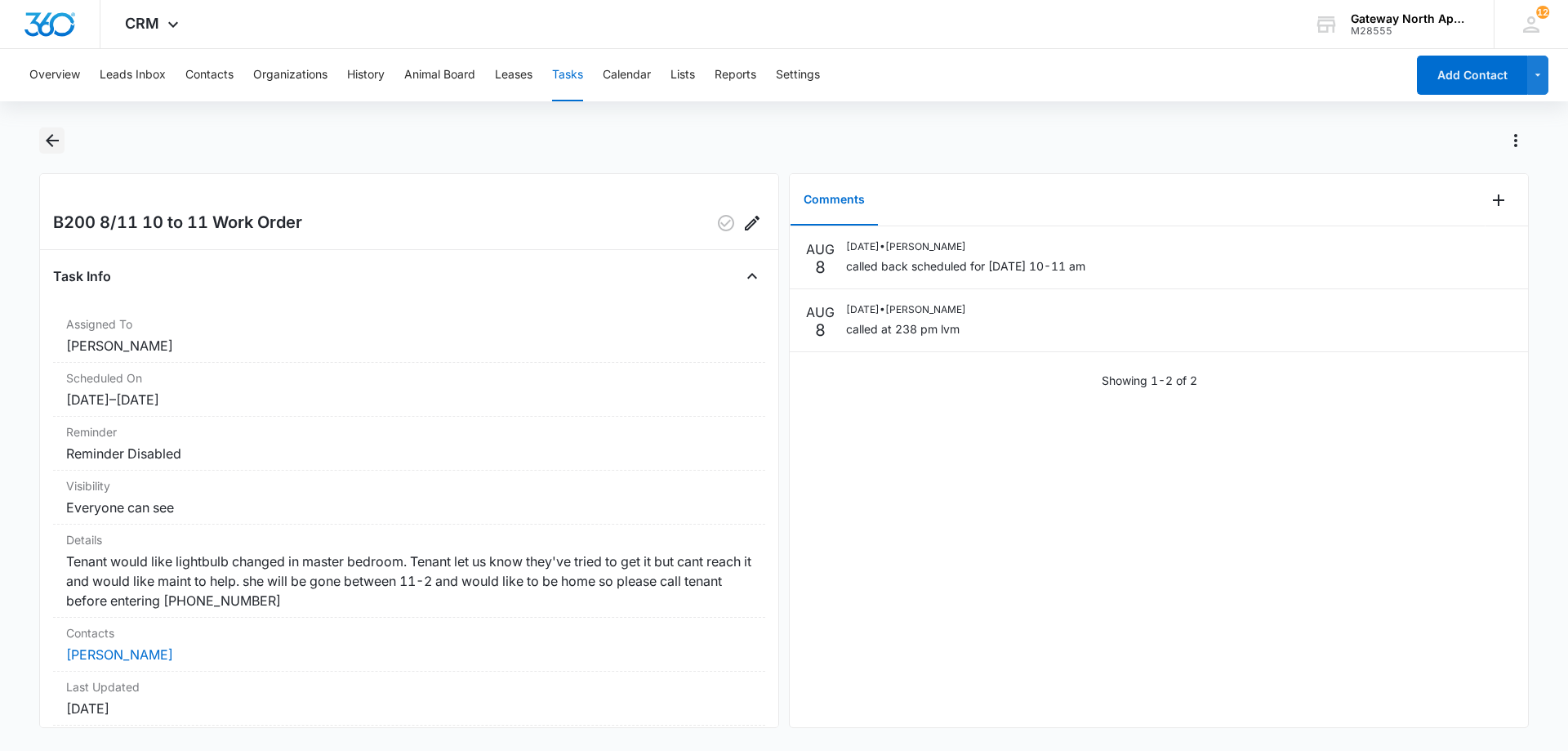
click at [51, 135] on icon "Back" at bounding box center [52, 140] width 13 height 13
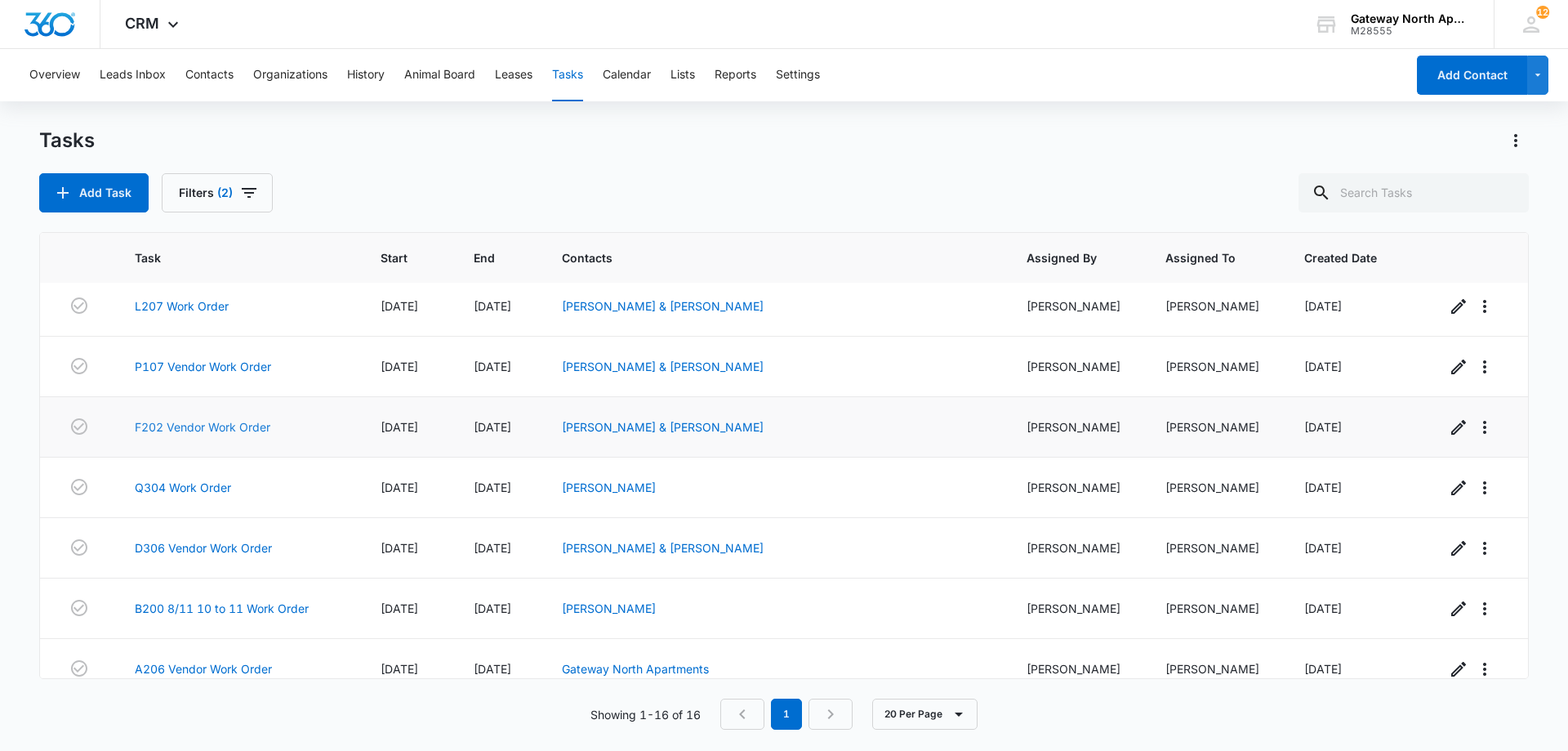
scroll to position [326, 0]
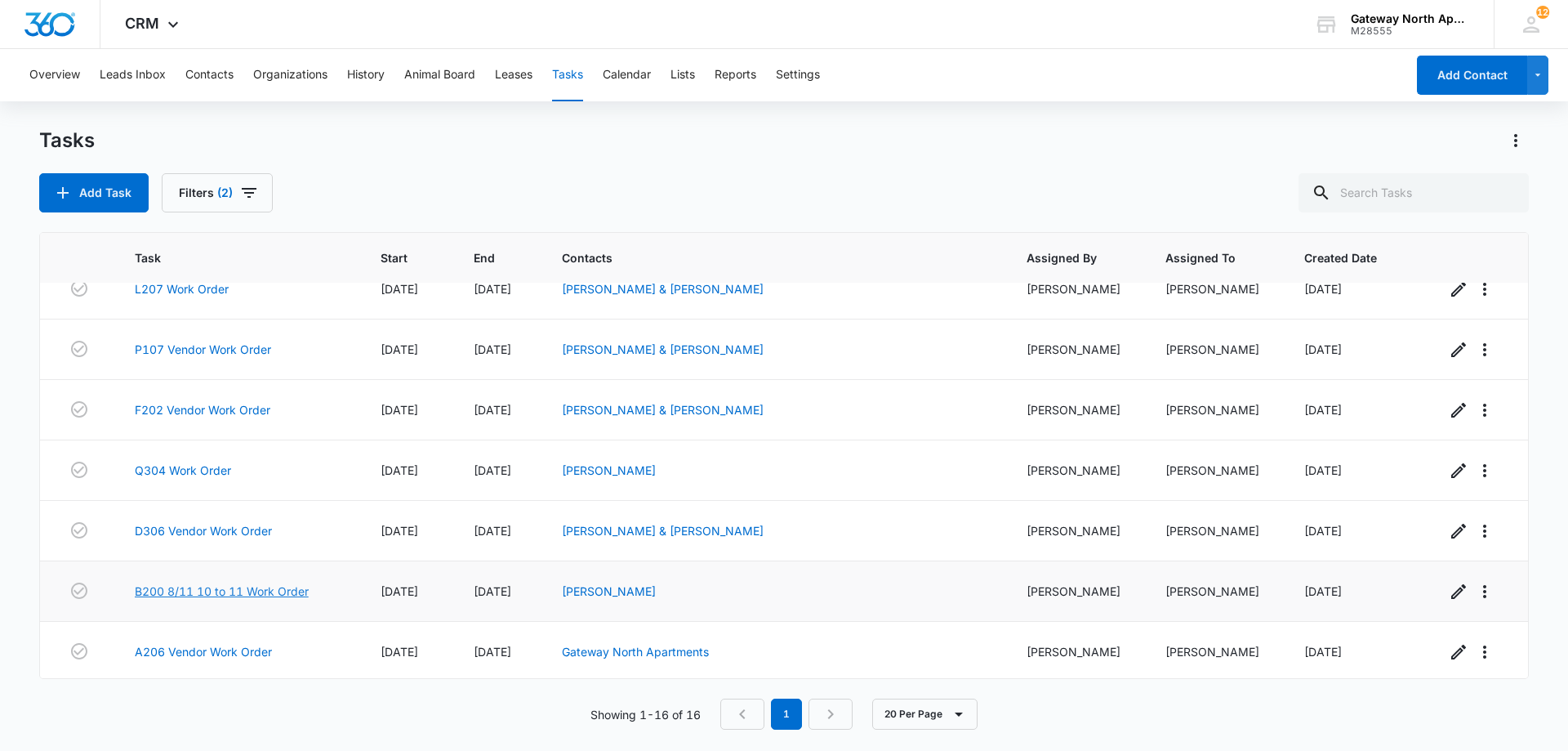
click at [200, 584] on link "B200 8/11 10 to 11 Work Order" at bounding box center [222, 591] width 174 height 17
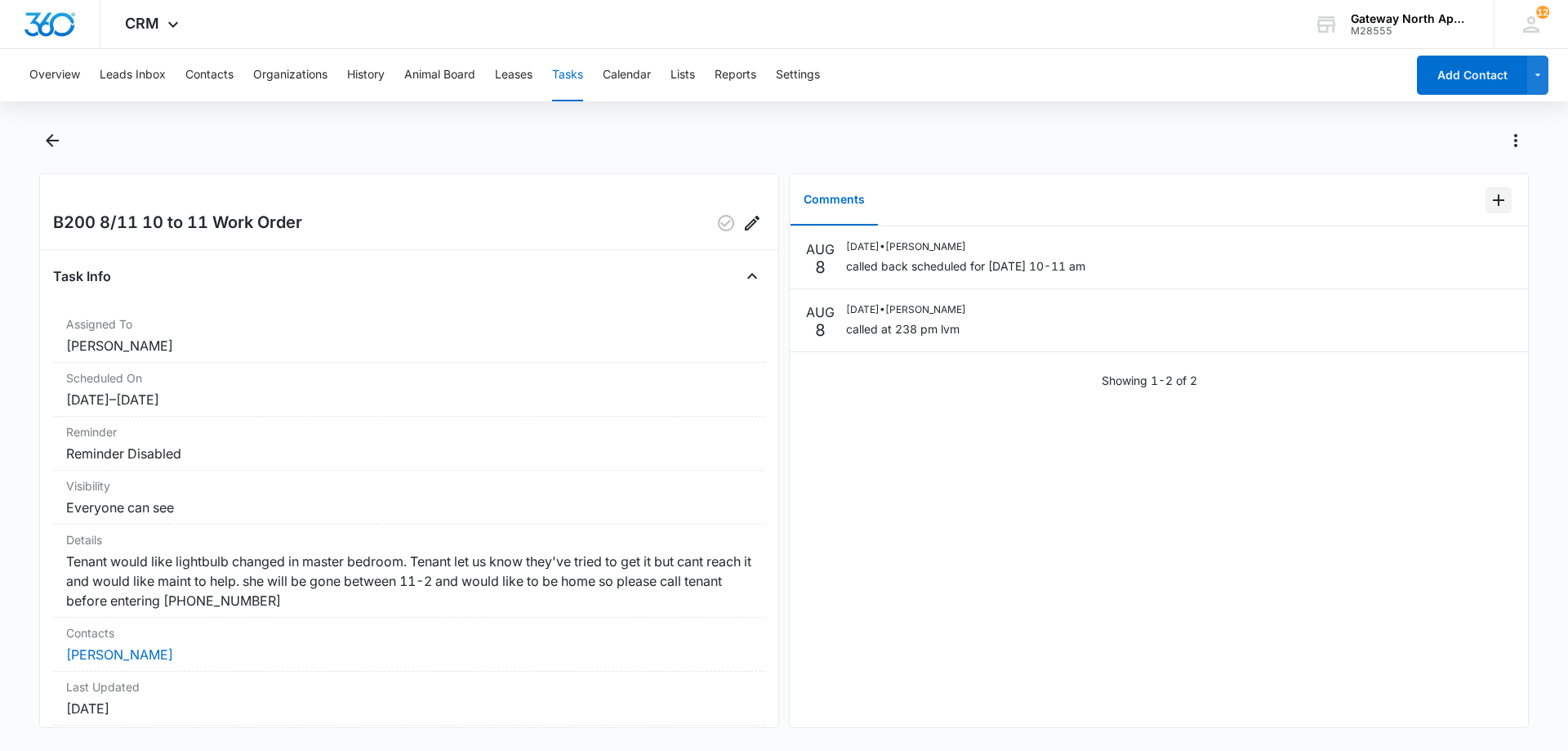
click at [1493, 195] on icon "Add Comment" at bounding box center [1498, 200] width 11 height 11
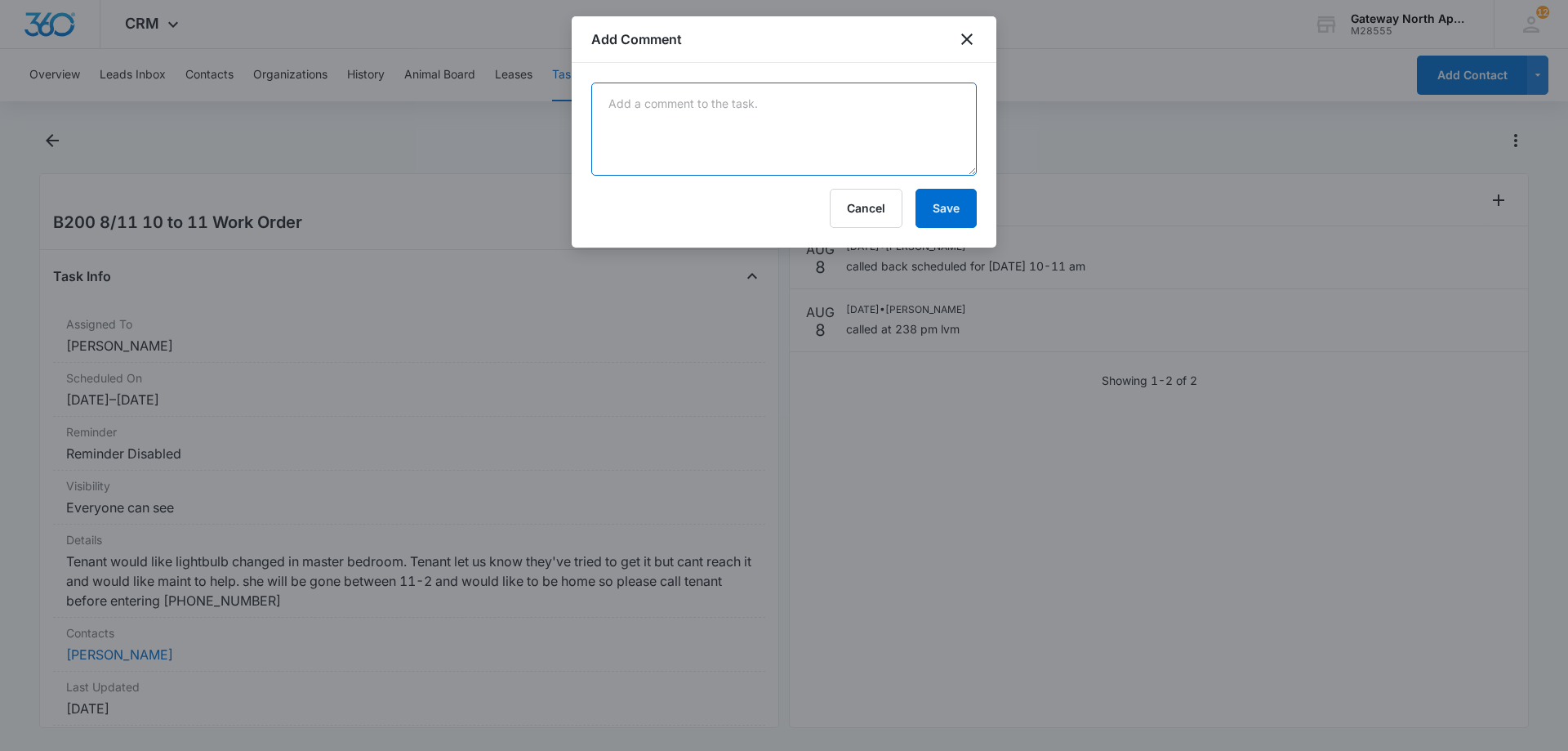
click at [778, 107] on textarea at bounding box center [784, 129] width 385 height 94
type textarea "done"
click at [956, 201] on button "Save" at bounding box center [946, 208] width 61 height 39
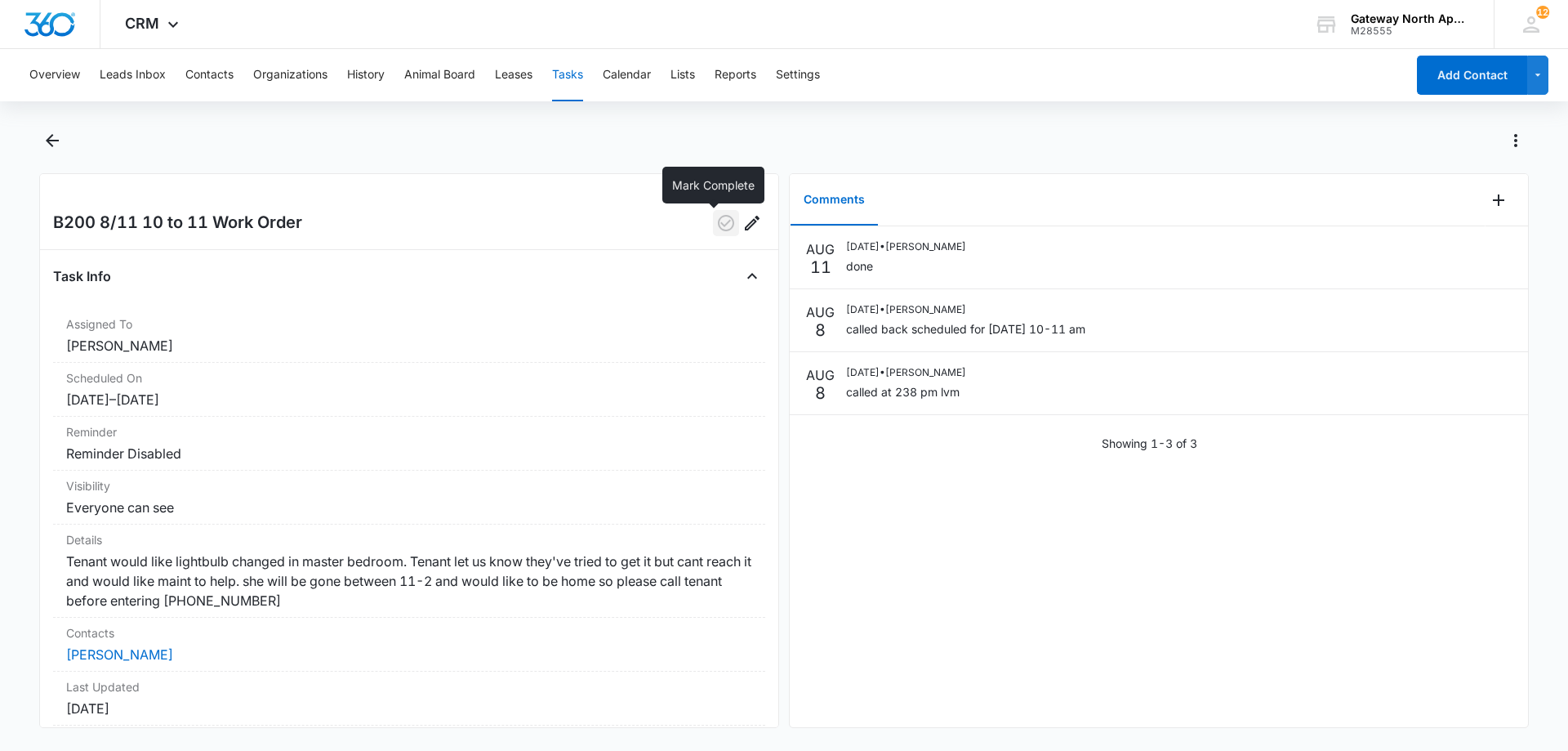
click at [716, 226] on icon "button" at bounding box center [725, 222] width 19 height 19
click at [44, 139] on icon "Back" at bounding box center [51, 140] width 19 height 19
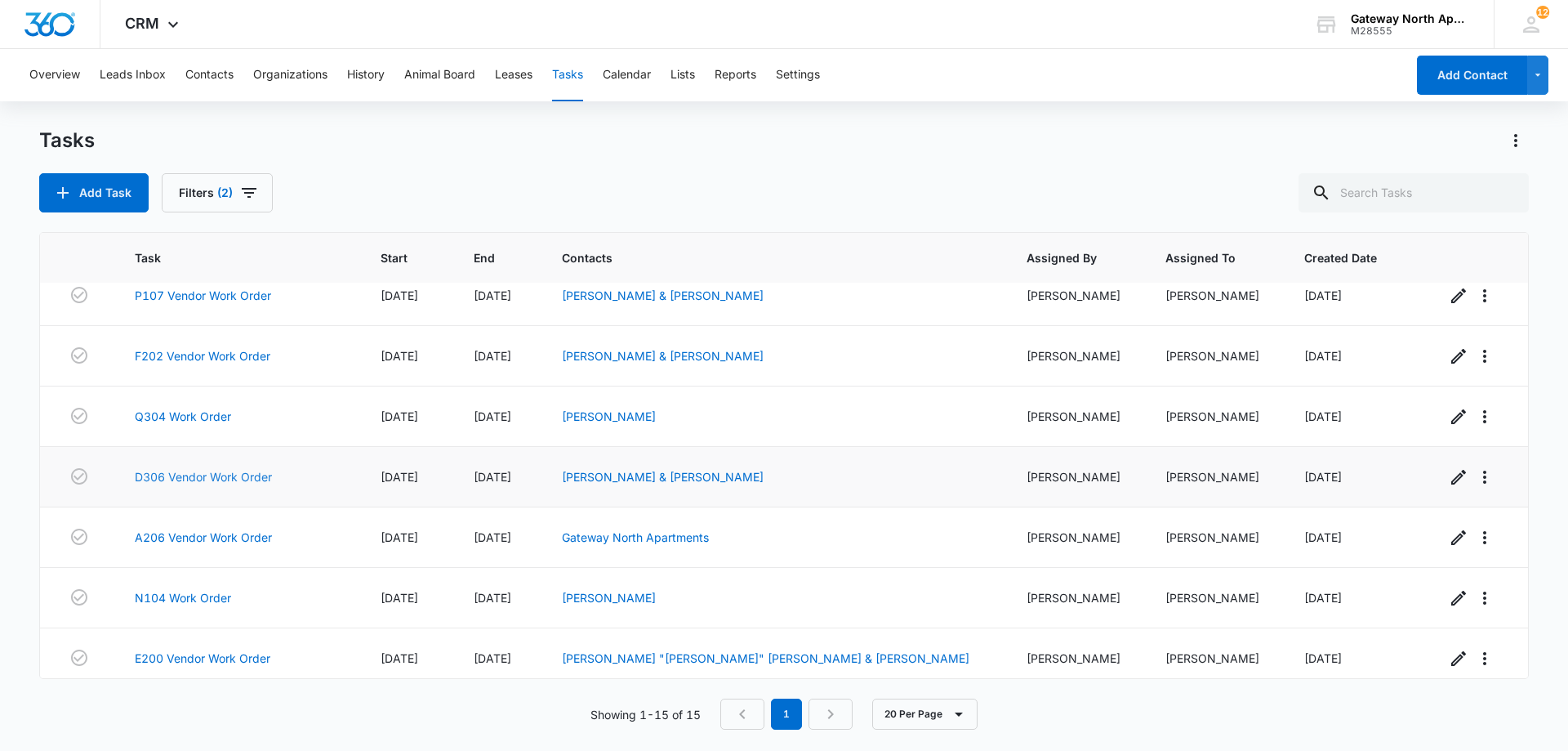
scroll to position [348, 0]
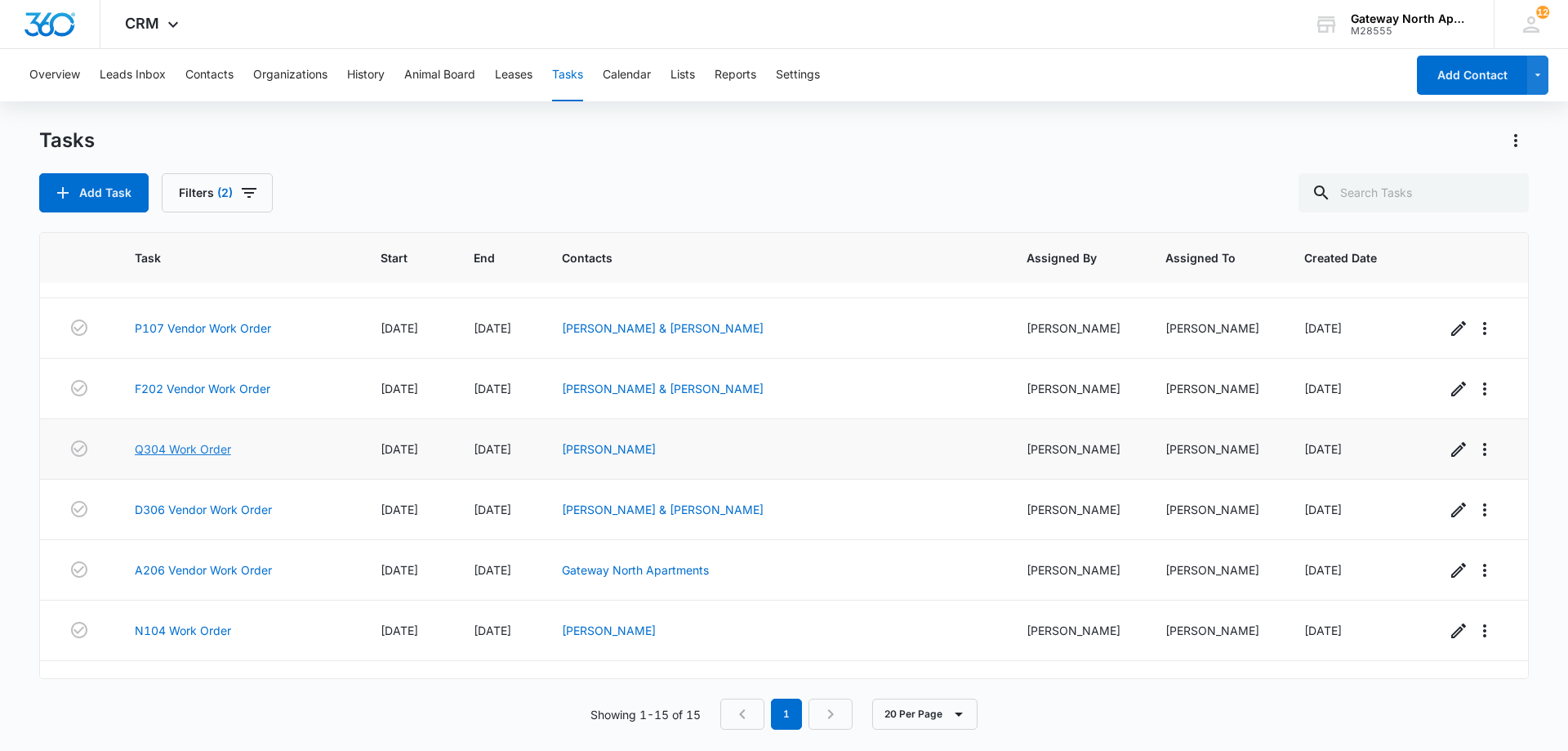
click at [212, 447] on link "Q304 Work Order" at bounding box center [182, 448] width 96 height 17
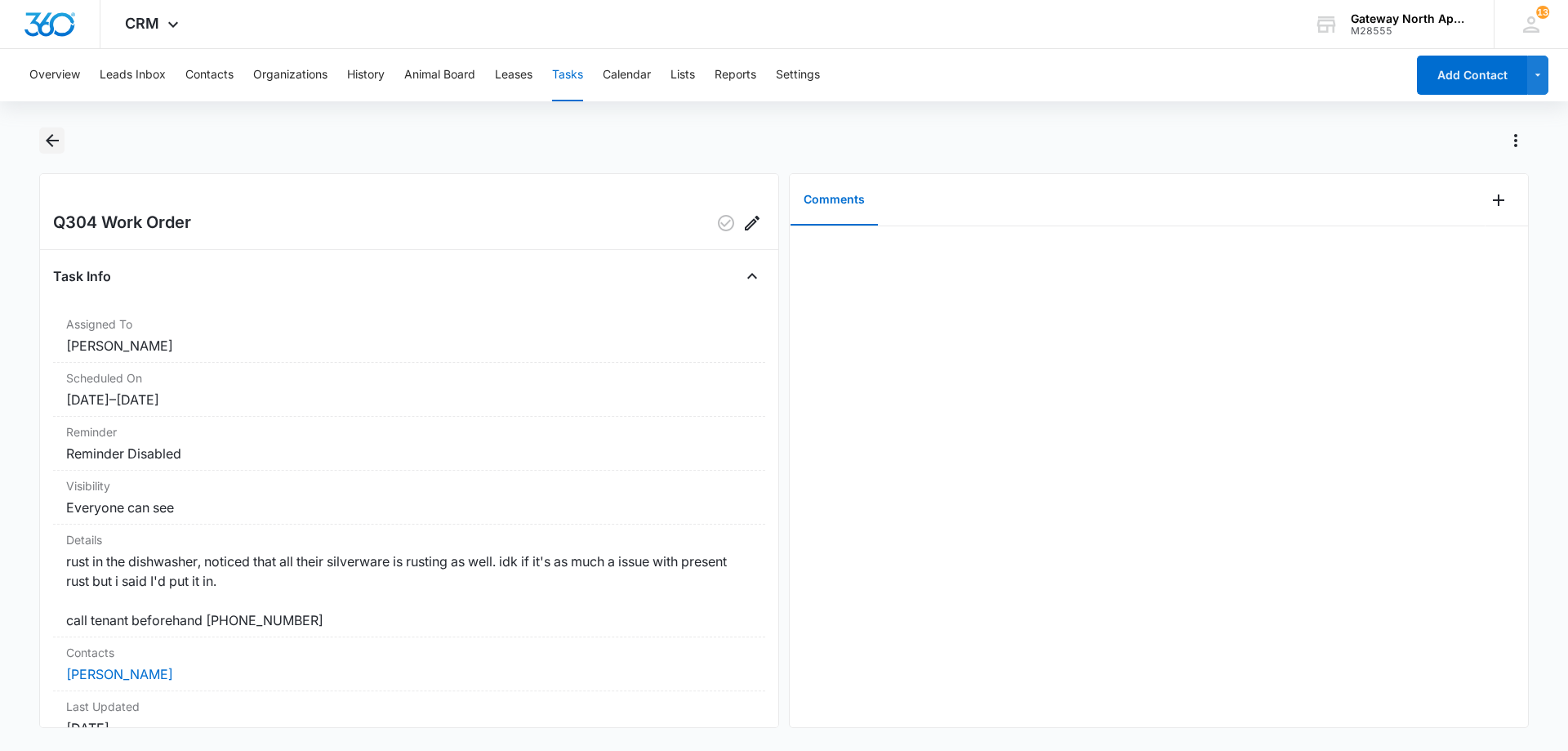
click at [55, 141] on icon "Back" at bounding box center [52, 140] width 13 height 13
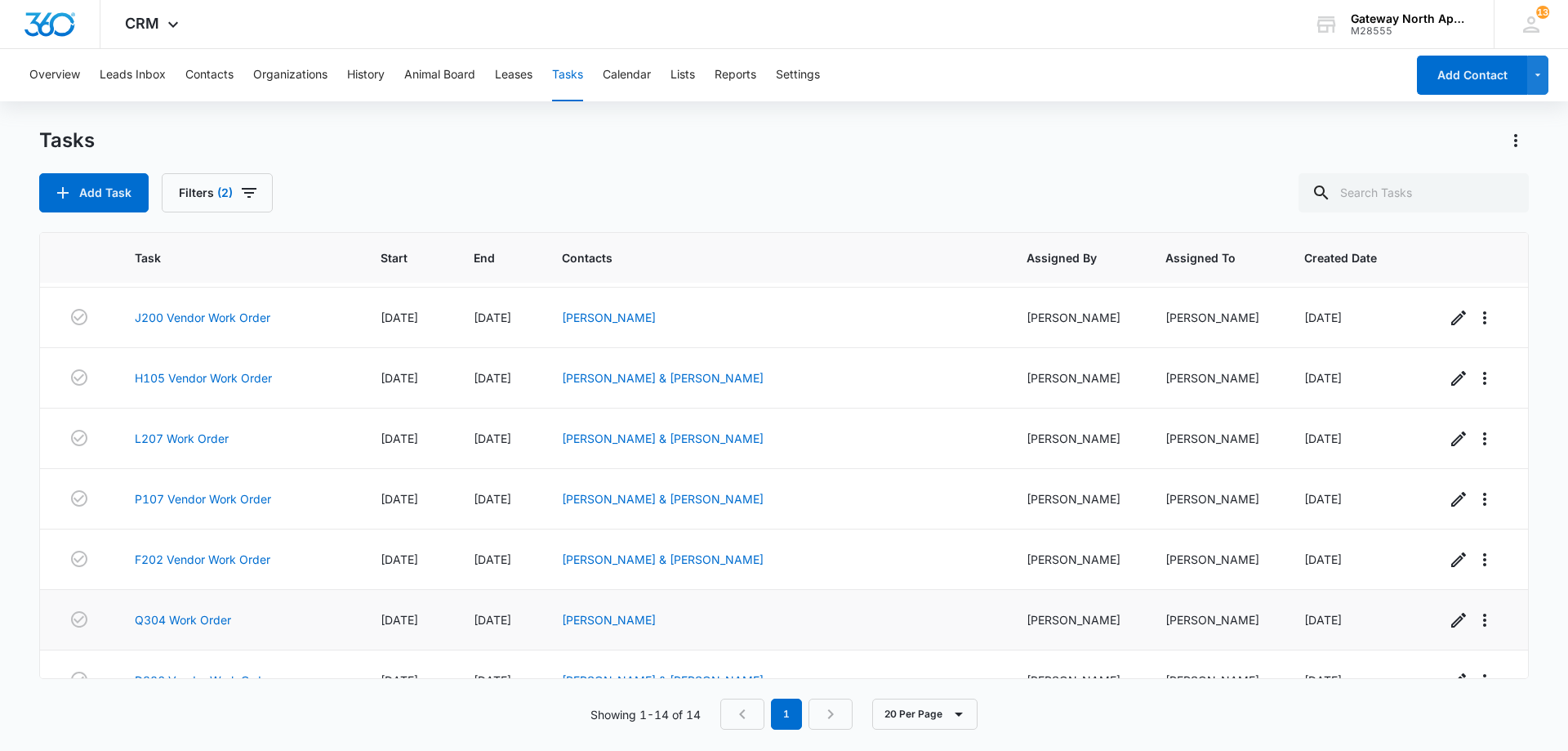
scroll to position [205, 0]
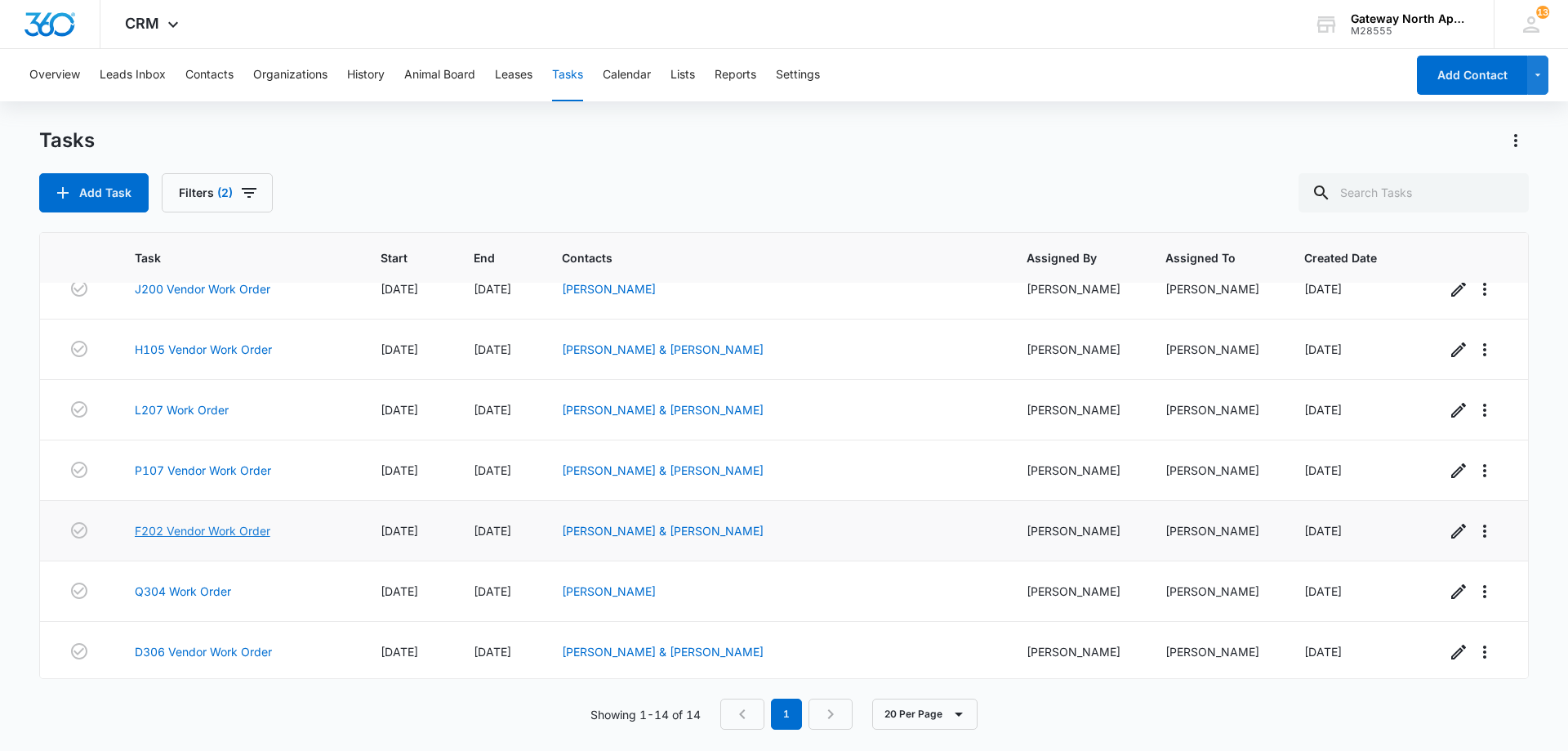
click at [219, 534] on link "F202 Vendor Work Order" at bounding box center [203, 530] width 136 height 17
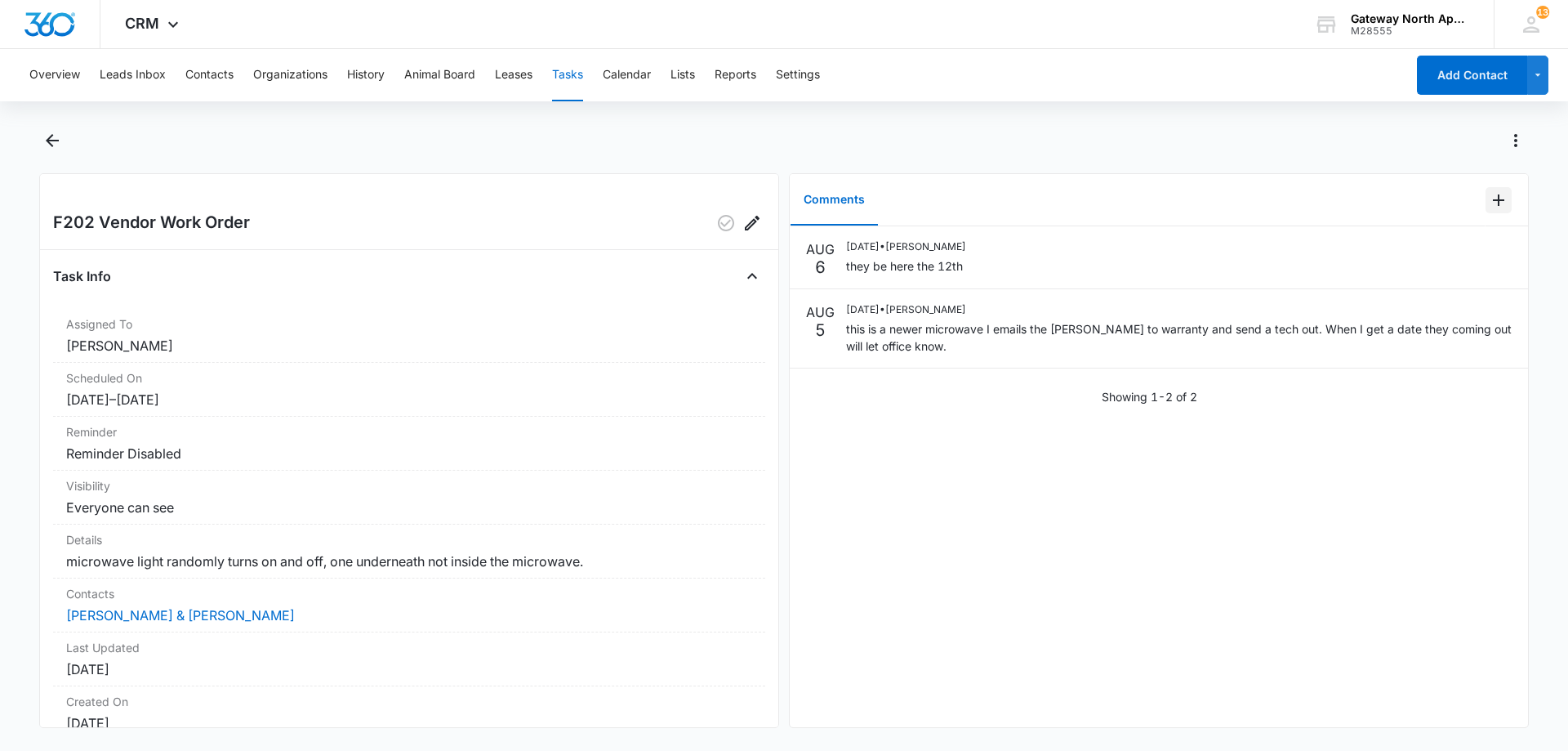
click at [1494, 208] on icon "Add Comment" at bounding box center [1498, 200] width 19 height 19
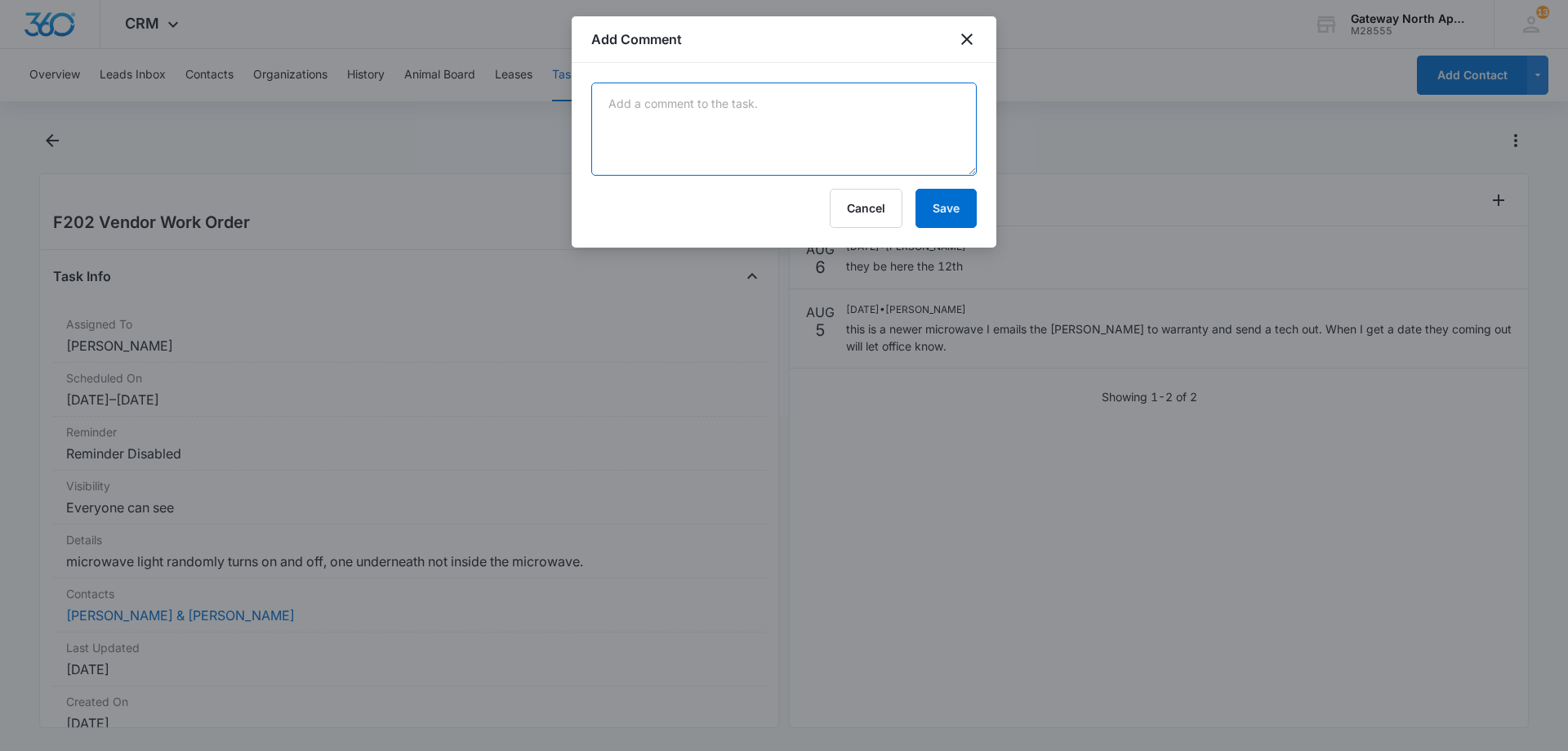
drag, startPoint x: 897, startPoint y: 116, endPoint x: 901, endPoint y: 123, distance: 8.1
click at [897, 117] on textarea at bounding box center [784, 129] width 385 height 94
click at [750, 121] on textarea "the tech went over and it did not light up. as he removed the light bulb he tou…" at bounding box center [784, 129] width 385 height 94
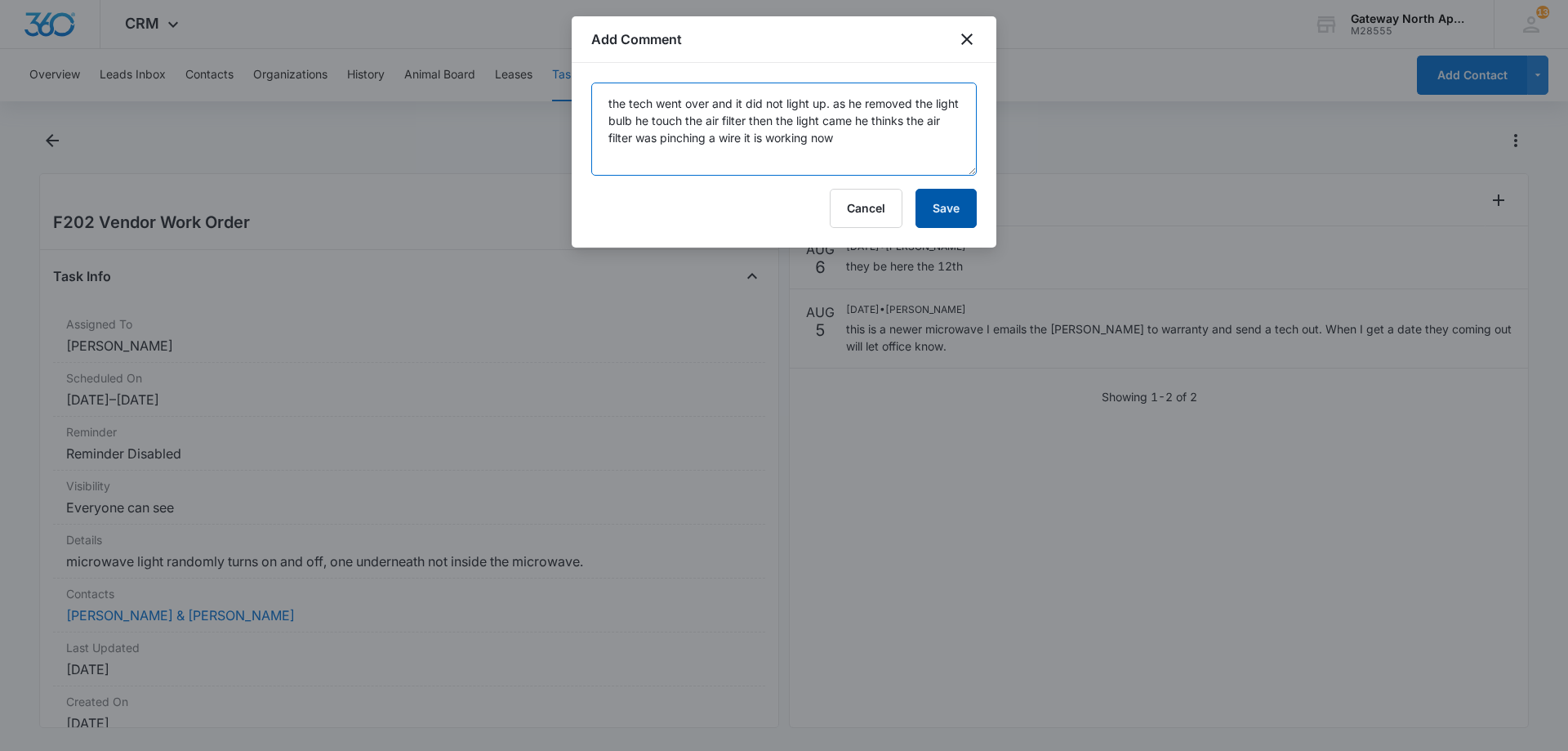
type textarea "the tech went over and it did not light up. as he removed the light bulb he tou…"
click at [945, 205] on button "Save" at bounding box center [946, 208] width 61 height 39
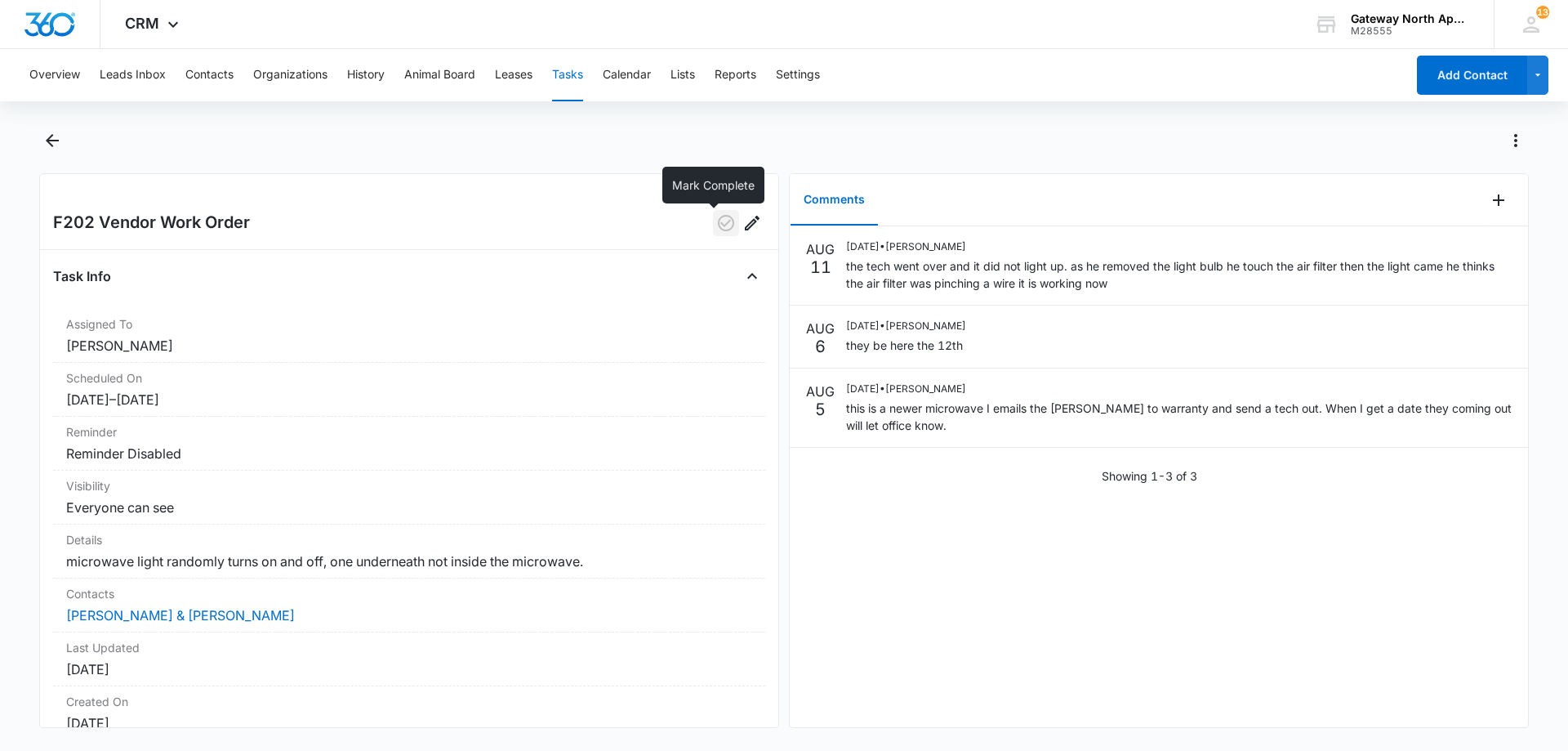
click at [717, 229] on icon "button" at bounding box center [725, 222] width 19 height 19
click at [54, 139] on icon "Back" at bounding box center [52, 140] width 13 height 13
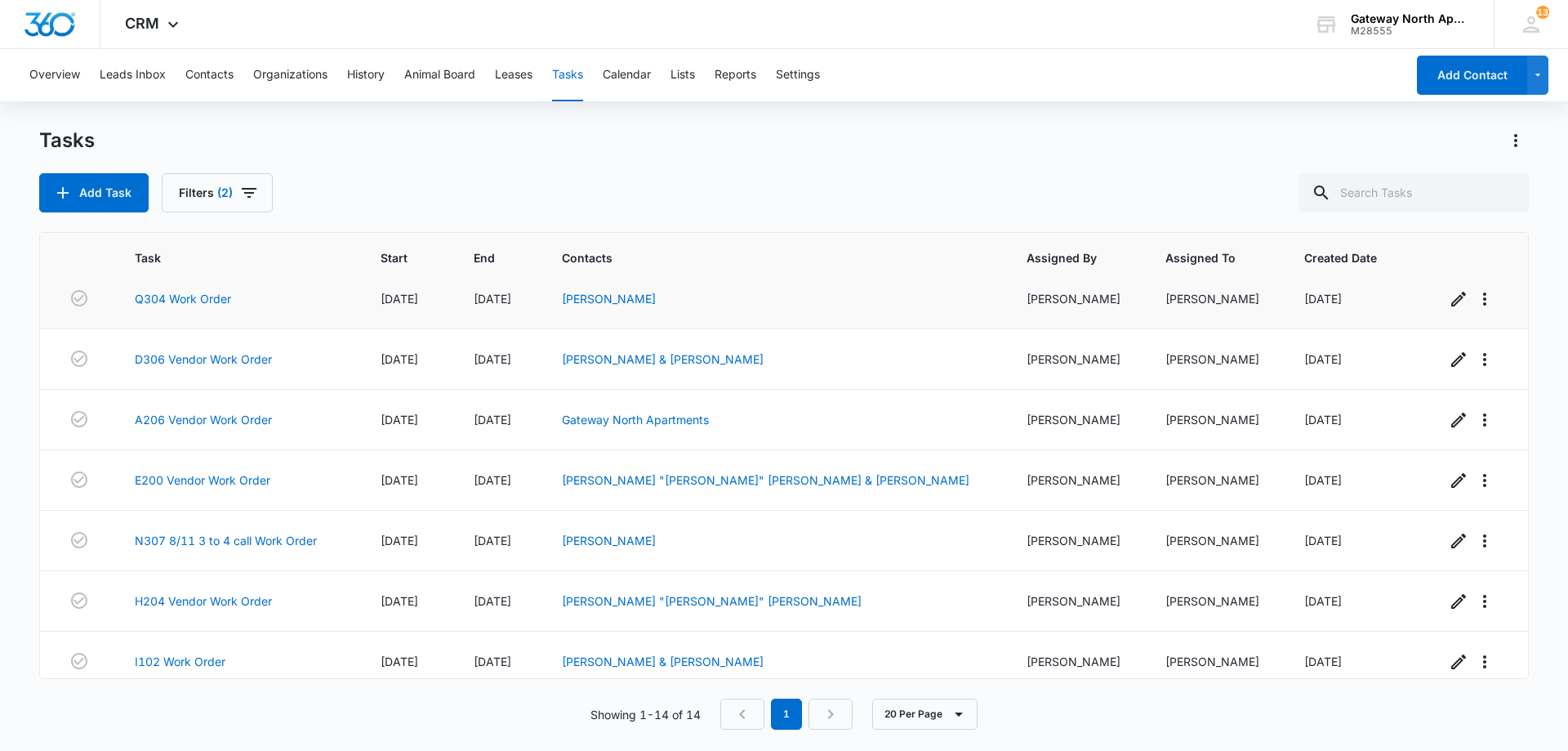
scroll to position [451, 0]
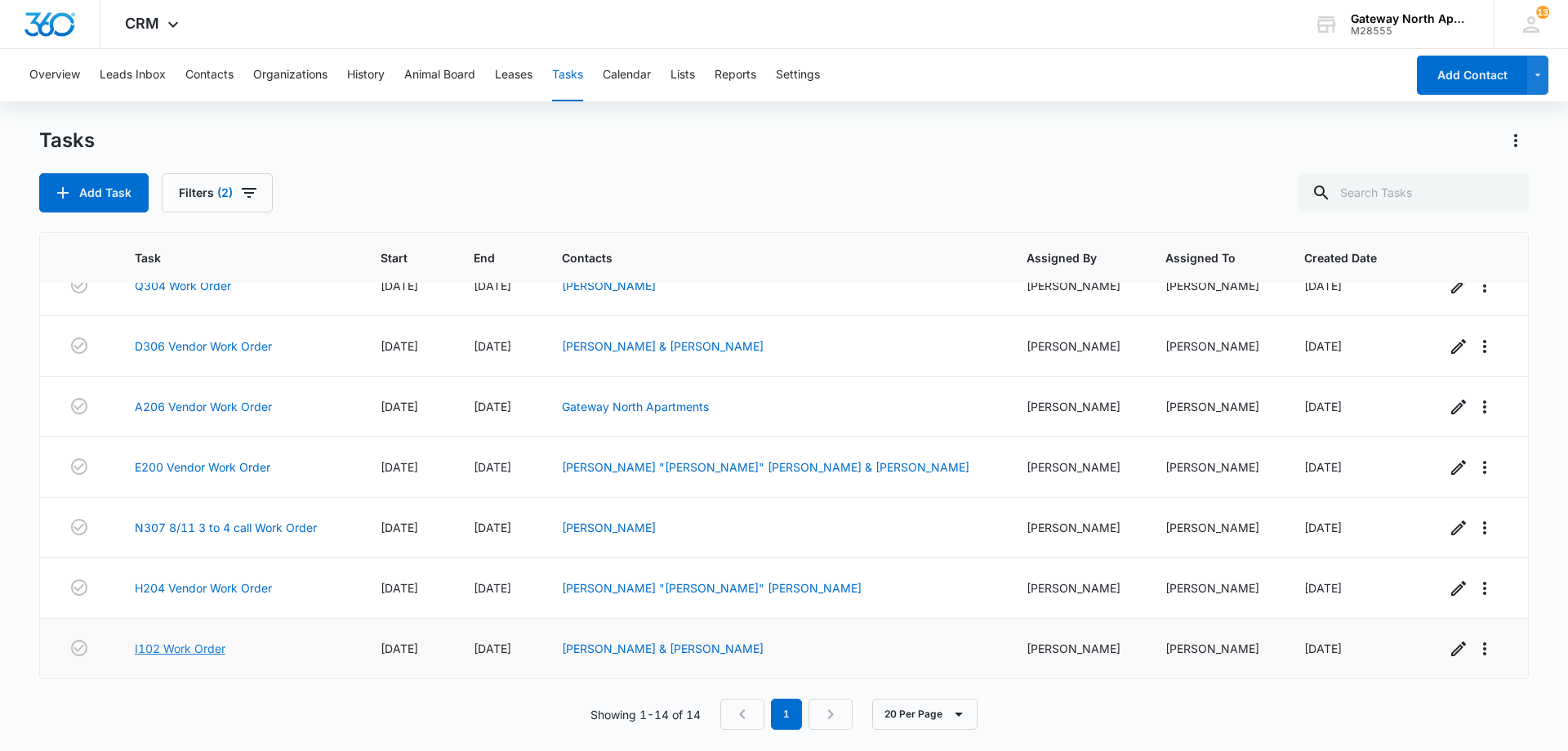
click at [208, 646] on link "I102 Work Order" at bounding box center [180, 647] width 91 height 17
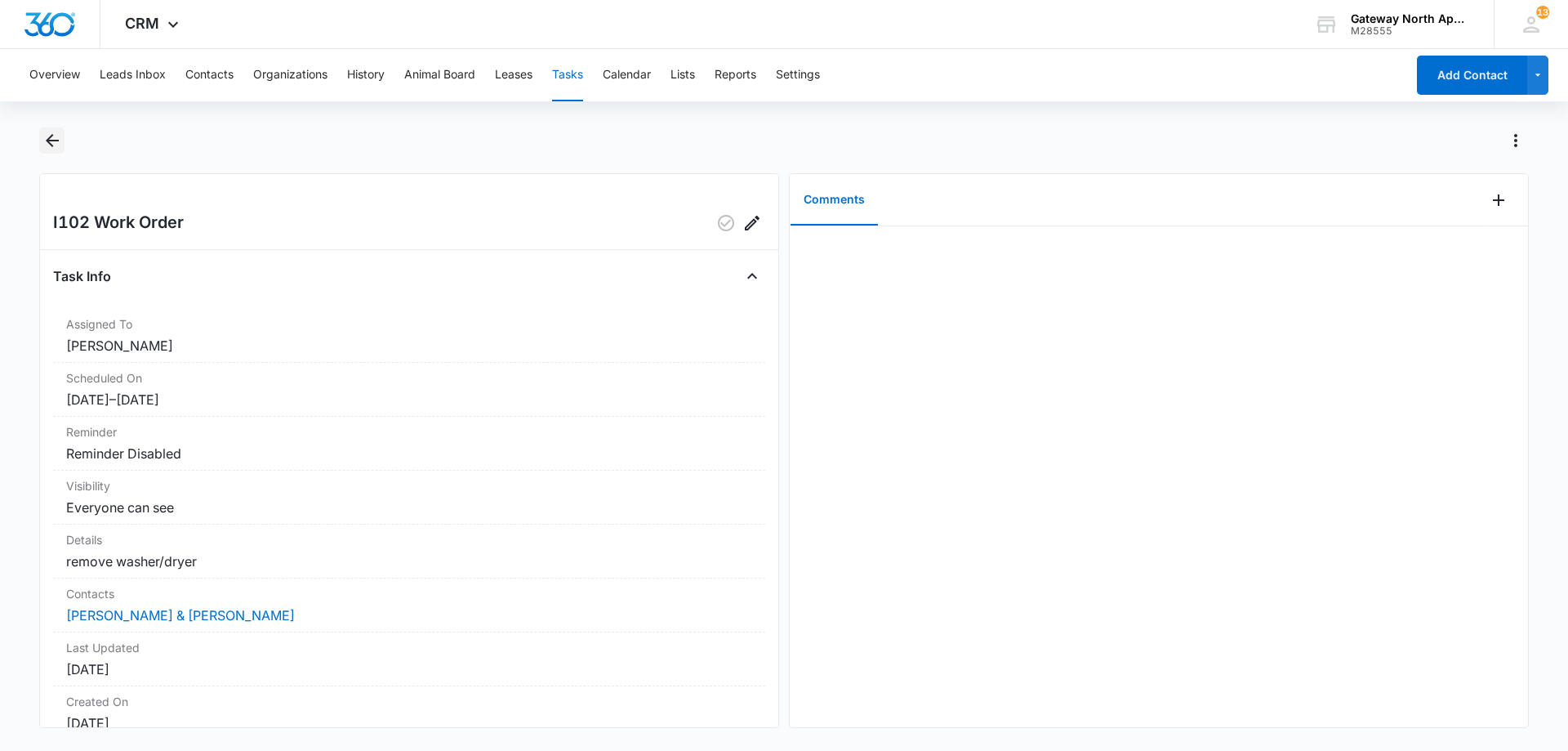
click at [55, 140] on icon "Back" at bounding box center [52, 140] width 13 height 13
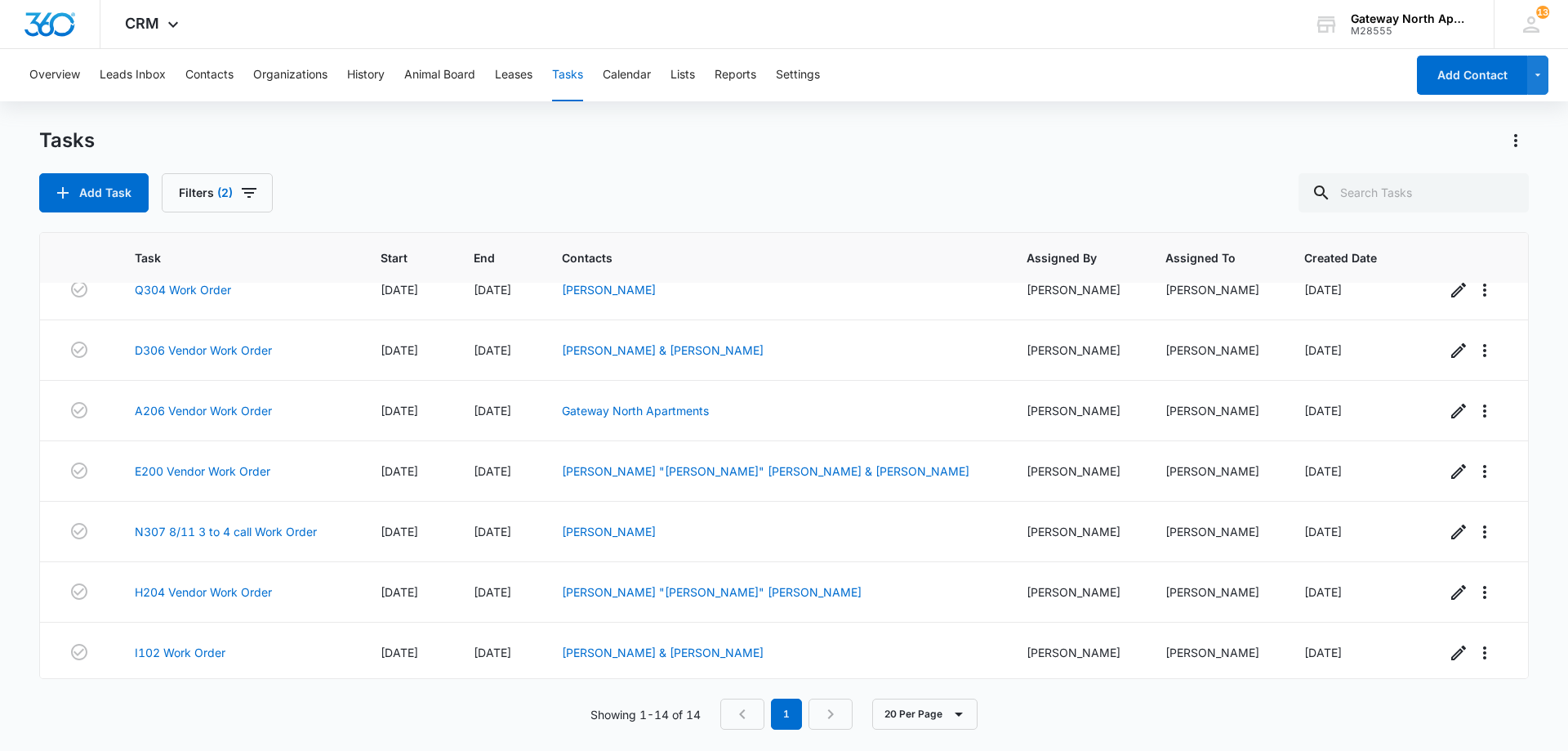
scroll to position [451, 0]
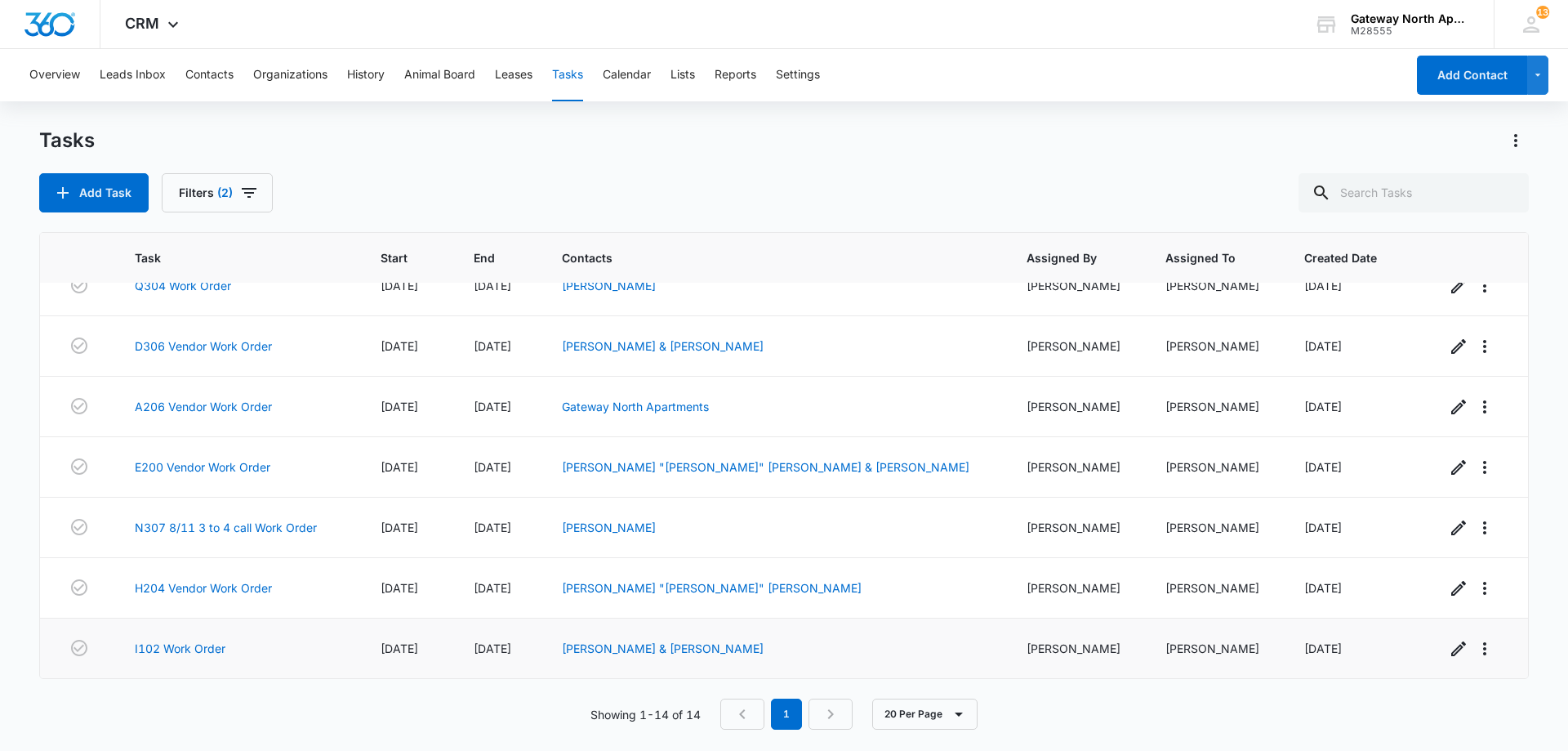
click at [302, 644] on div "I102 Work Order" at bounding box center [237, 647] width 206 height 17
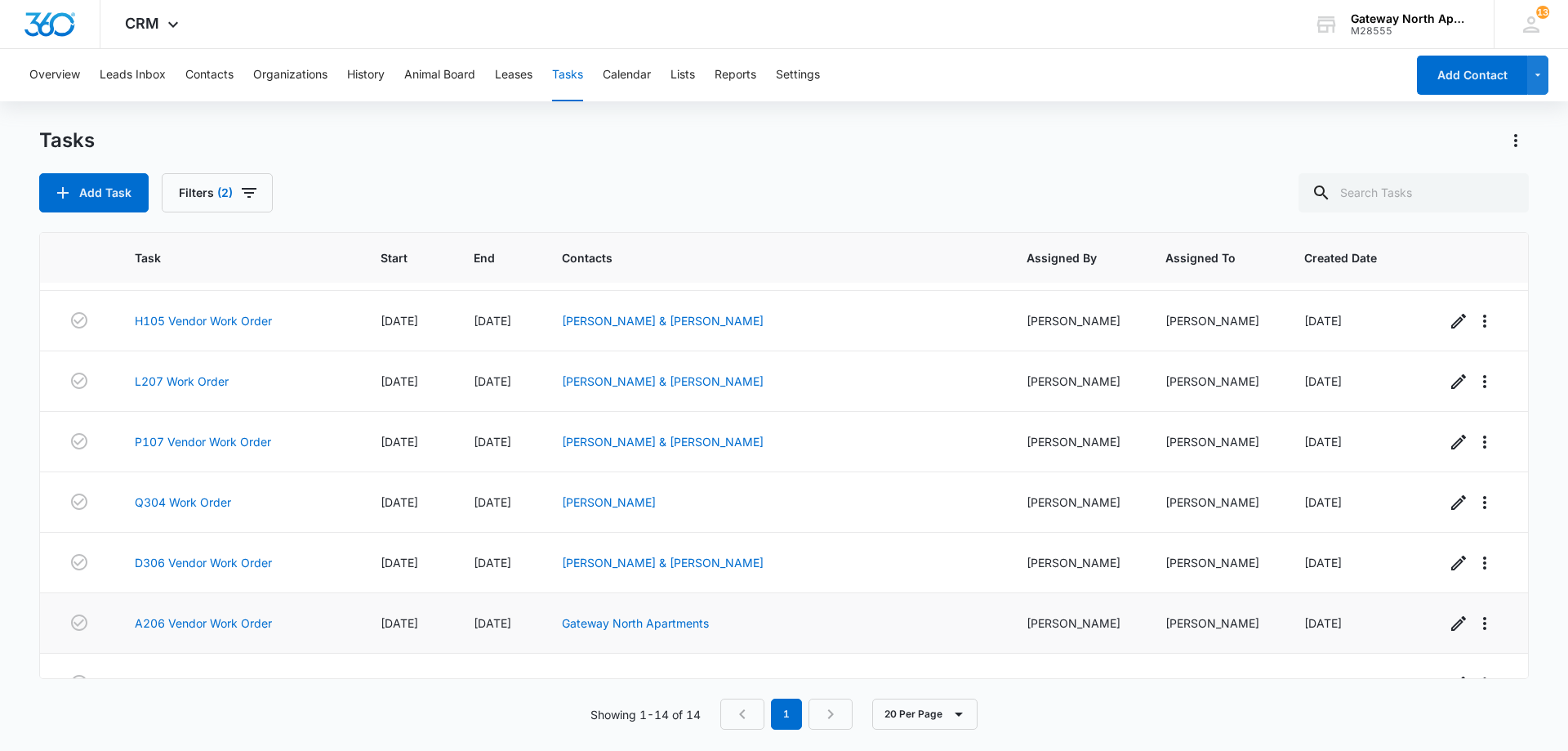
scroll to position [205, 0]
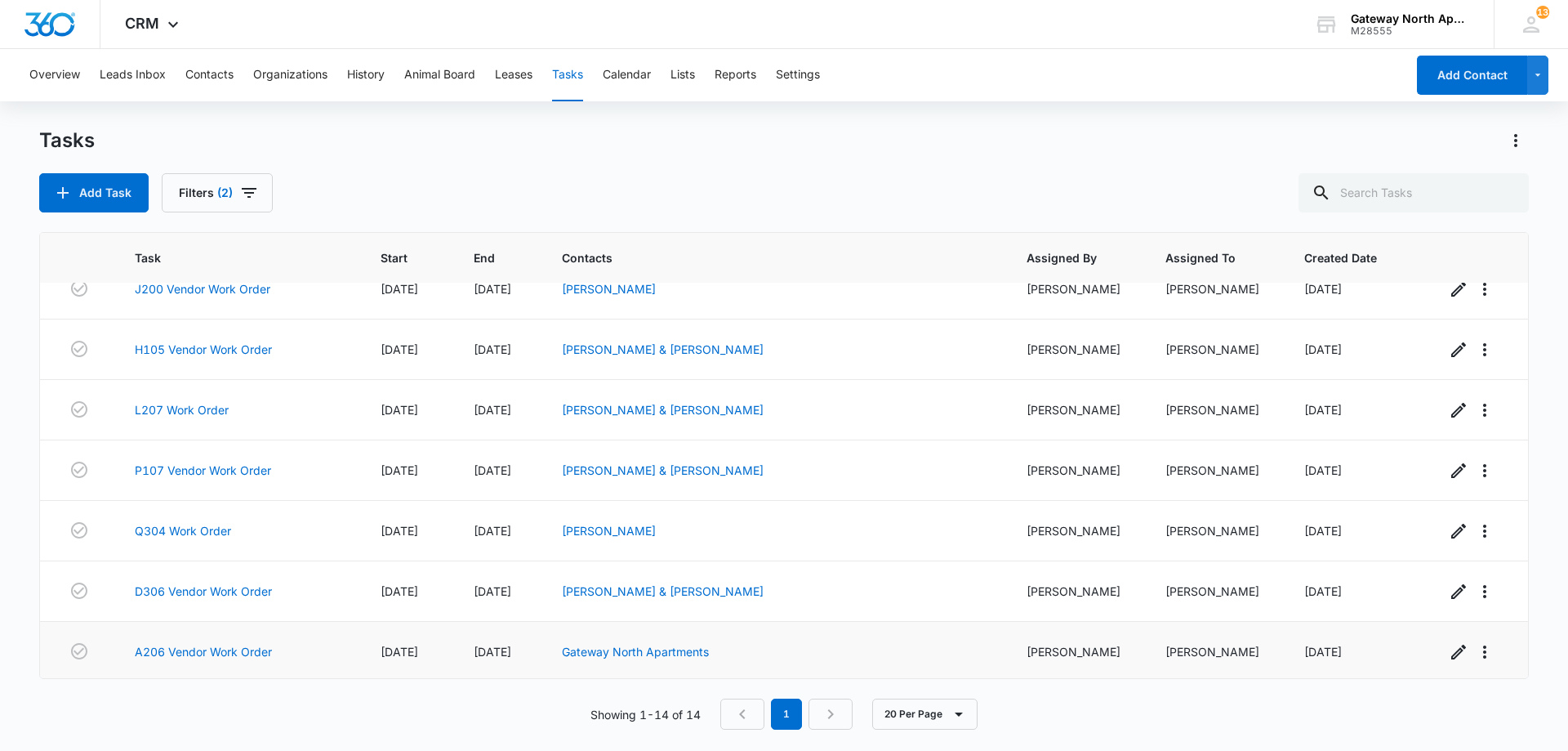
click at [322, 634] on td "A206 Vendor Work Order" at bounding box center [238, 652] width 246 height 61
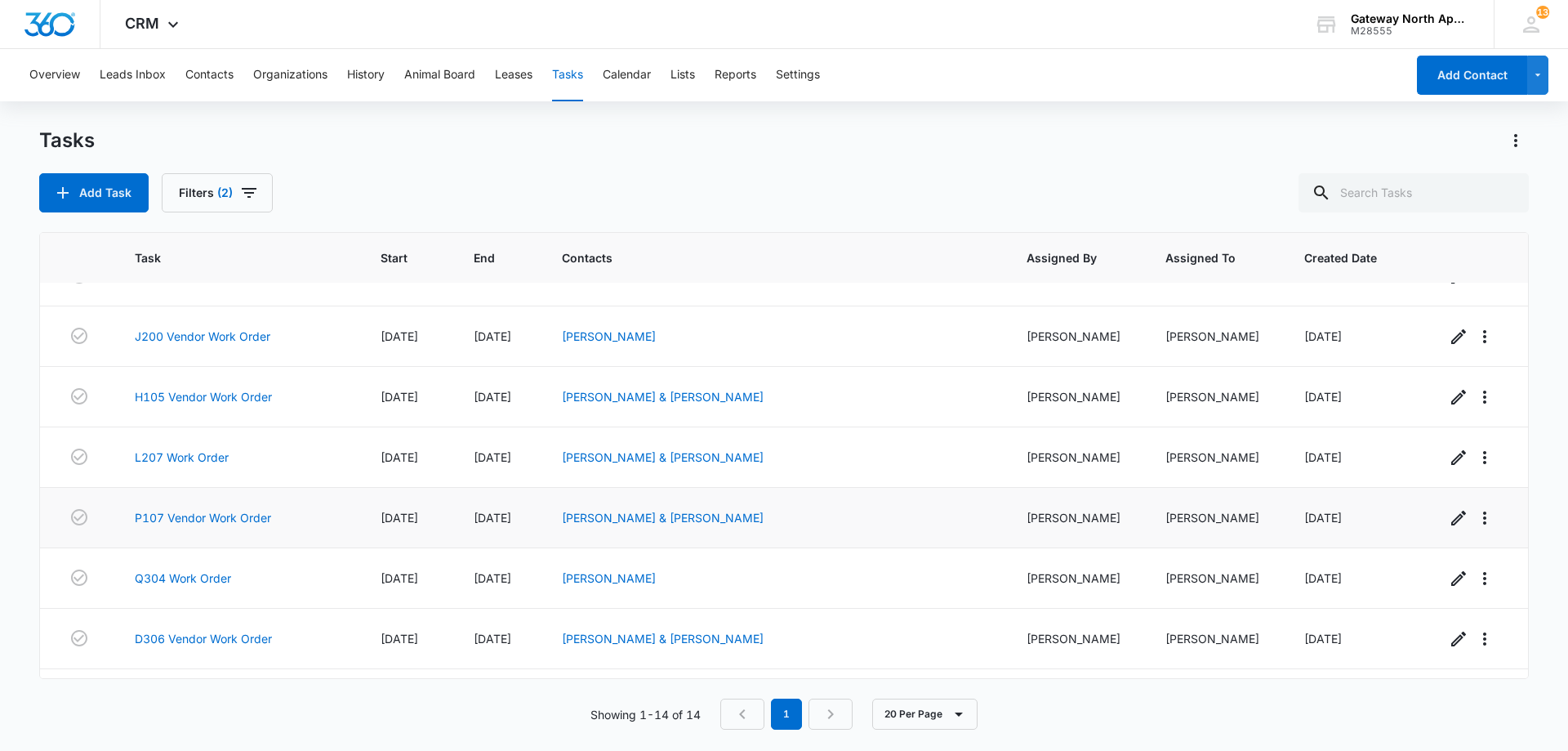
scroll to position [124, 0]
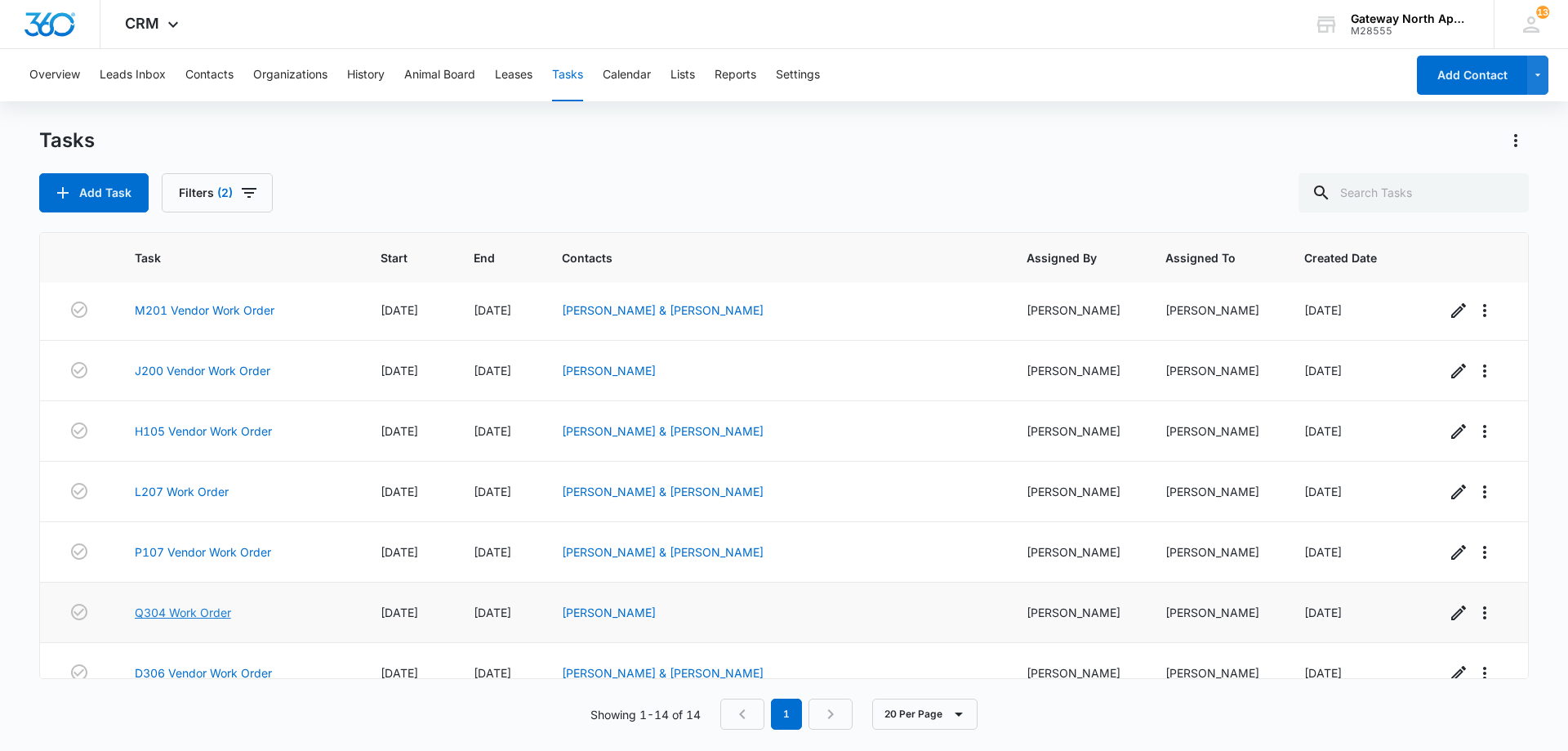
click at [215, 609] on link "Q304 Work Order" at bounding box center [182, 612] width 96 height 17
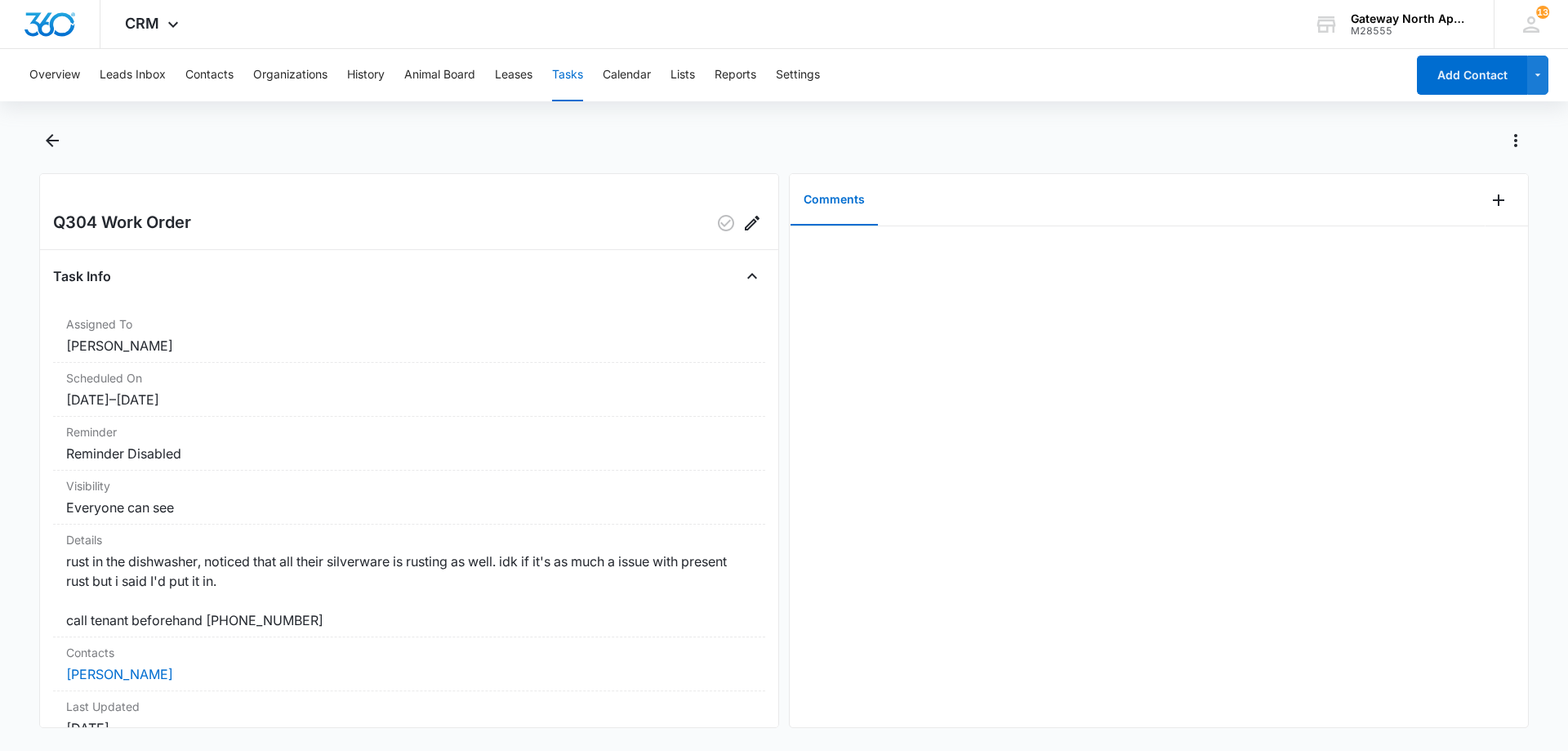
click at [66, 146] on div at bounding box center [784, 150] width 1490 height 46
click at [53, 142] on icon "Back" at bounding box center [51, 140] width 19 height 19
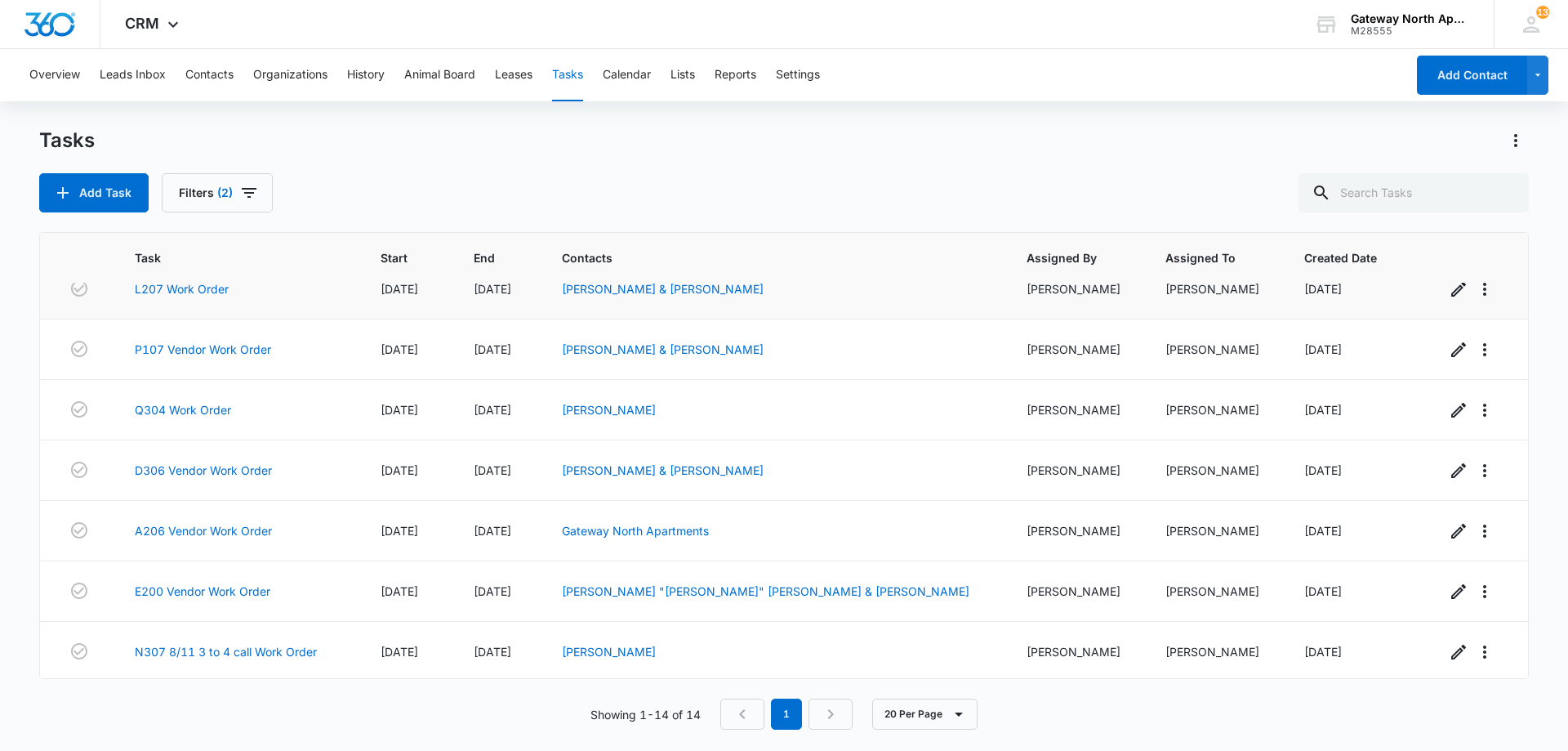
scroll to position [408, 0]
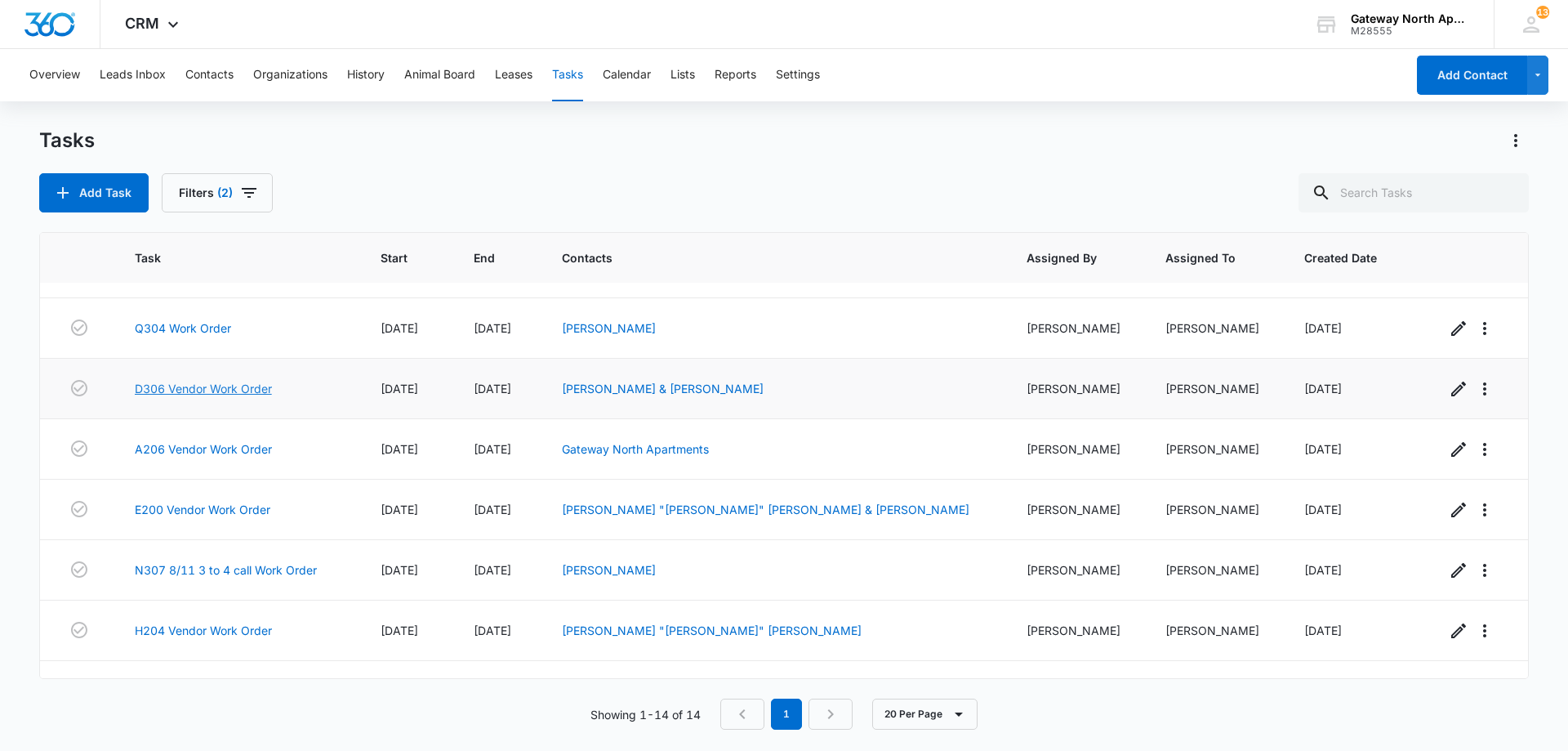
click at [249, 385] on link "D306 Vendor Work Order" at bounding box center [204, 388] width 138 height 17
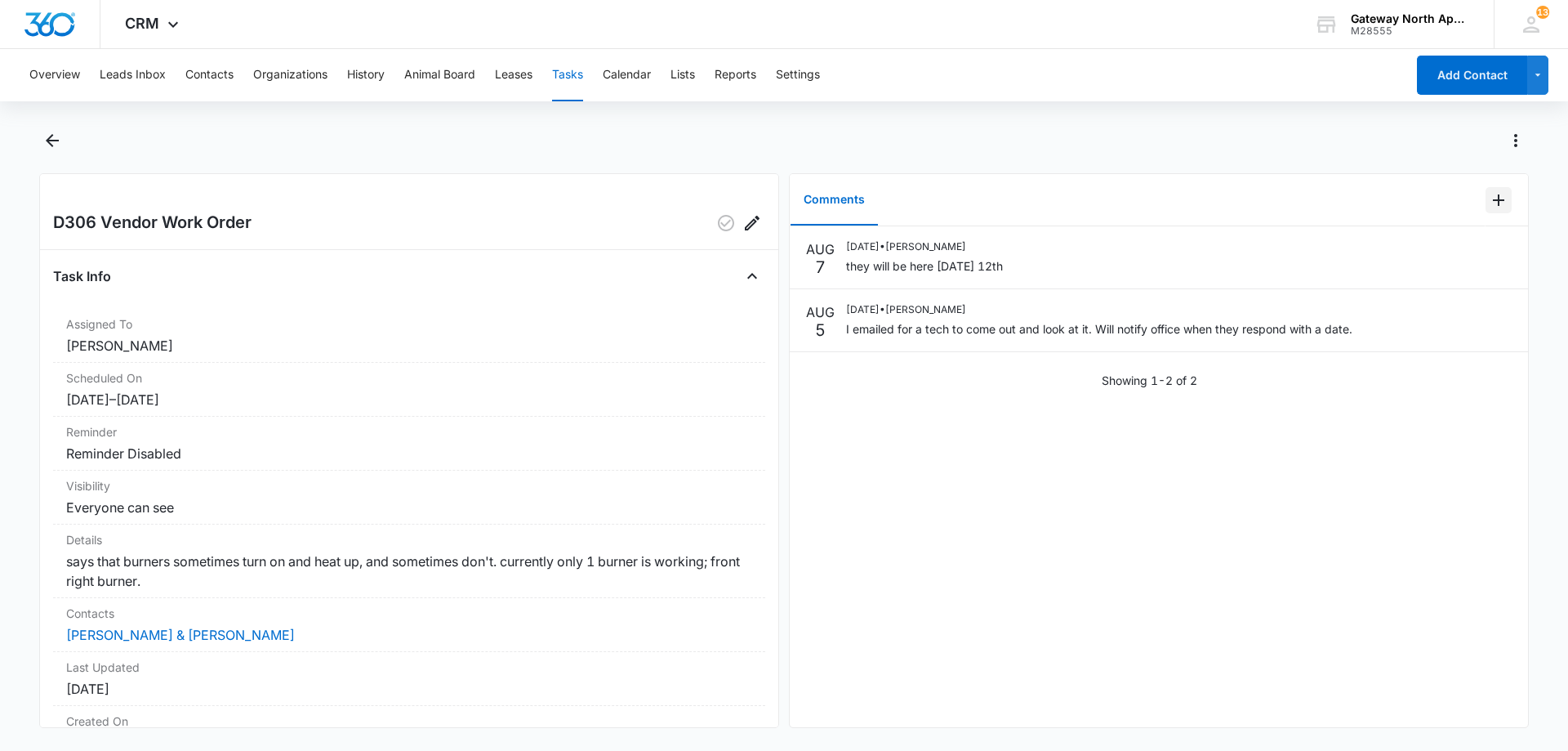
click at [1493, 199] on icon "Add Comment" at bounding box center [1498, 200] width 11 height 11
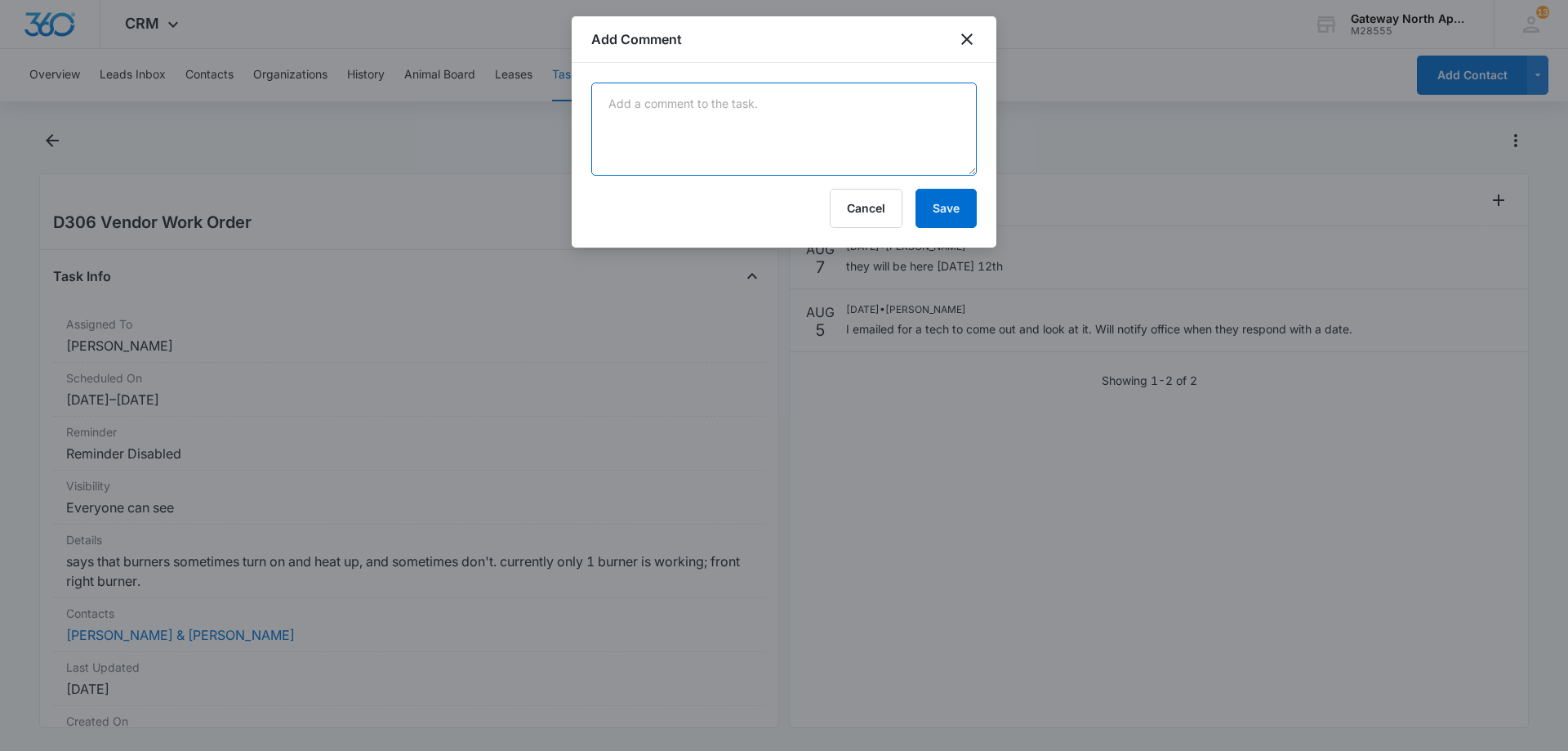
click at [752, 104] on textarea at bounding box center [784, 129] width 385 height 94
click at [722, 101] on textarea "they replaced the infinty switch for the small burners it is working" at bounding box center [784, 129] width 385 height 94
click at [669, 125] on textarea "they replaced the infinity switch for the small burners it is working" at bounding box center [784, 129] width 385 height 94
click at [921, 119] on textarea "they replaced the infinity switch for the small burners it is working. they wil…" at bounding box center [784, 129] width 385 height 94
click at [676, 134] on textarea "they replaced the infinity switch for the small burners it is working. they wil…" at bounding box center [784, 129] width 385 height 94
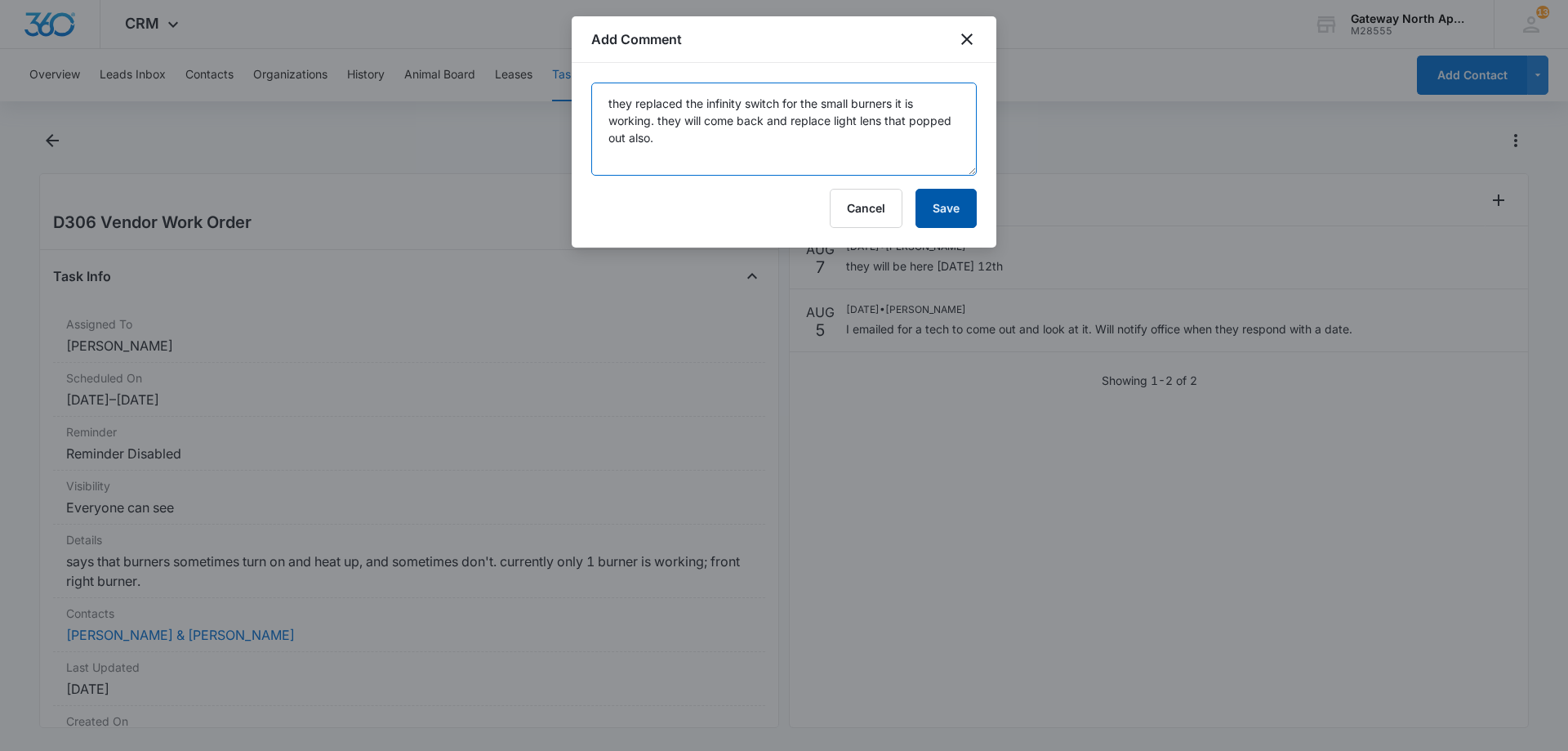
type textarea "they replaced the infinity switch for the small burners it is working. they wil…"
click at [955, 226] on button "Save" at bounding box center [946, 208] width 61 height 39
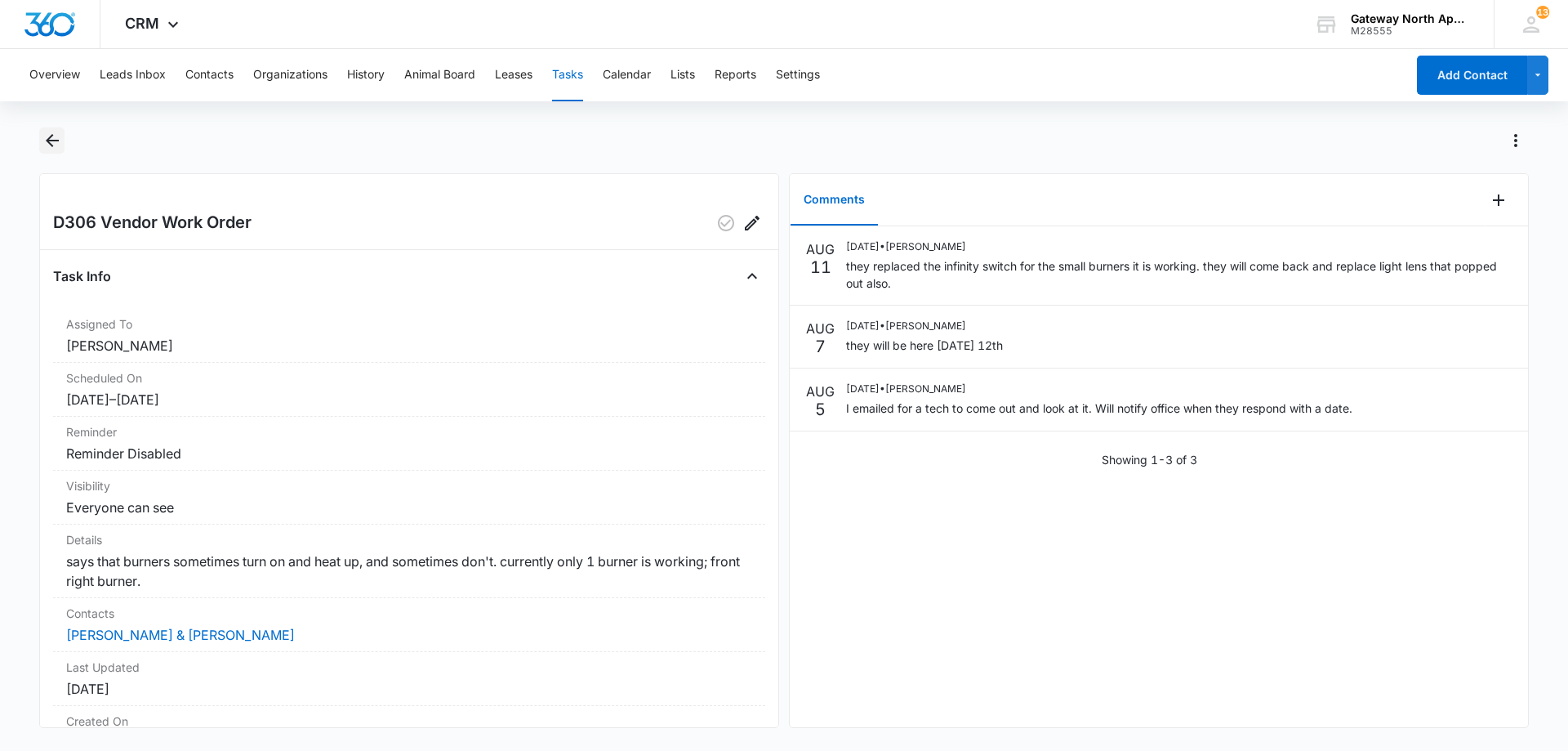
click at [61, 141] on icon "Back" at bounding box center [51, 140] width 19 height 19
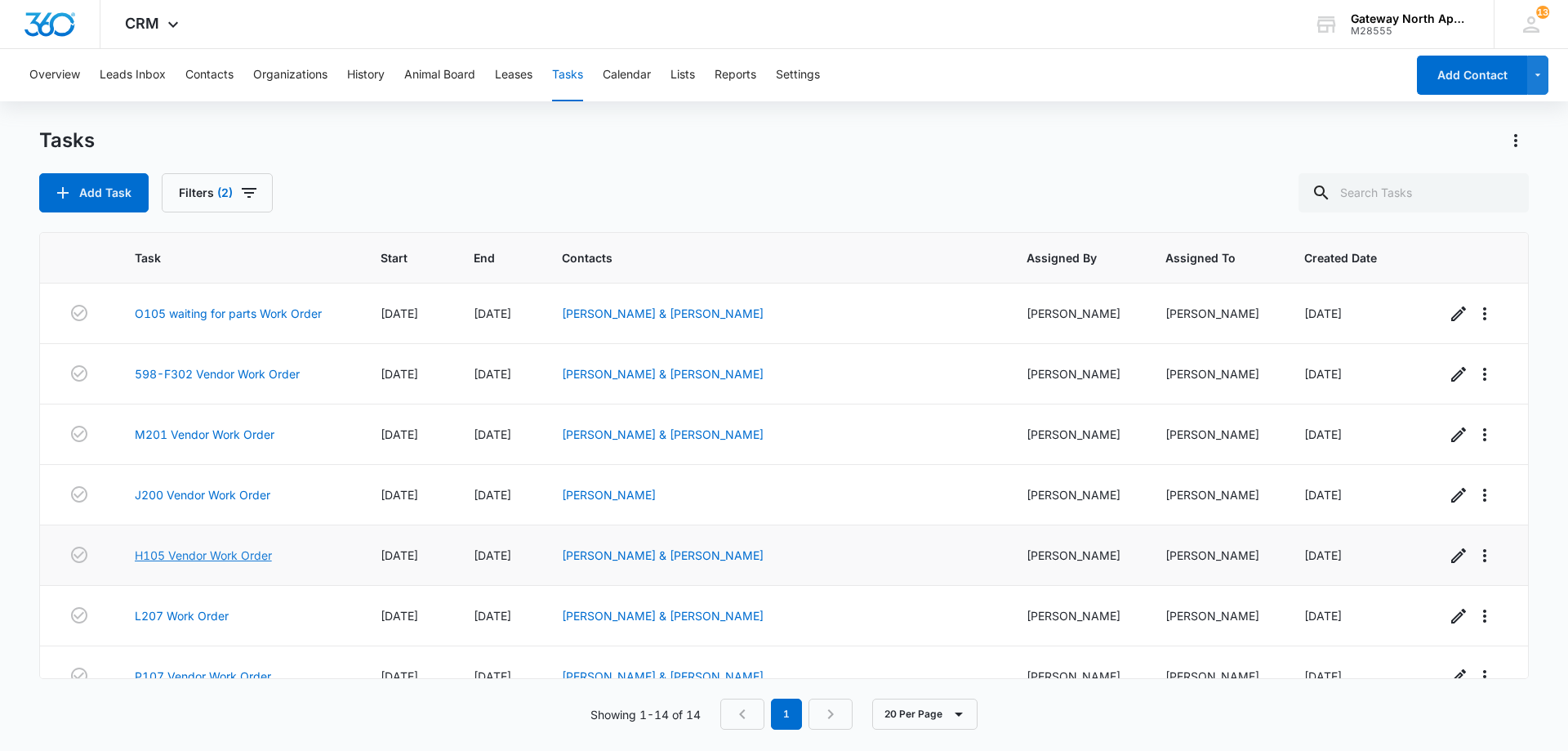
click at [240, 554] on link "H105 Vendor Work Order" at bounding box center [204, 555] width 138 height 17
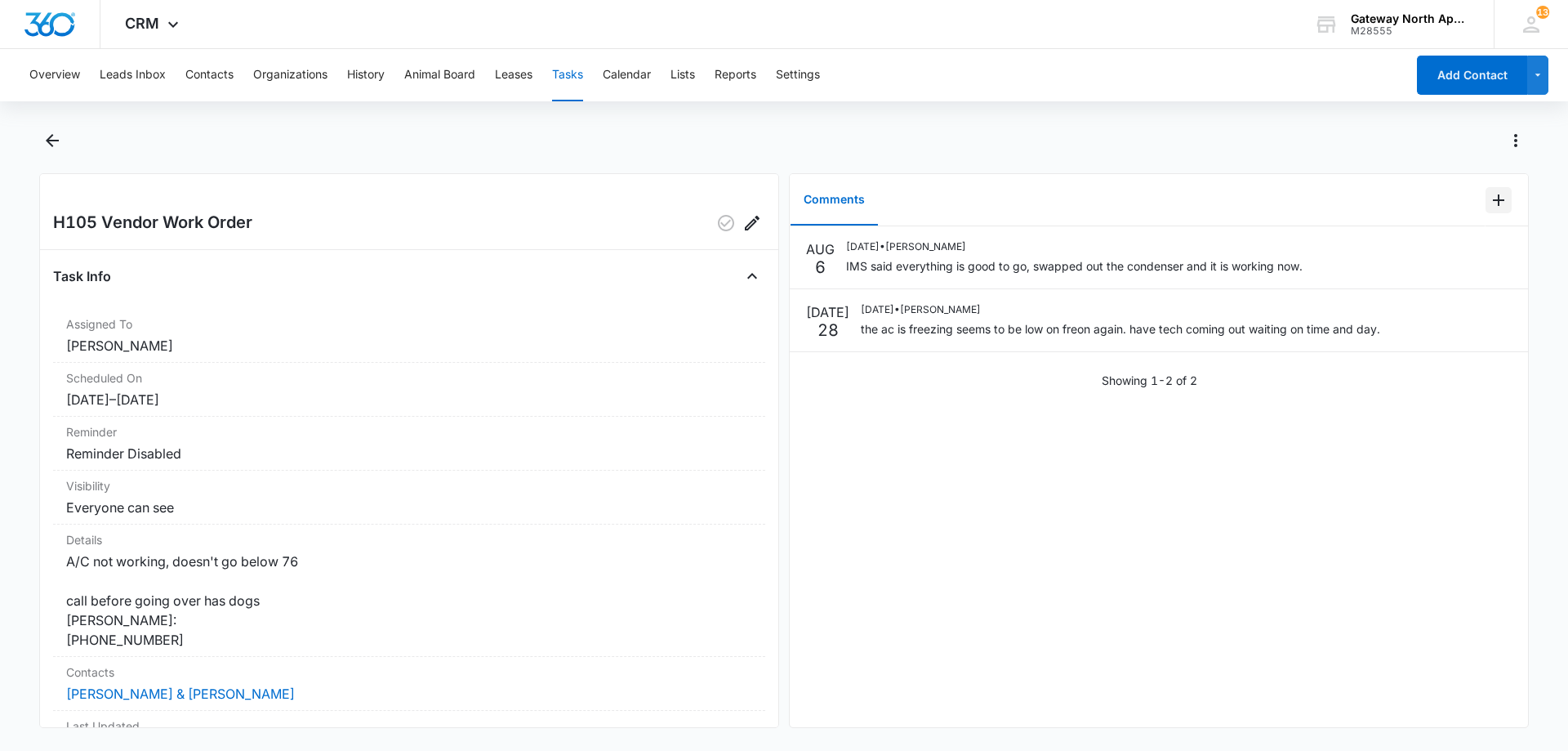
click at [1492, 198] on icon "Add Comment" at bounding box center [1498, 200] width 19 height 19
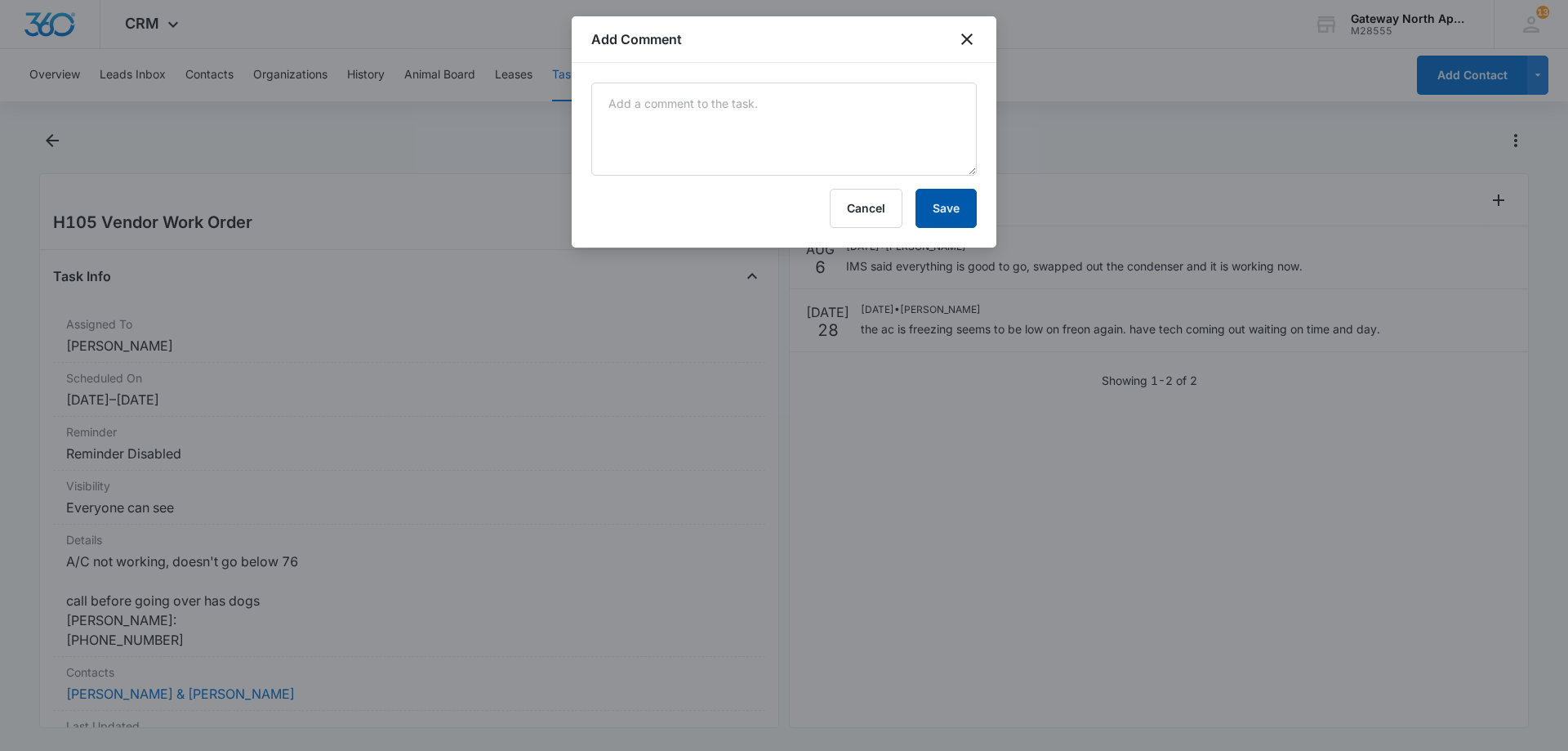
click at [955, 212] on button "Save" at bounding box center [946, 208] width 61 height 39
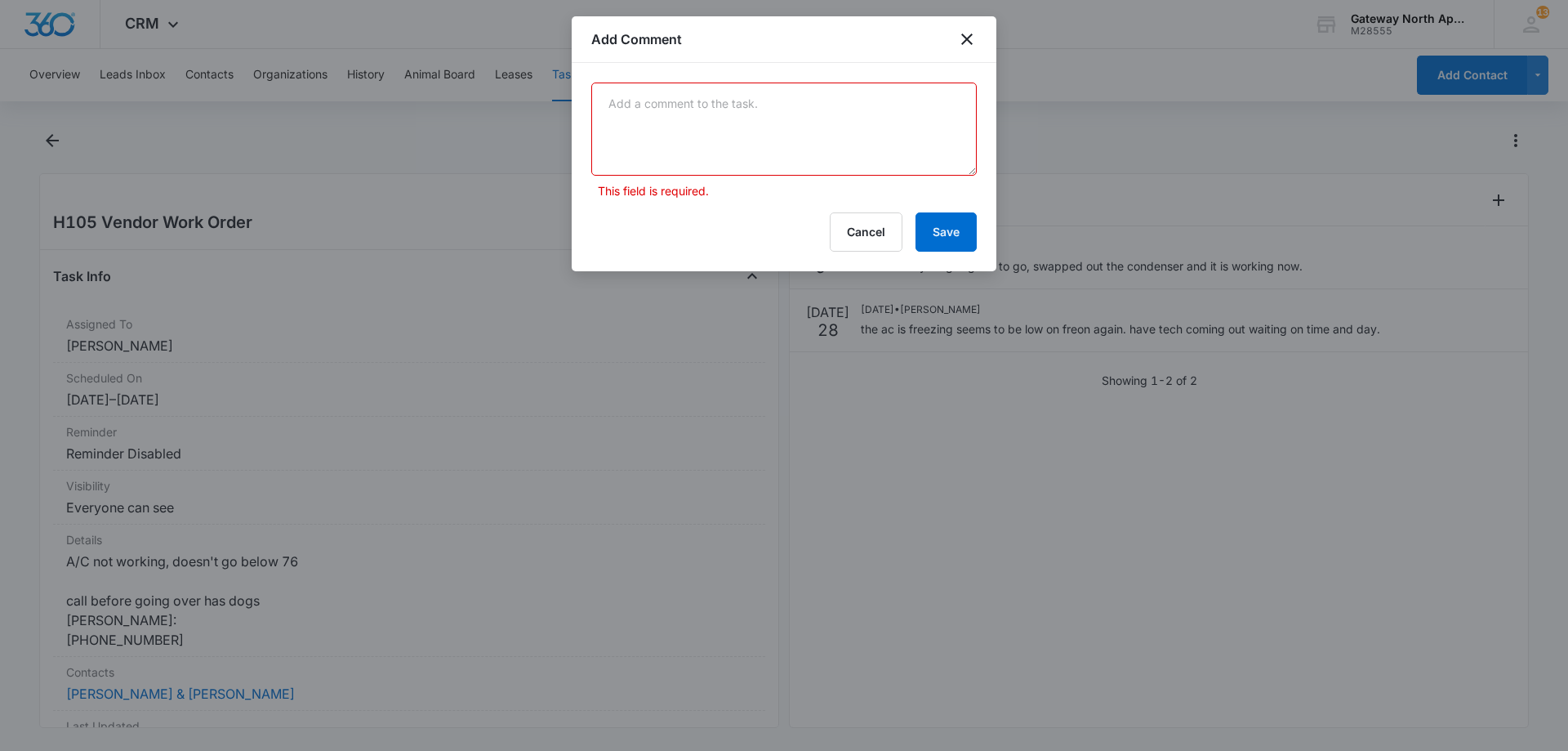
click at [652, 429] on div at bounding box center [784, 375] width 1568 height 751
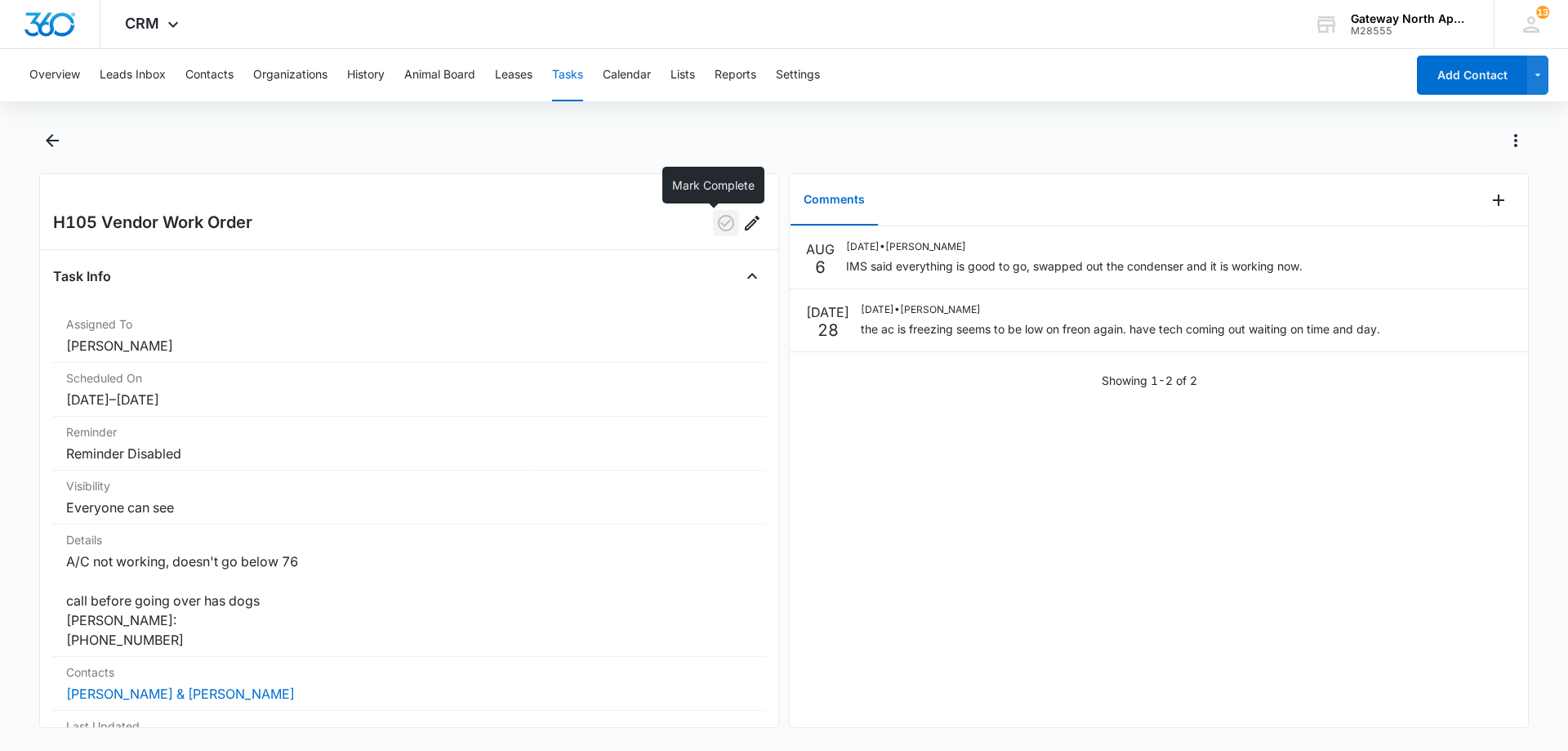
click at [716, 220] on icon "button" at bounding box center [725, 222] width 19 height 19
click at [57, 140] on icon "Back" at bounding box center [52, 140] width 13 height 13
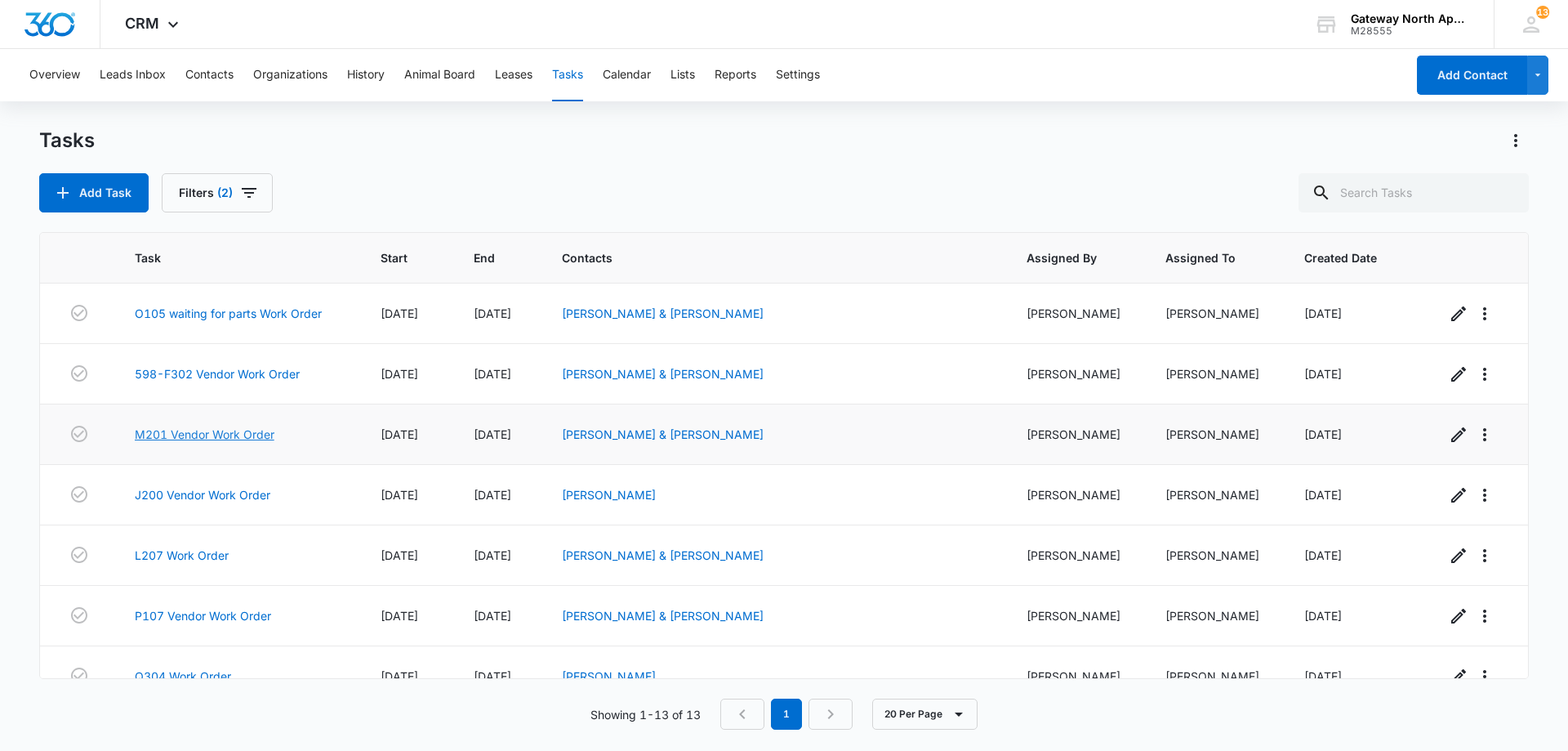
click at [230, 433] on link "M201 Vendor Work Order" at bounding box center [204, 434] width 139 height 17
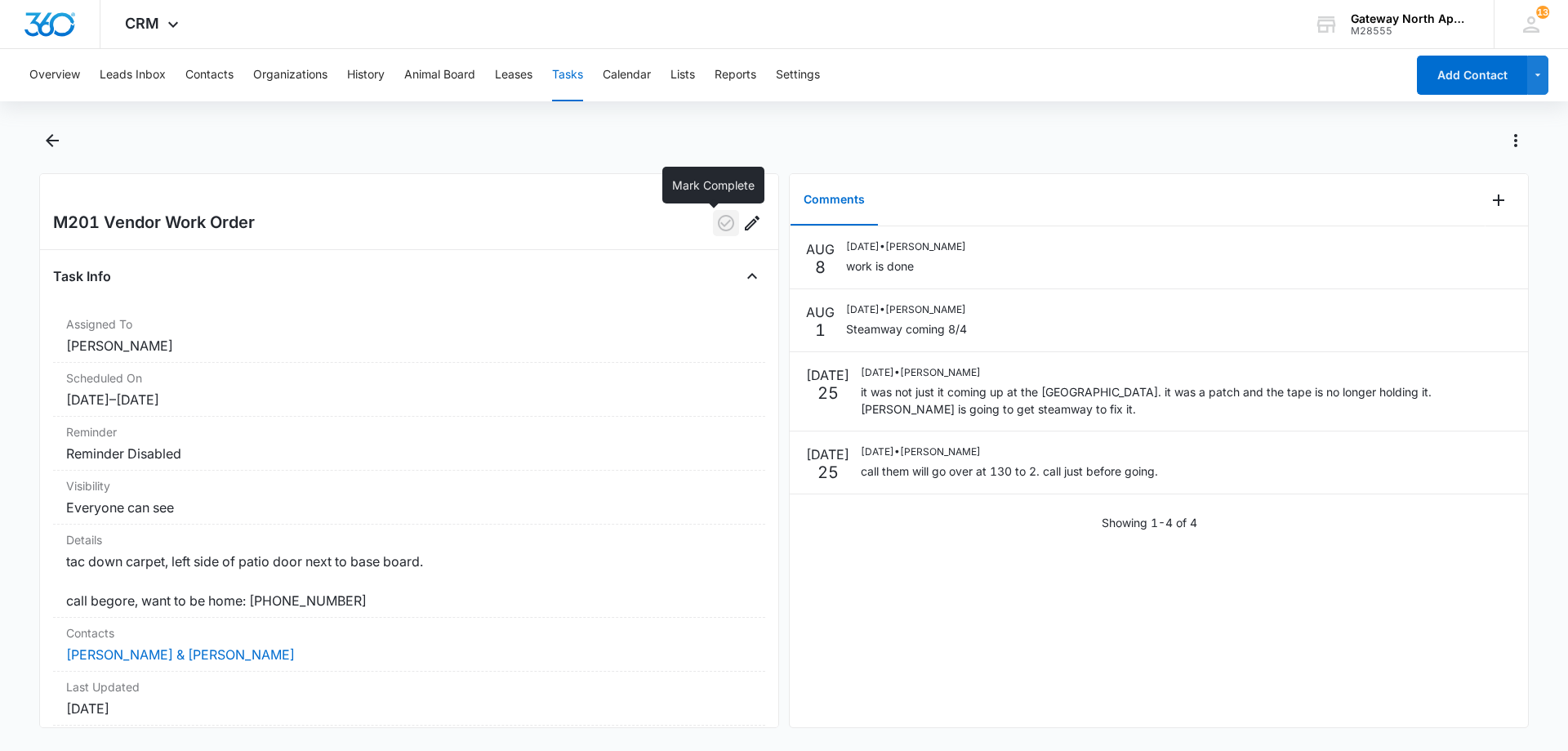
click at [716, 226] on icon "button" at bounding box center [725, 222] width 19 height 19
click at [50, 146] on icon "Back" at bounding box center [52, 140] width 13 height 13
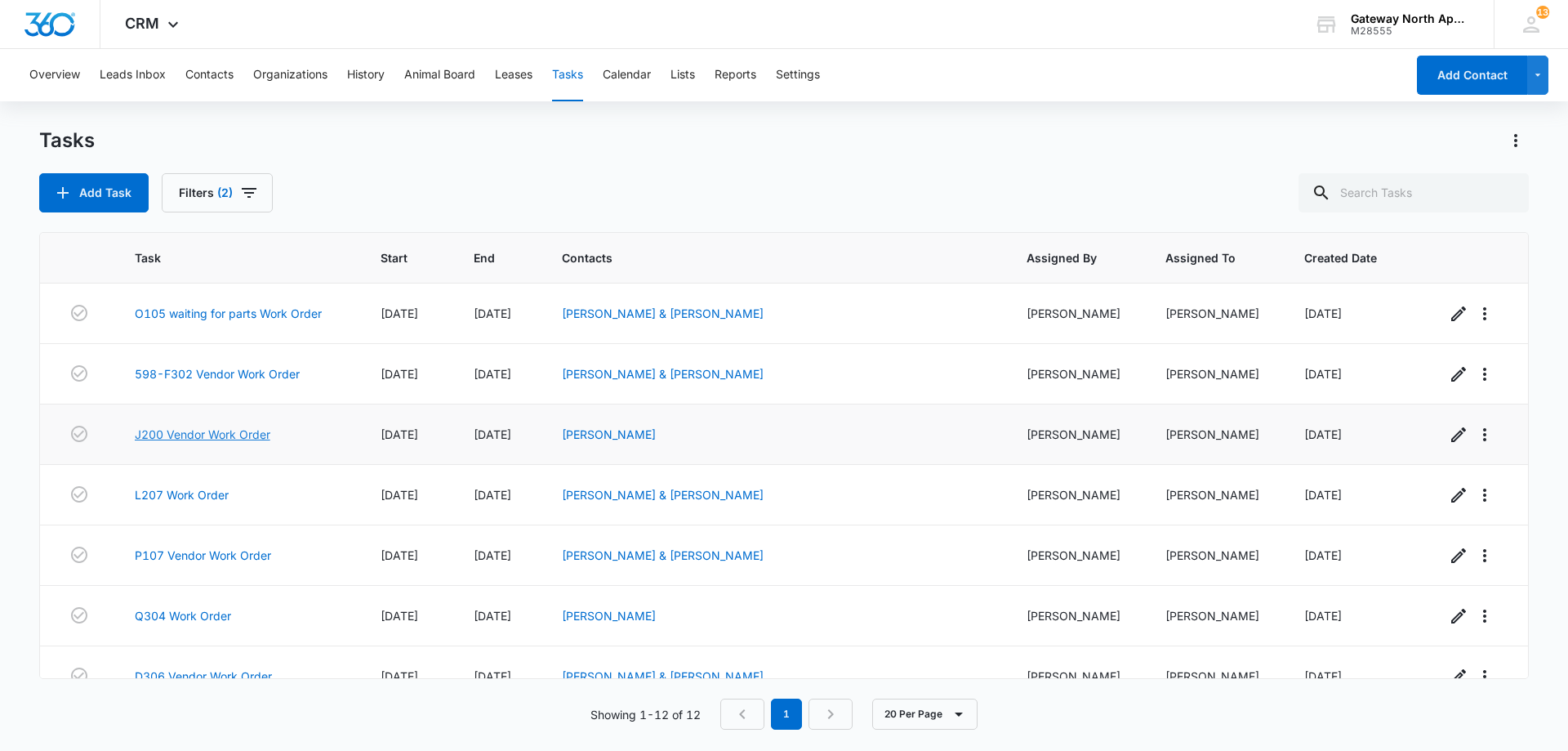
click at [240, 433] on link "J200 Vendor Work Order" at bounding box center [203, 434] width 136 height 17
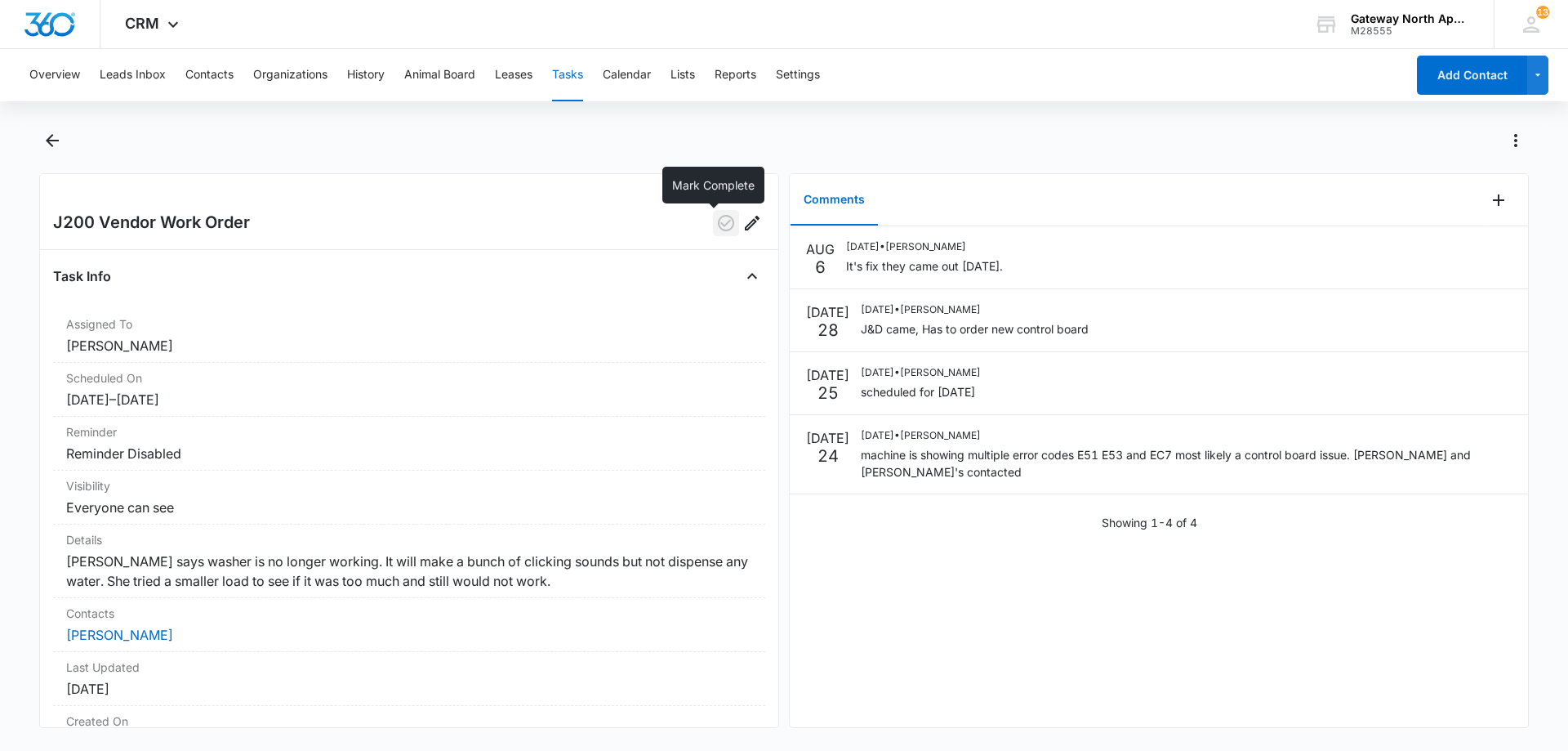
click at [718, 228] on icon "button" at bounding box center [726, 223] width 17 height 17
click at [55, 143] on icon "Back" at bounding box center [51, 140] width 19 height 19
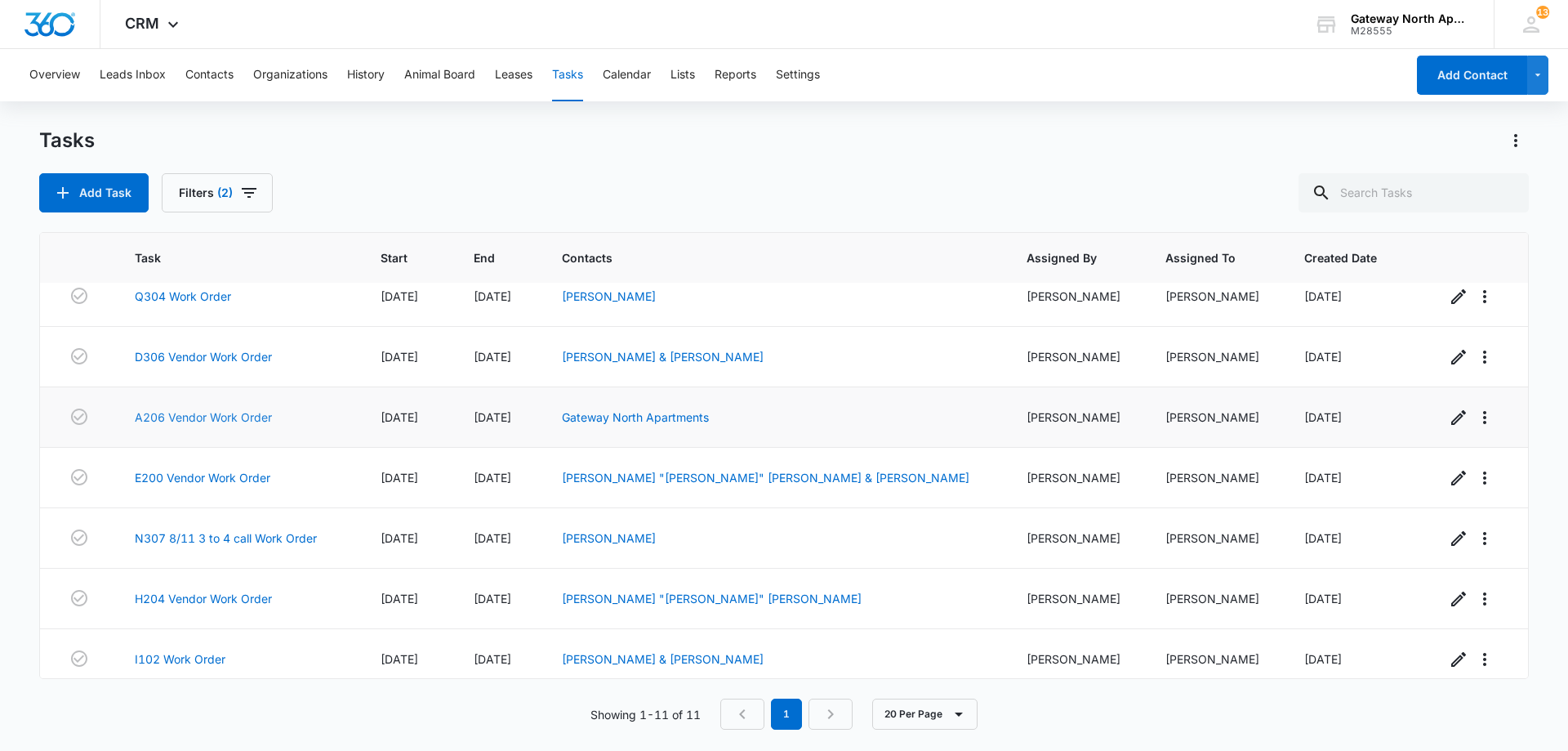
scroll to position [270, 0]
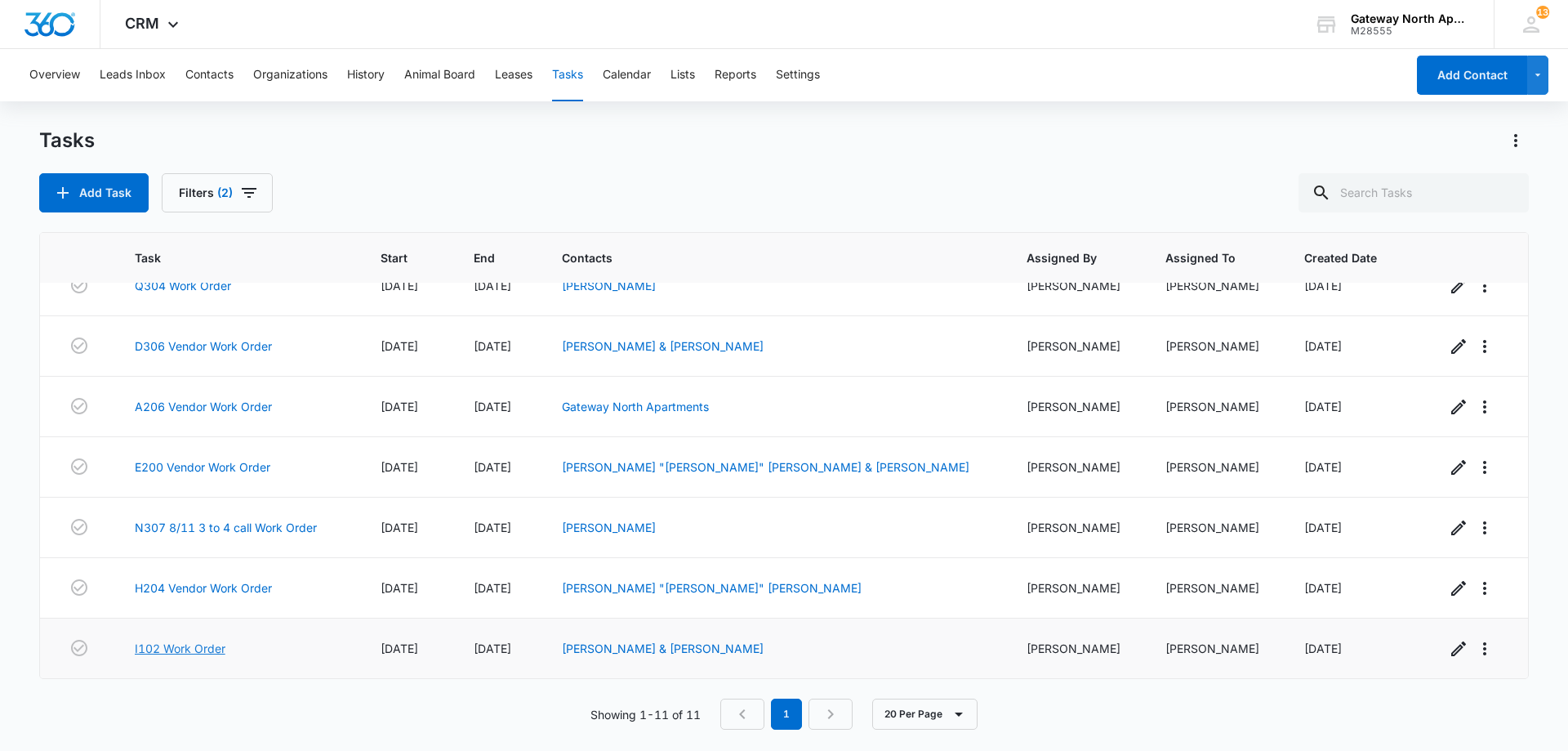
click at [212, 645] on link "I102 Work Order" at bounding box center [180, 647] width 91 height 17
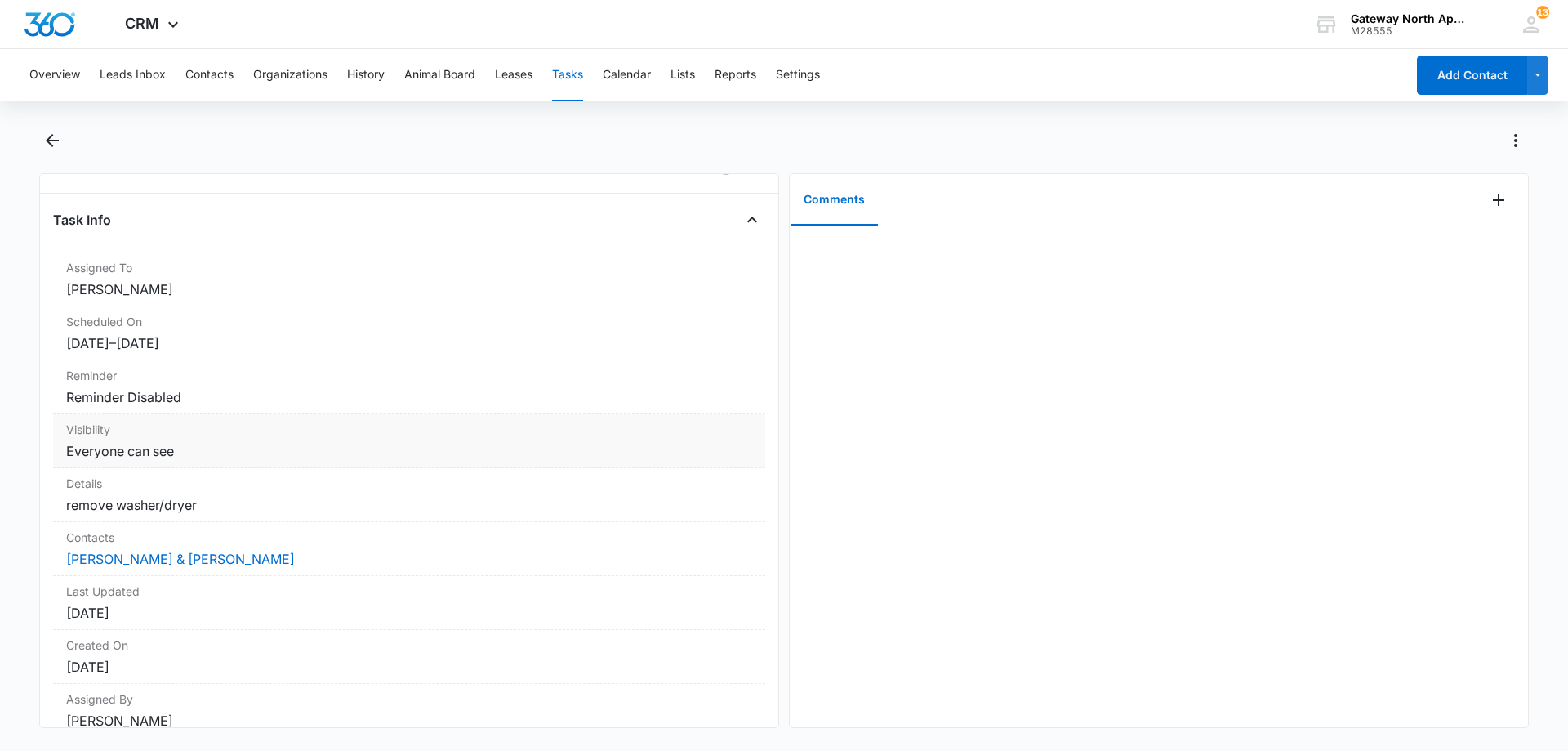
scroll to position [146, 0]
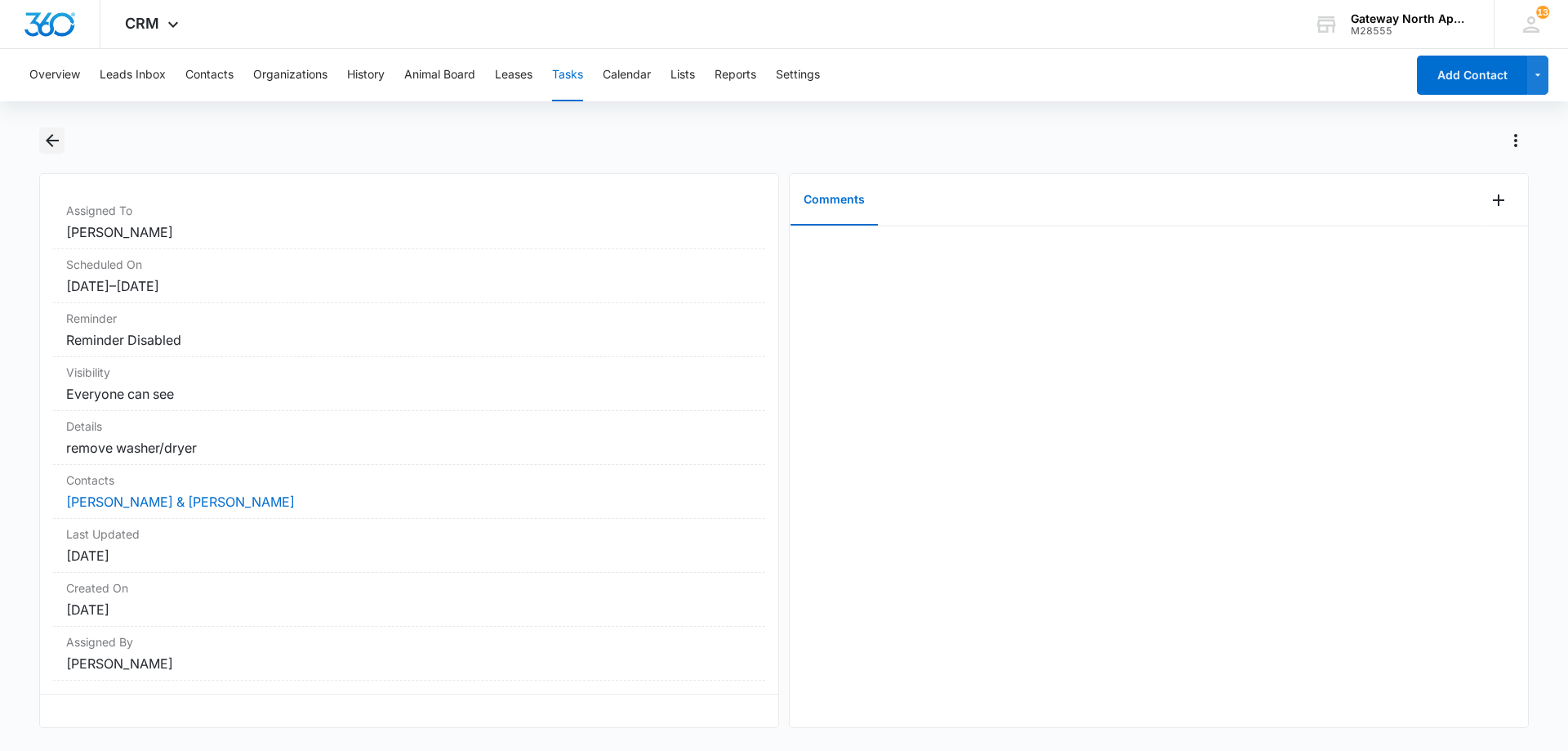
click at [61, 131] on icon "Back" at bounding box center [51, 140] width 19 height 19
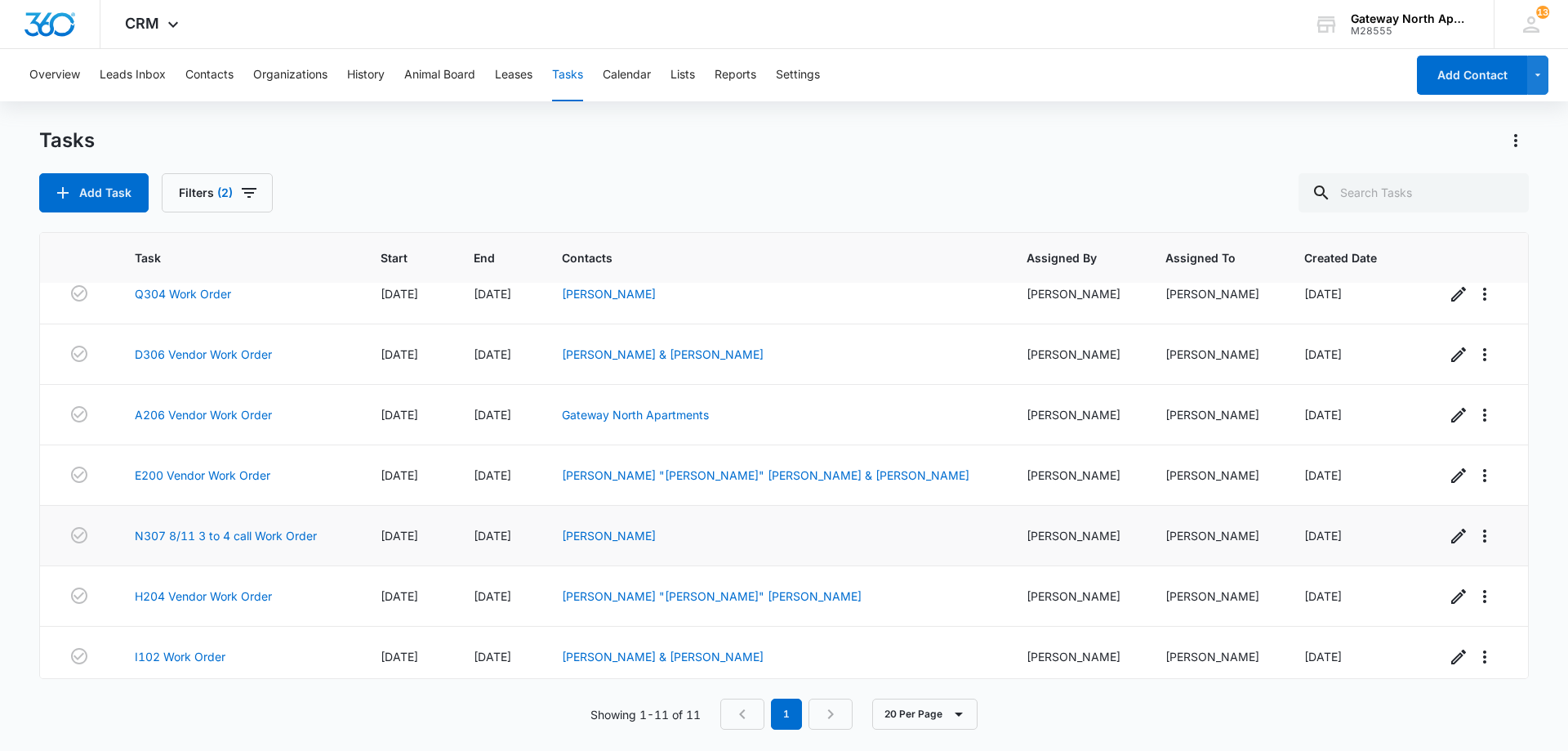
scroll to position [270, 0]
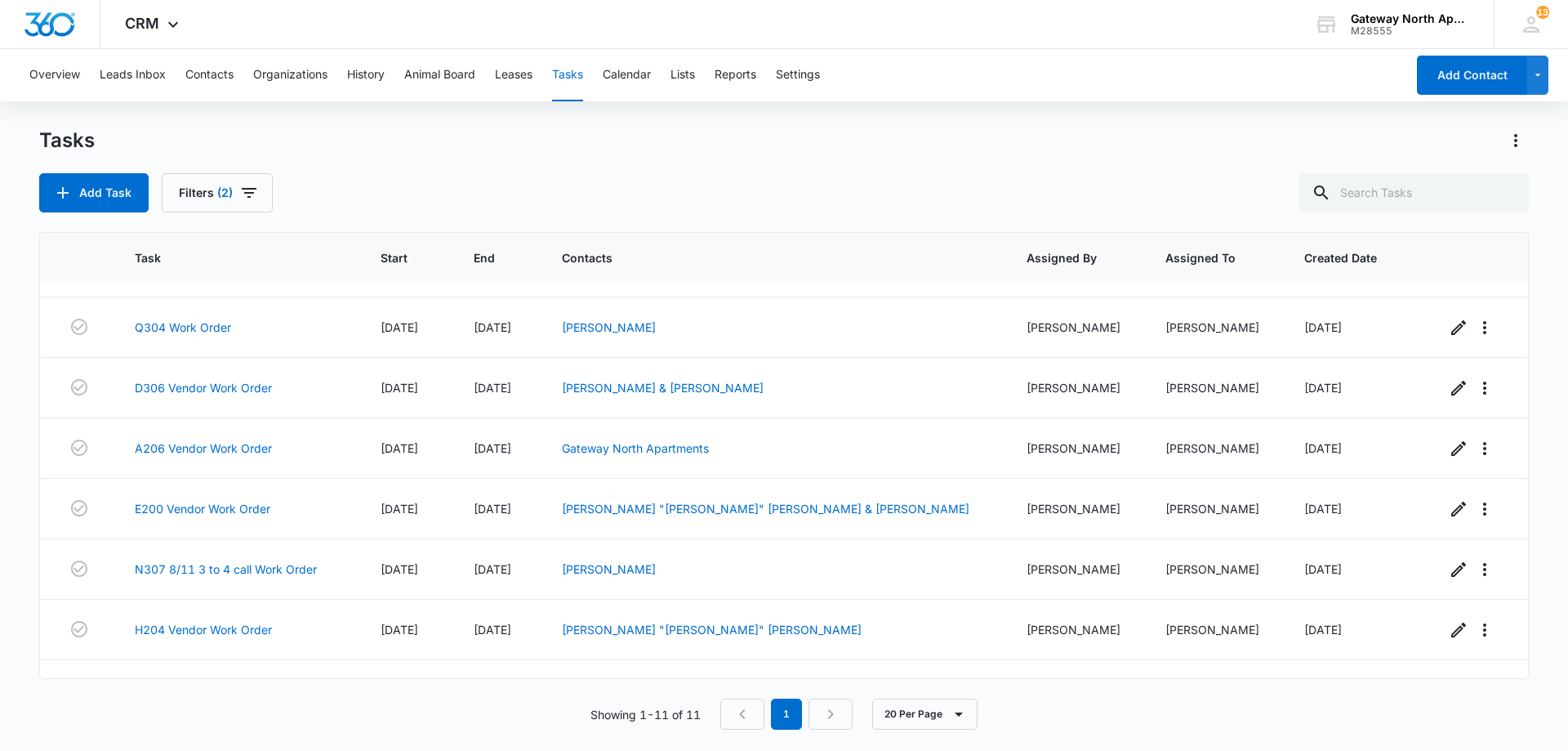
scroll to position [270, 0]
